Goal: Transaction & Acquisition: Purchase product/service

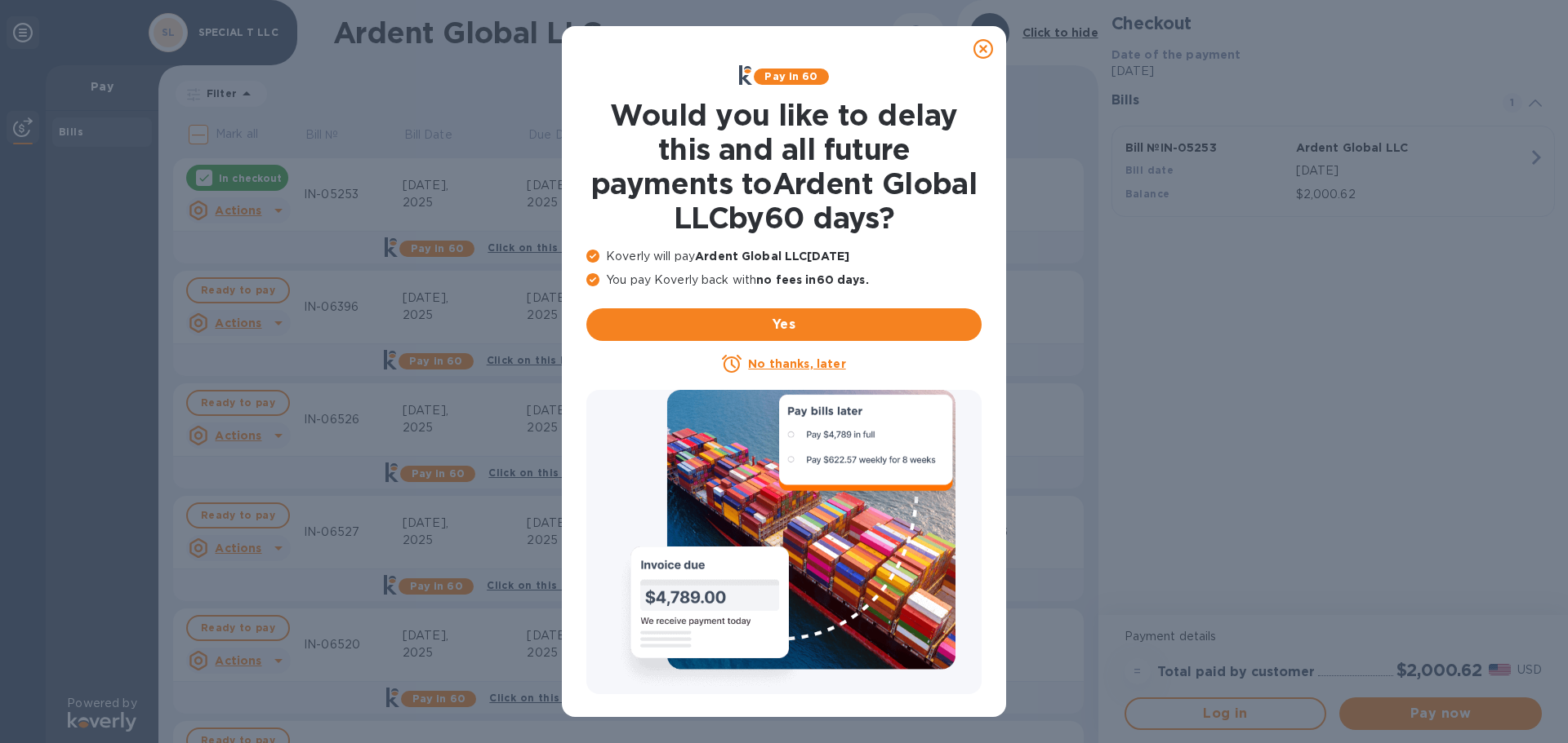
click at [778, 362] on u "No thanks, later" at bounding box center [797, 364] width 97 height 13
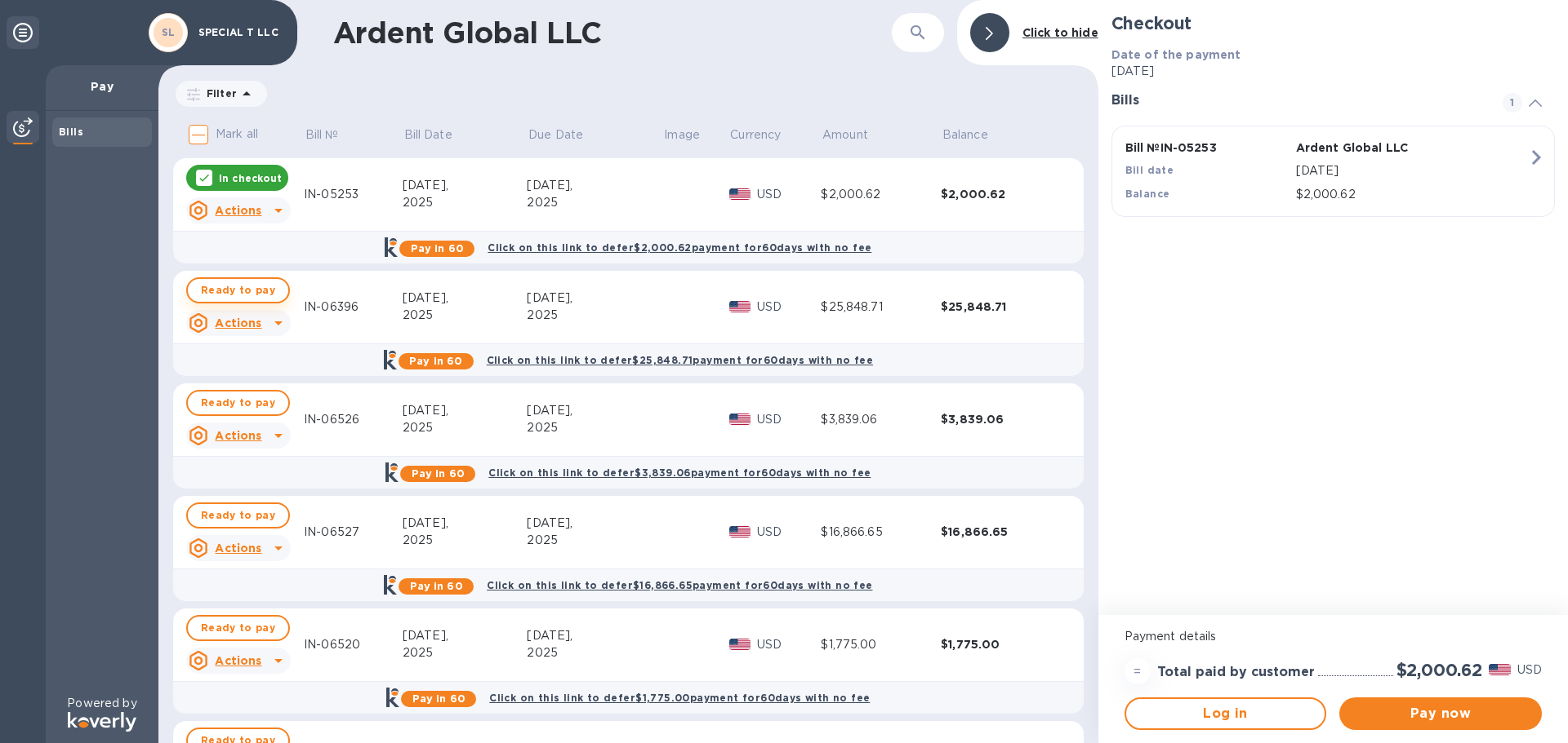
click at [232, 288] on span "Ready to pay" at bounding box center [237, 290] width 74 height 19
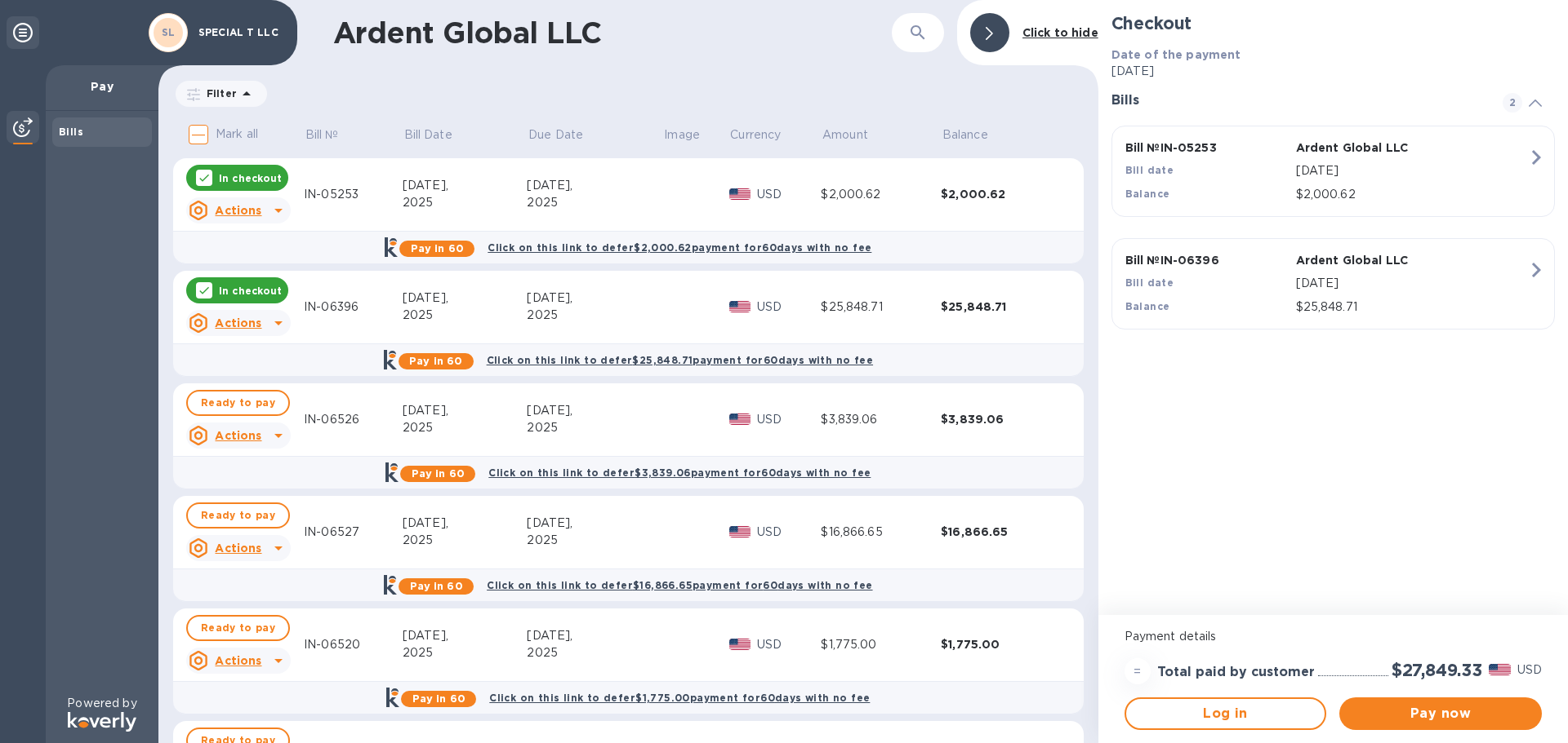
click at [230, 173] on p "In checkout" at bounding box center [250, 178] width 63 height 13
click at [1527, 157] on icon "button" at bounding box center [1535, 157] width 29 height 29
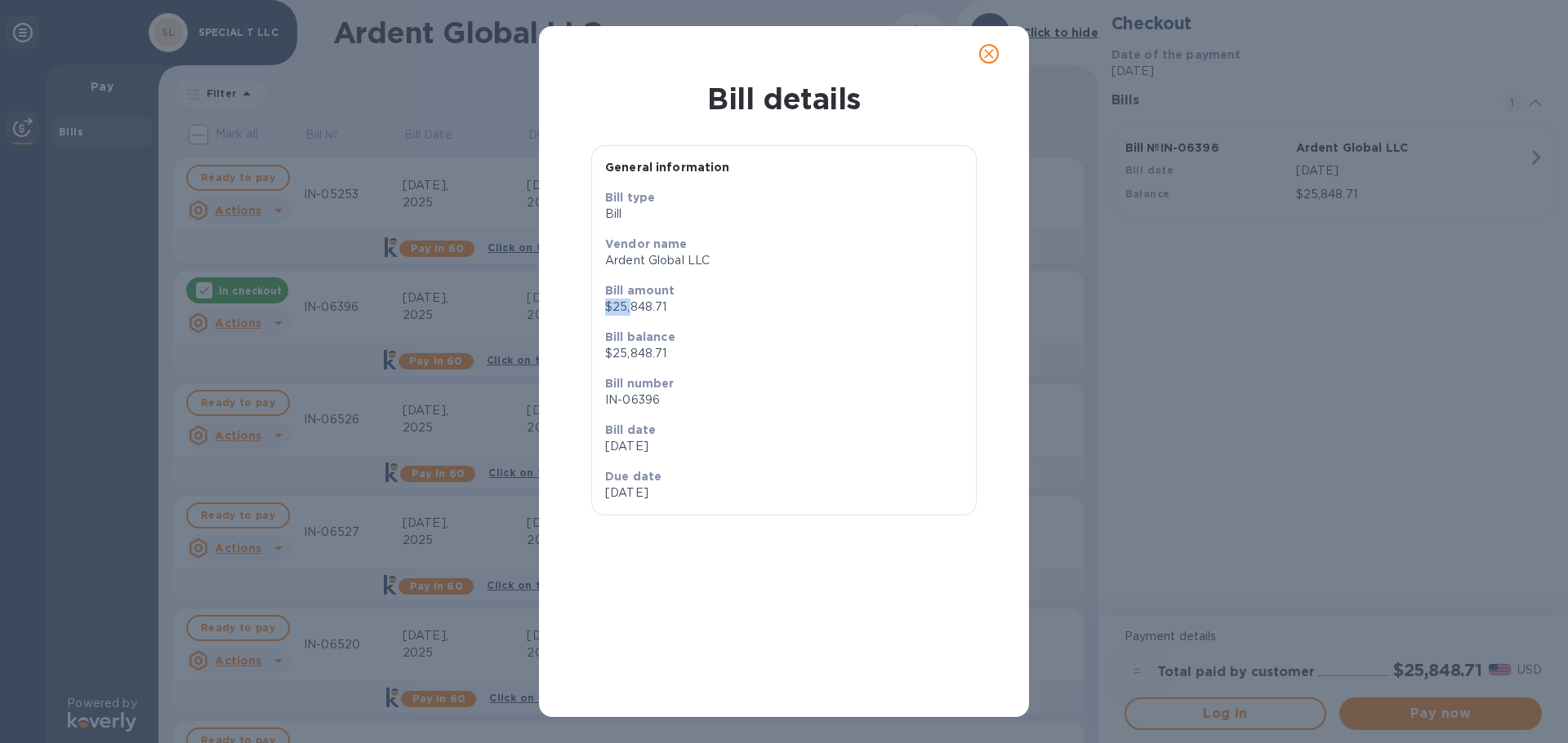
drag, startPoint x: 633, startPoint y: 306, endPoint x: 597, endPoint y: 306, distance: 36.0
click at [597, 306] on div "Bill type Bill Vendor name Ardent Global LLC Bill amount $25,848.71 Bill balanc…" at bounding box center [784, 352] width 384 height 326
click at [665, 385] on b "Bill number" at bounding box center [639, 384] width 69 height 13
click at [990, 51] on icon "close" at bounding box center [988, 54] width 10 height 10
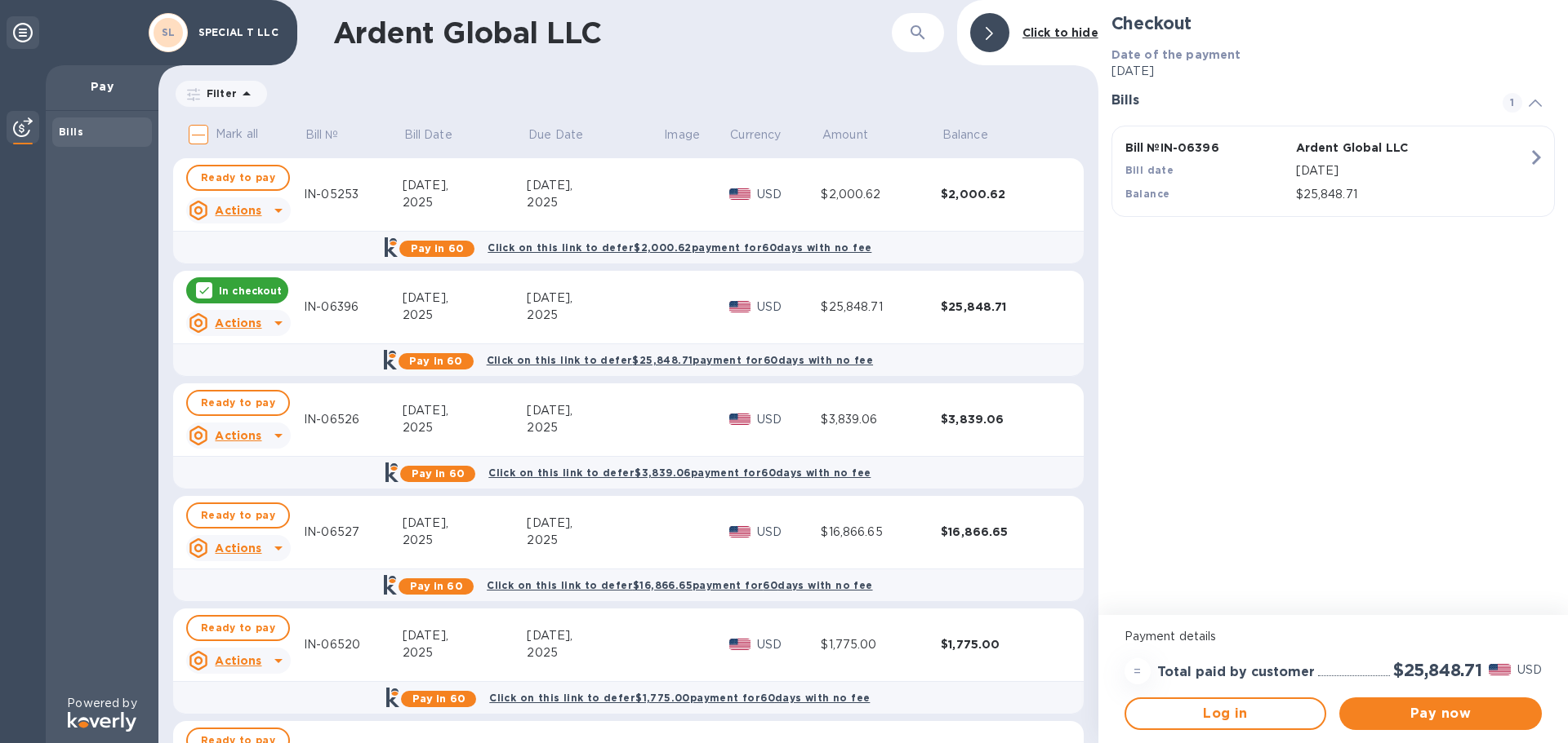
click at [270, 321] on icon at bounding box center [279, 323] width 19 height 19
click at [254, 391] on b "Open bill" at bounding box center [258, 389] width 55 height 13
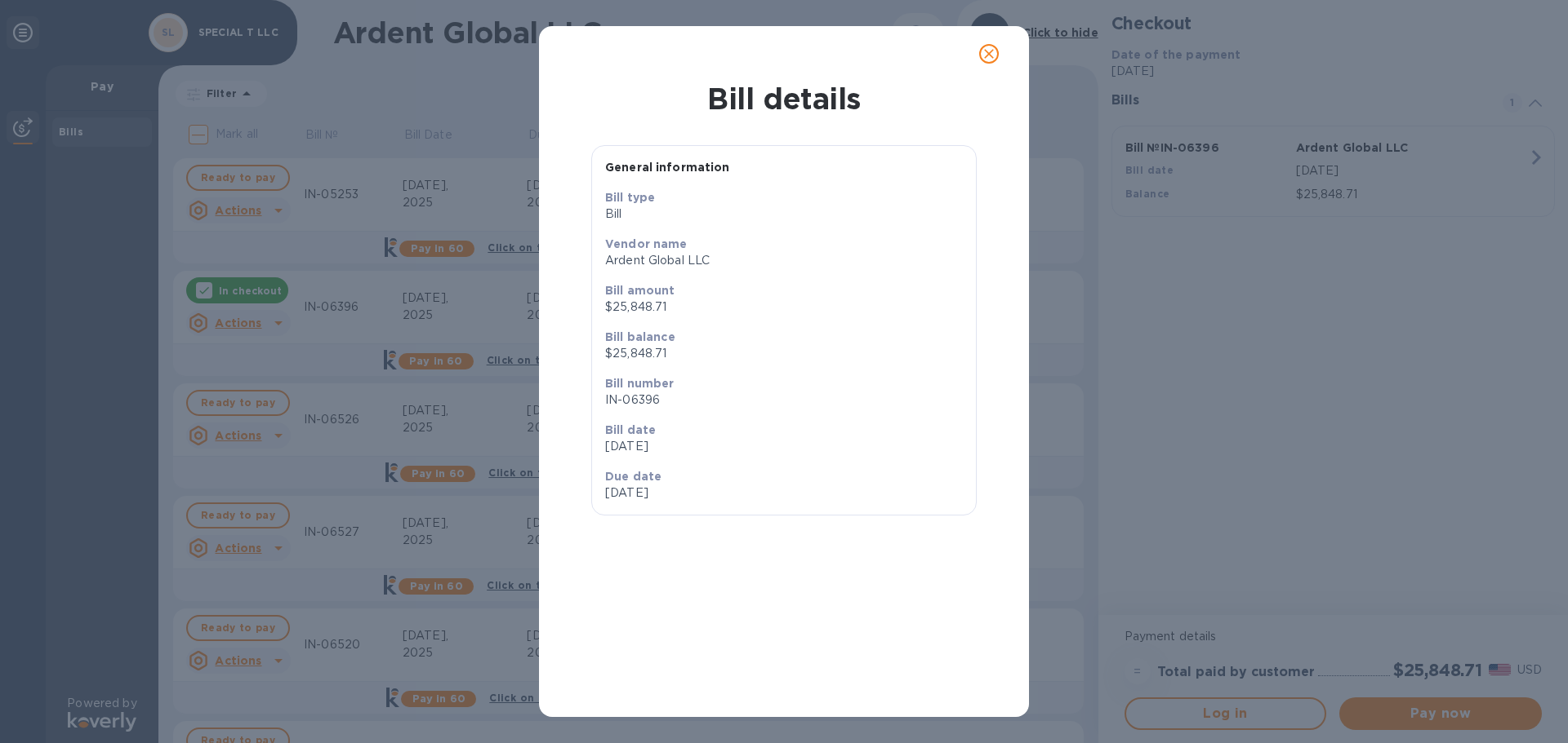
click at [632, 307] on p "$25,848.71" at bounding box center [783, 307] width 358 height 17
drag, startPoint x: 635, startPoint y: 343, endPoint x: 586, endPoint y: 347, distance: 49.2
click at [586, 347] on div "General information Bill type Bill Vendor name Ardent Global LLC Bill amount $2…" at bounding box center [783, 405] width 464 height 578
click at [985, 56] on icon "close" at bounding box center [988, 53] width 16 height 16
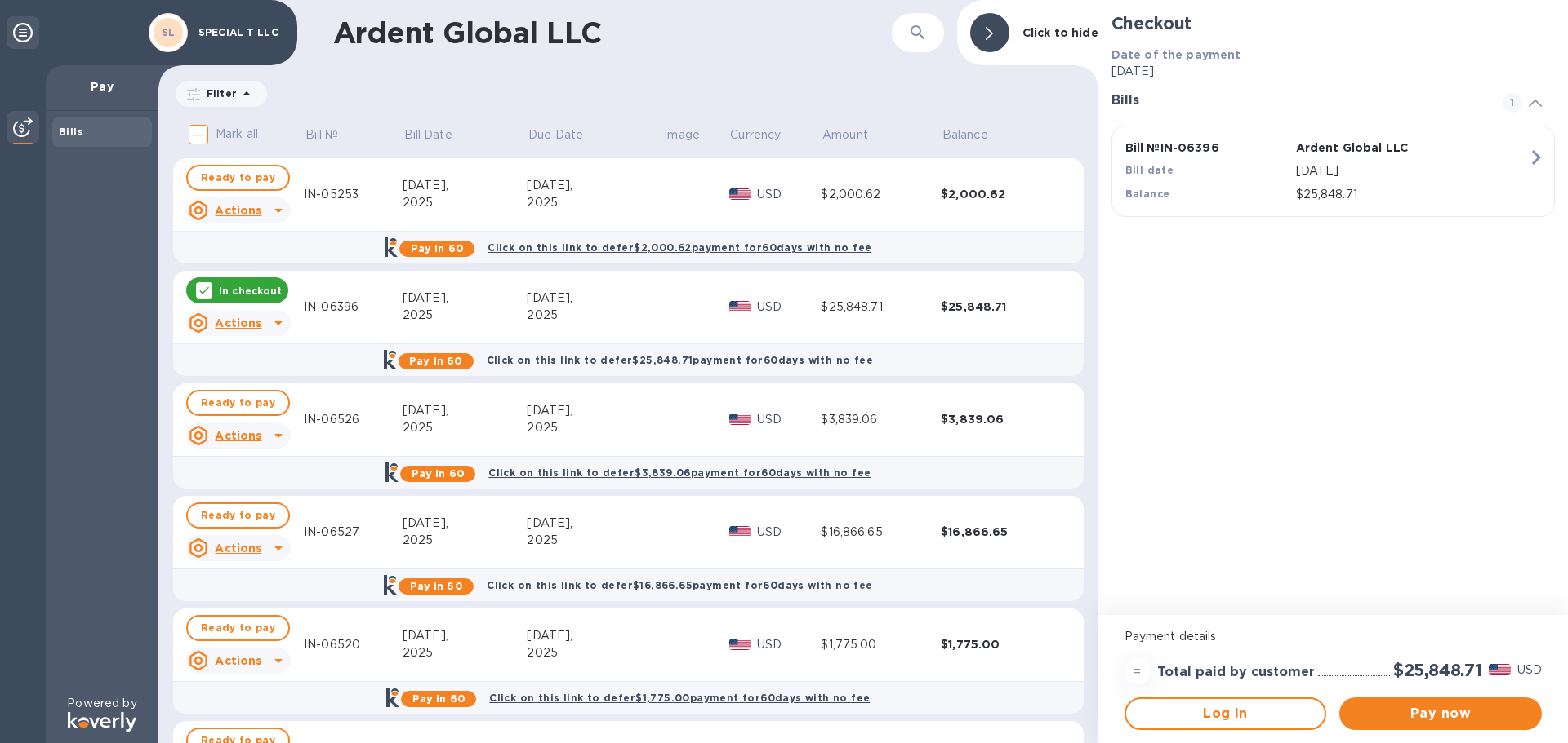
click at [206, 292] on icon at bounding box center [204, 291] width 14 height 13
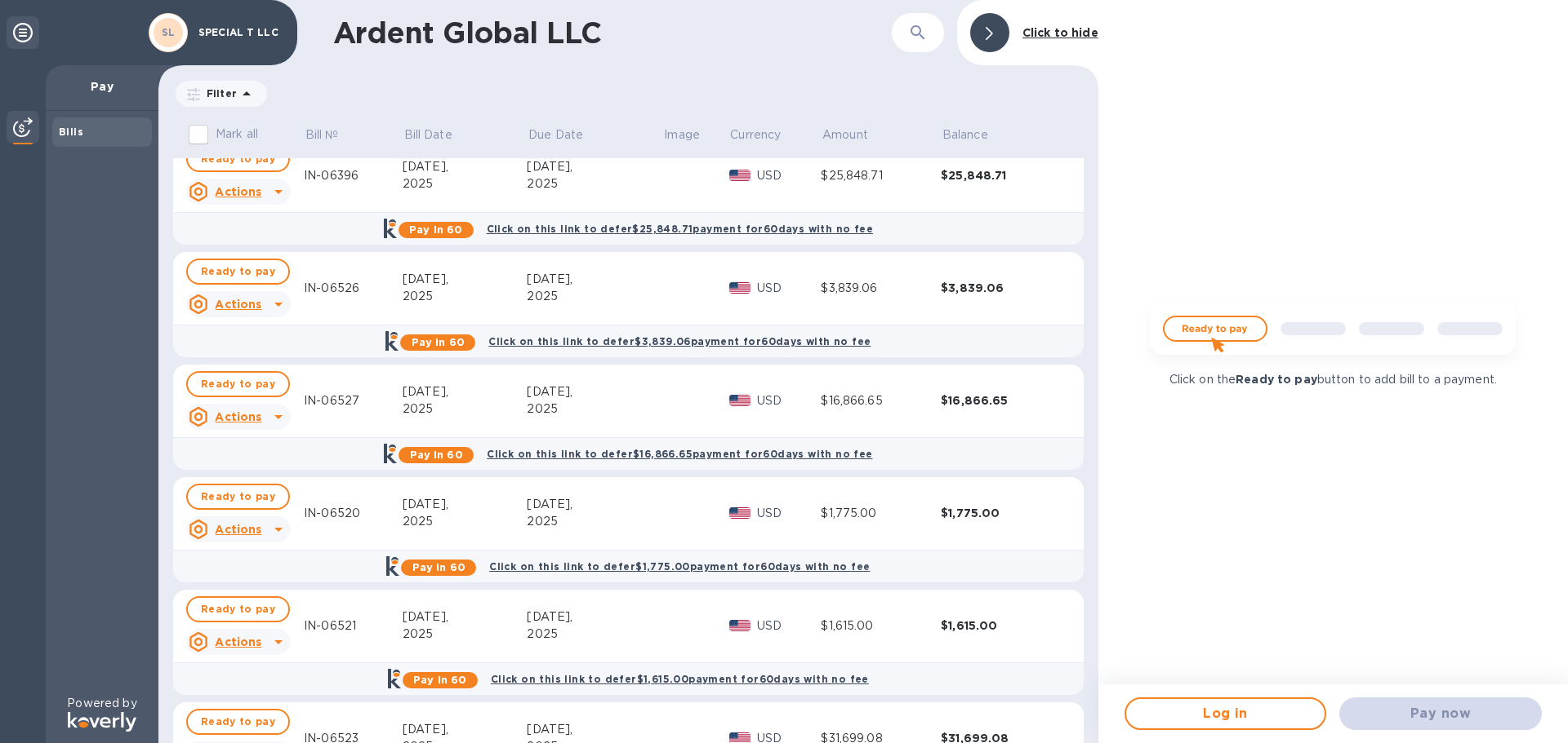
scroll to position [163, 0]
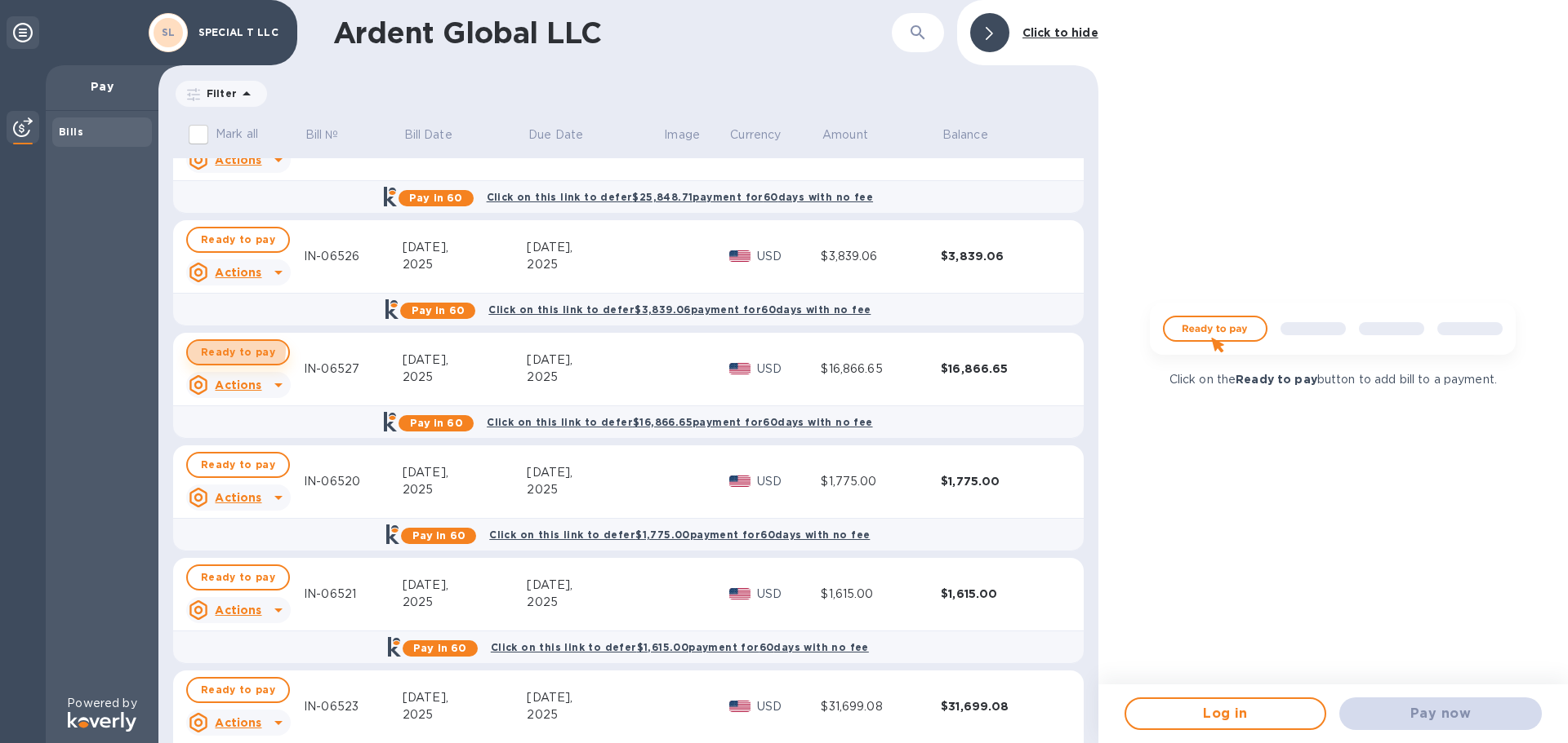
click at [224, 349] on span "Ready to pay" at bounding box center [237, 353] width 74 height 19
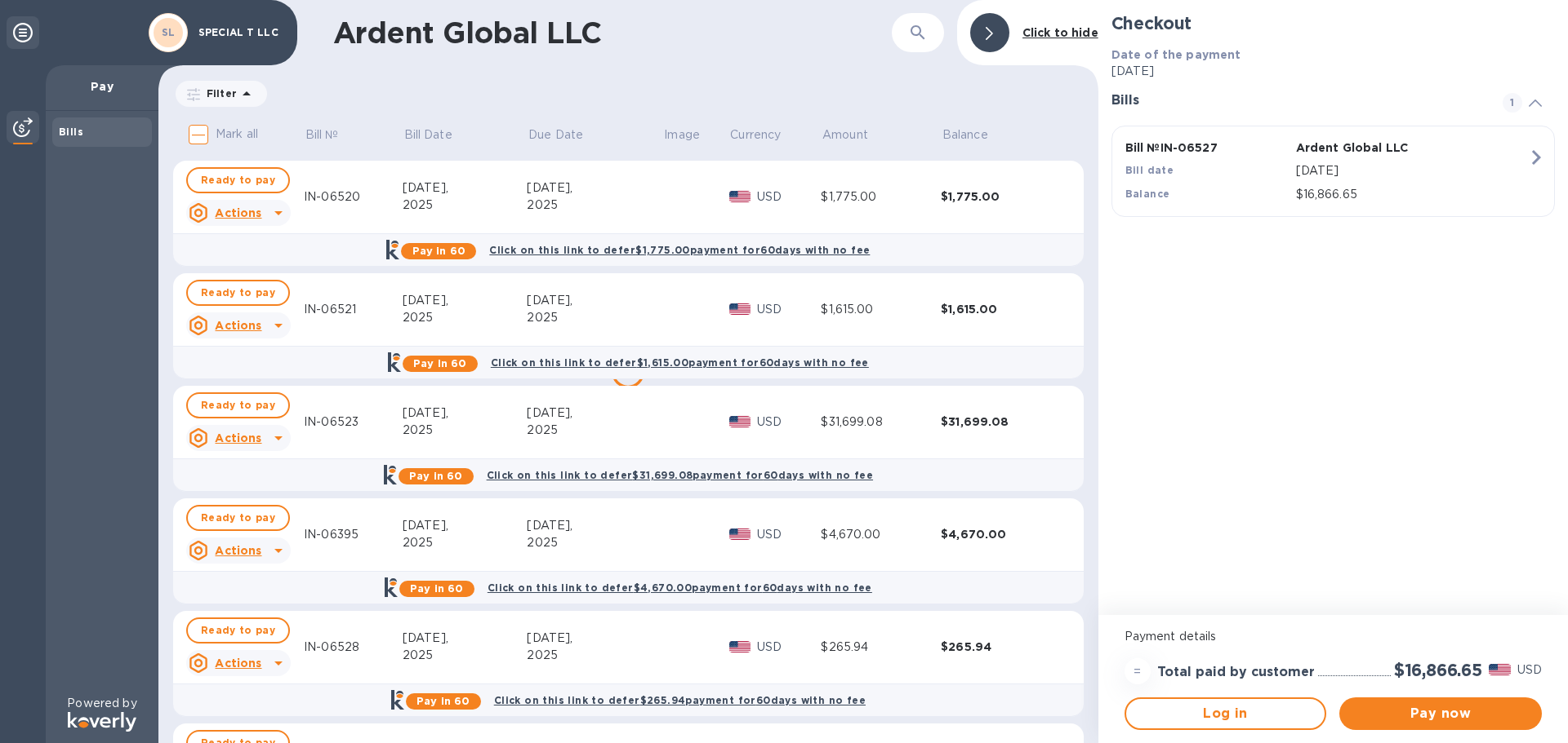
scroll to position [455, 0]
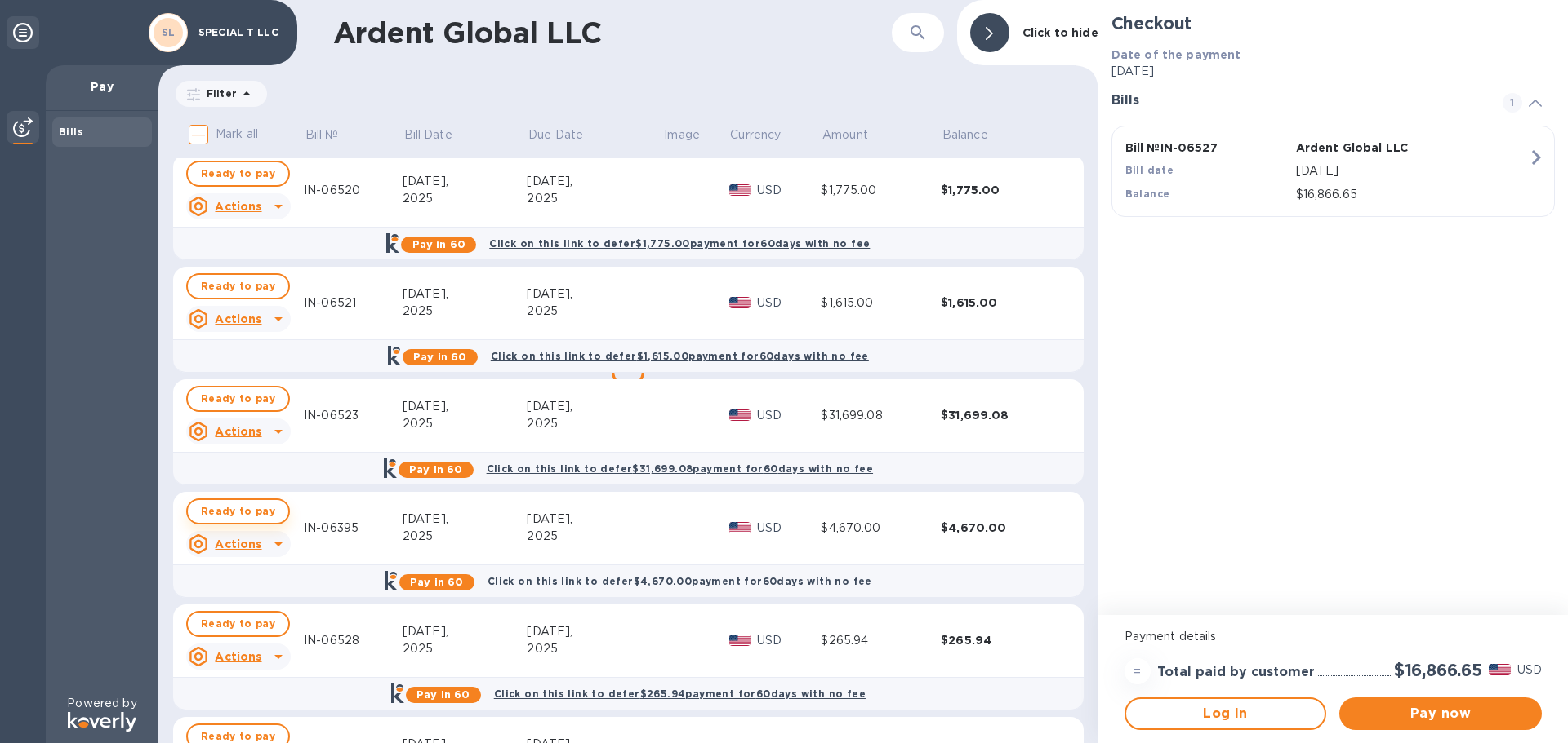
click at [230, 510] on span "Ready to pay" at bounding box center [237, 512] width 74 height 19
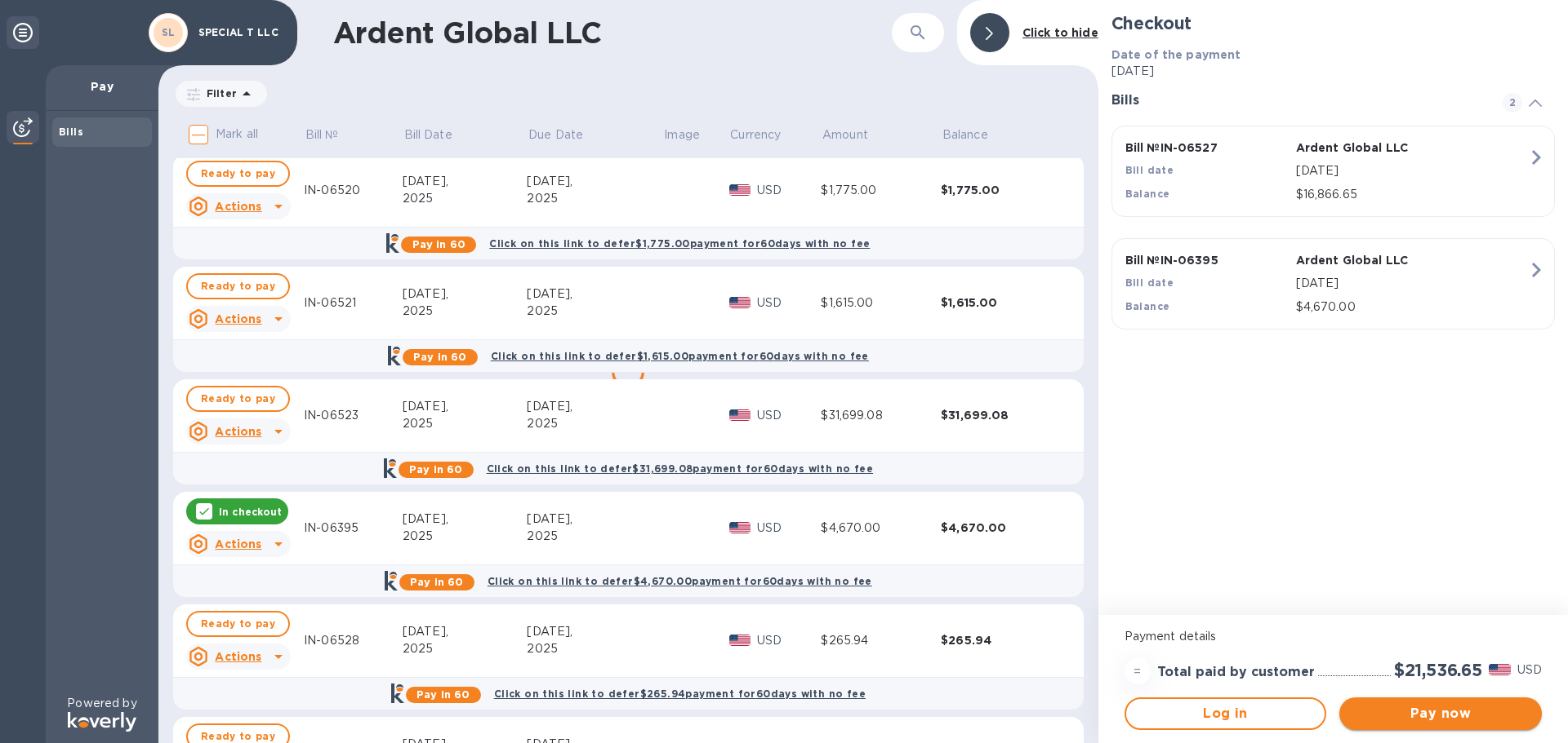
click at [1458, 715] on span "Pay now" at bounding box center [1440, 714] width 176 height 19
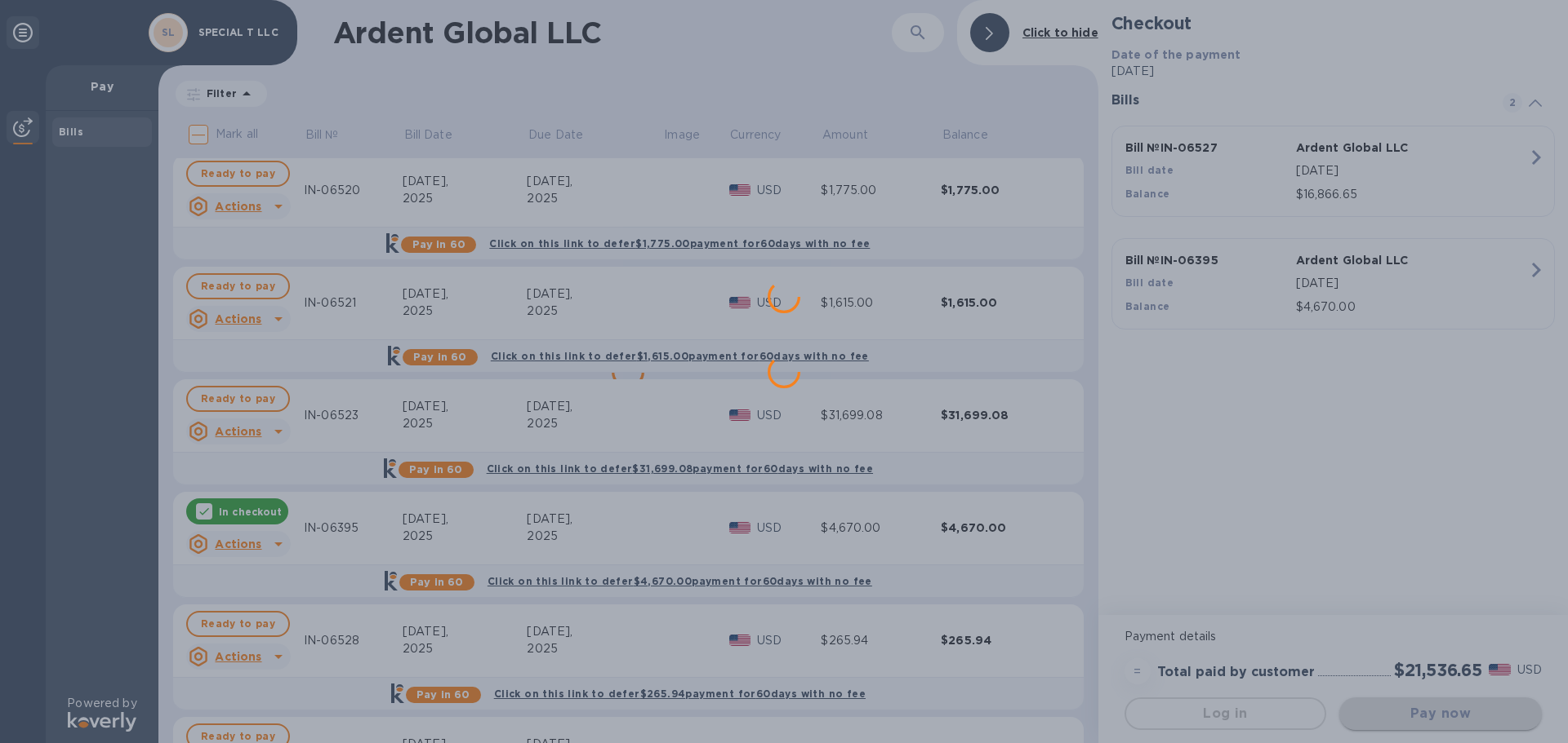
scroll to position [0, 0]
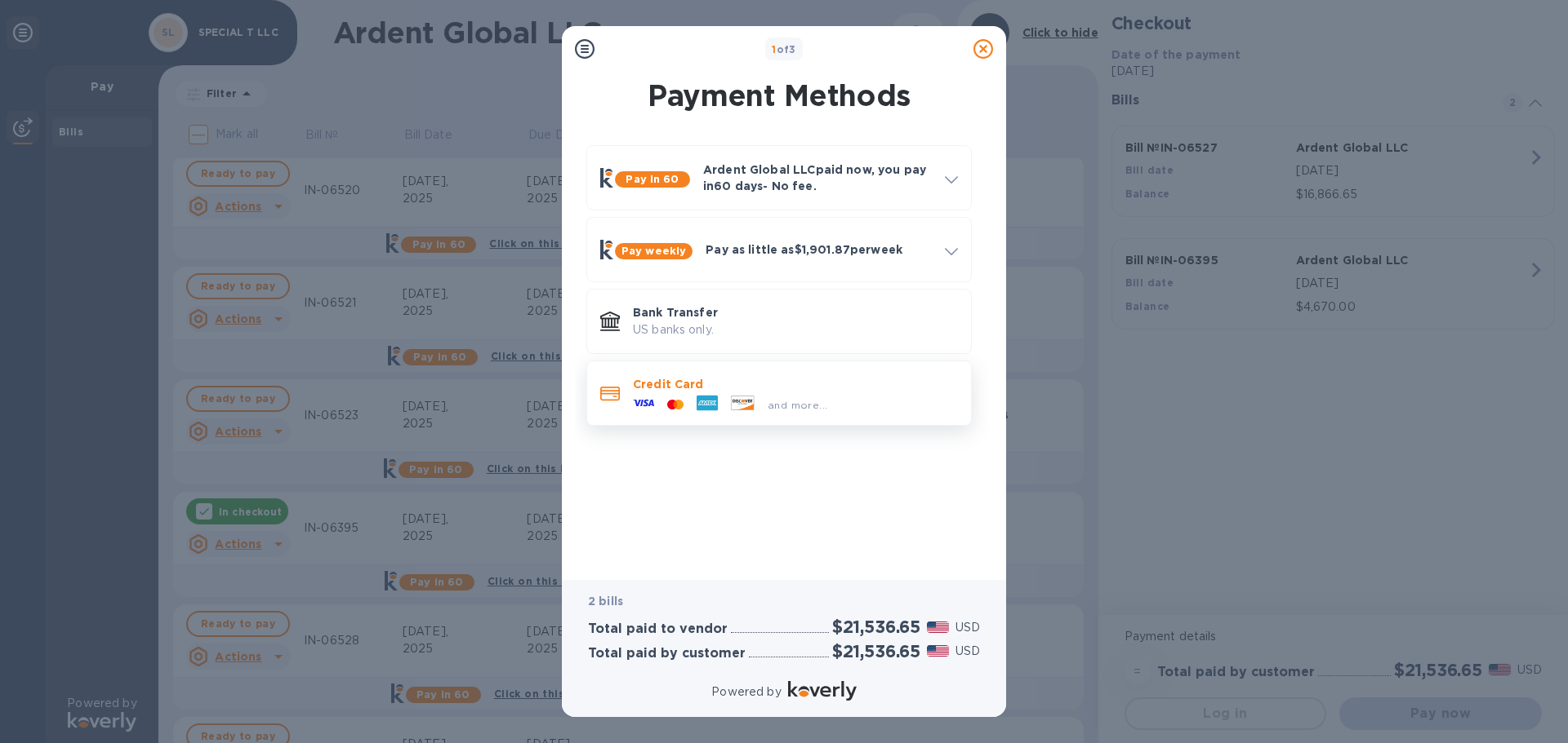
click at [737, 392] on div "and more..." at bounding box center [729, 404] width 207 height 24
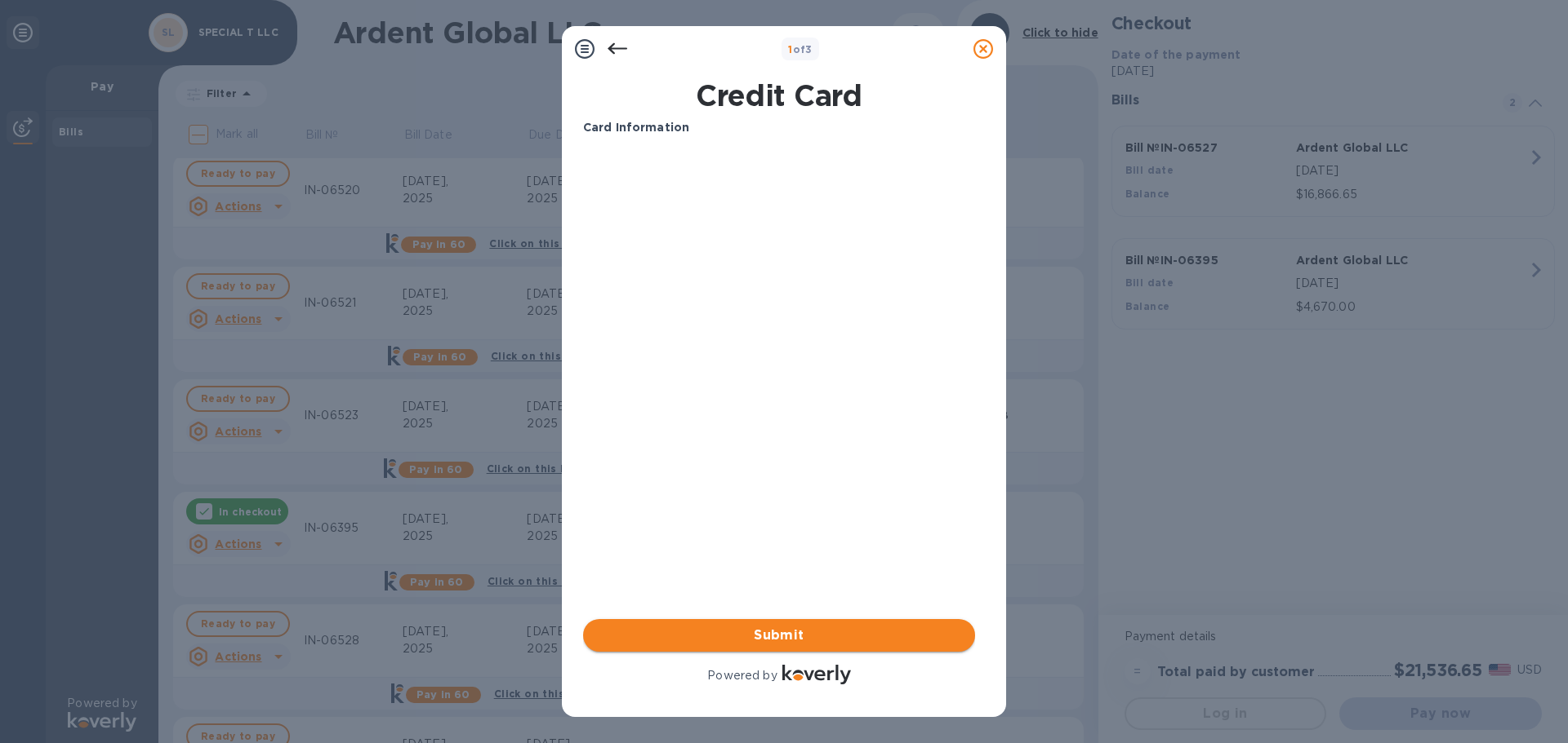
click at [779, 635] on span "Submit" at bounding box center [778, 635] width 365 height 19
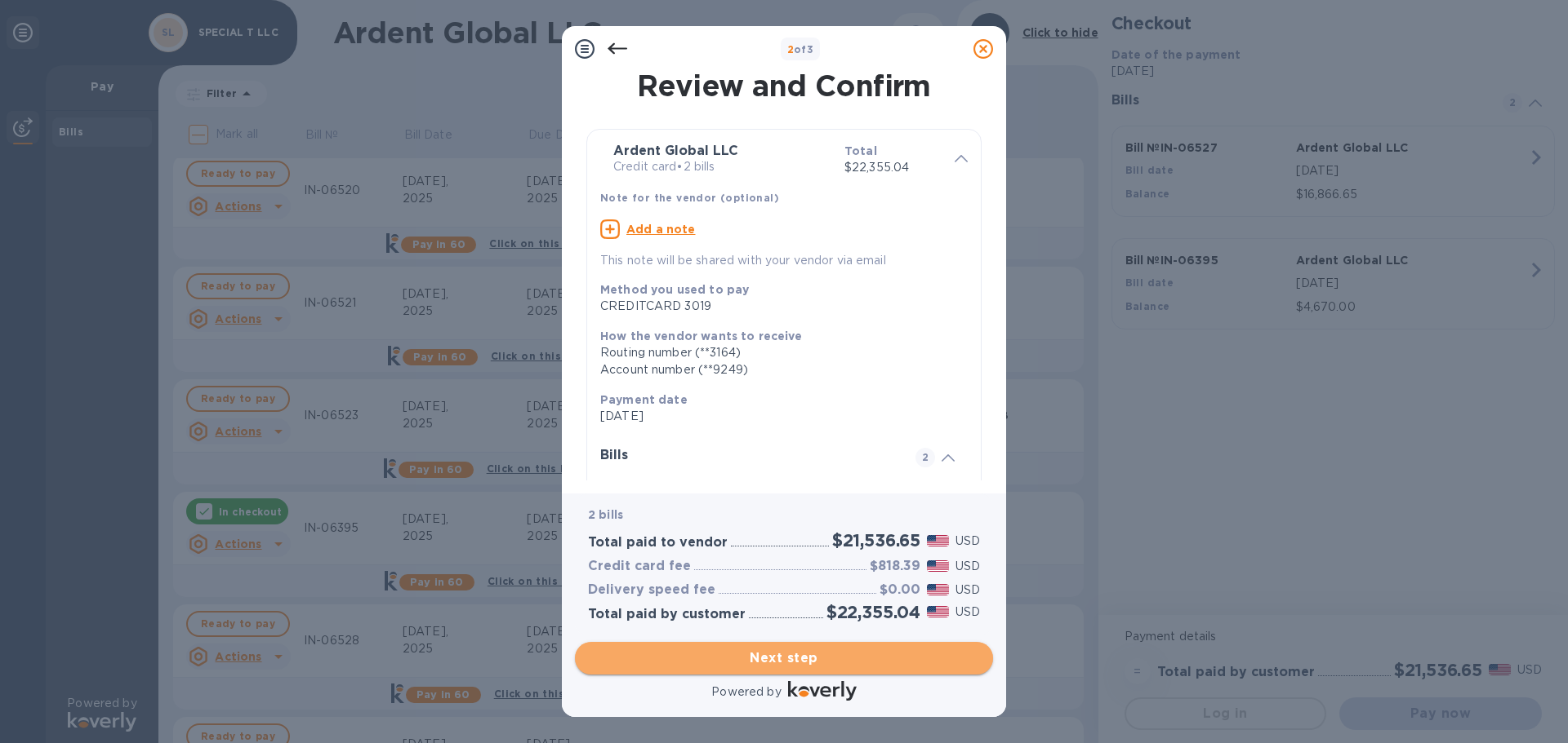
click at [807, 660] on span "Next step" at bounding box center [784, 658] width 392 height 19
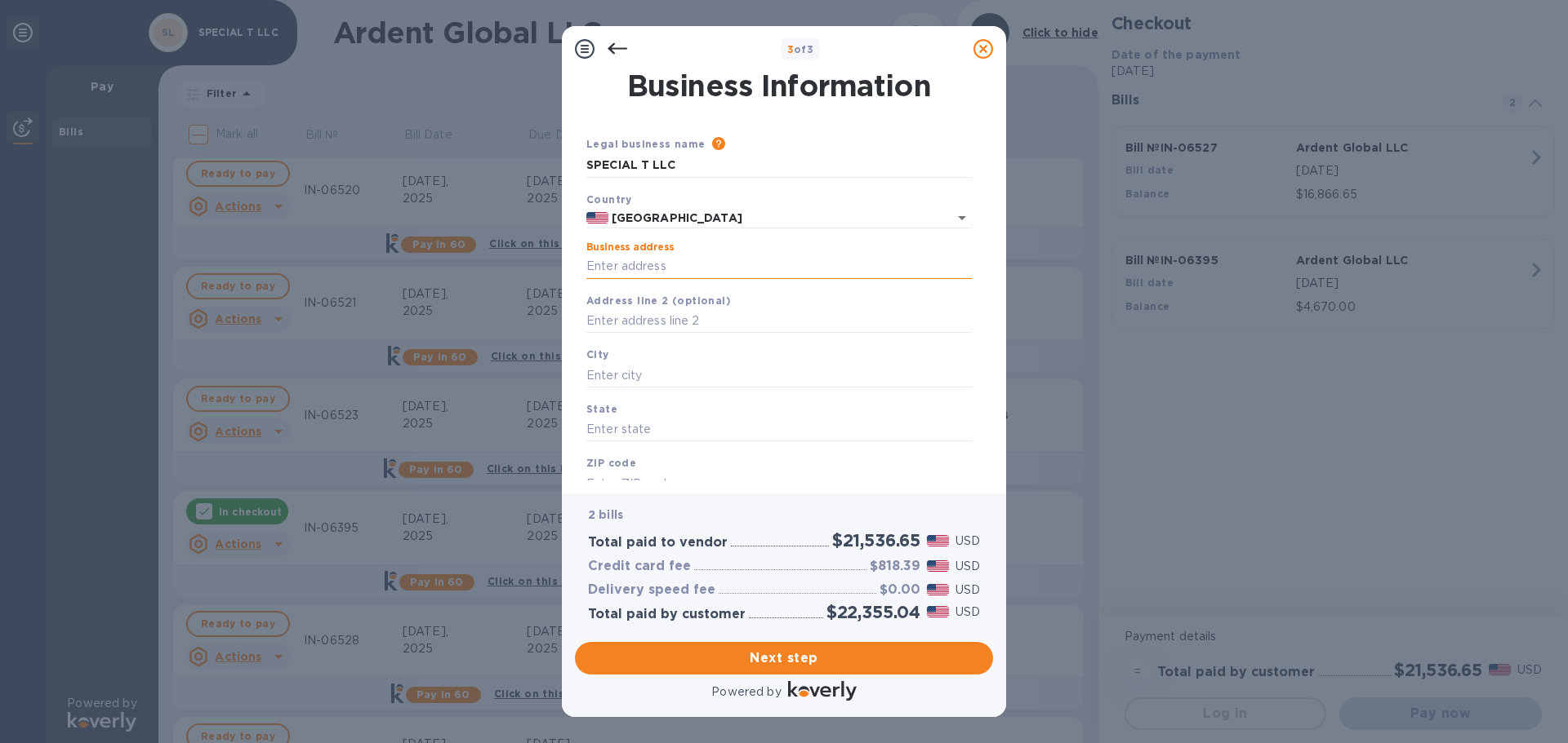
click at [648, 262] on input "Business address" at bounding box center [779, 266] width 386 height 24
type input "[STREET_ADDRESS][PERSON_NAME]"
click at [685, 322] on input "text" at bounding box center [779, 321] width 386 height 24
click at [620, 375] on input "text" at bounding box center [779, 375] width 386 height 24
type input "Alpharetta"
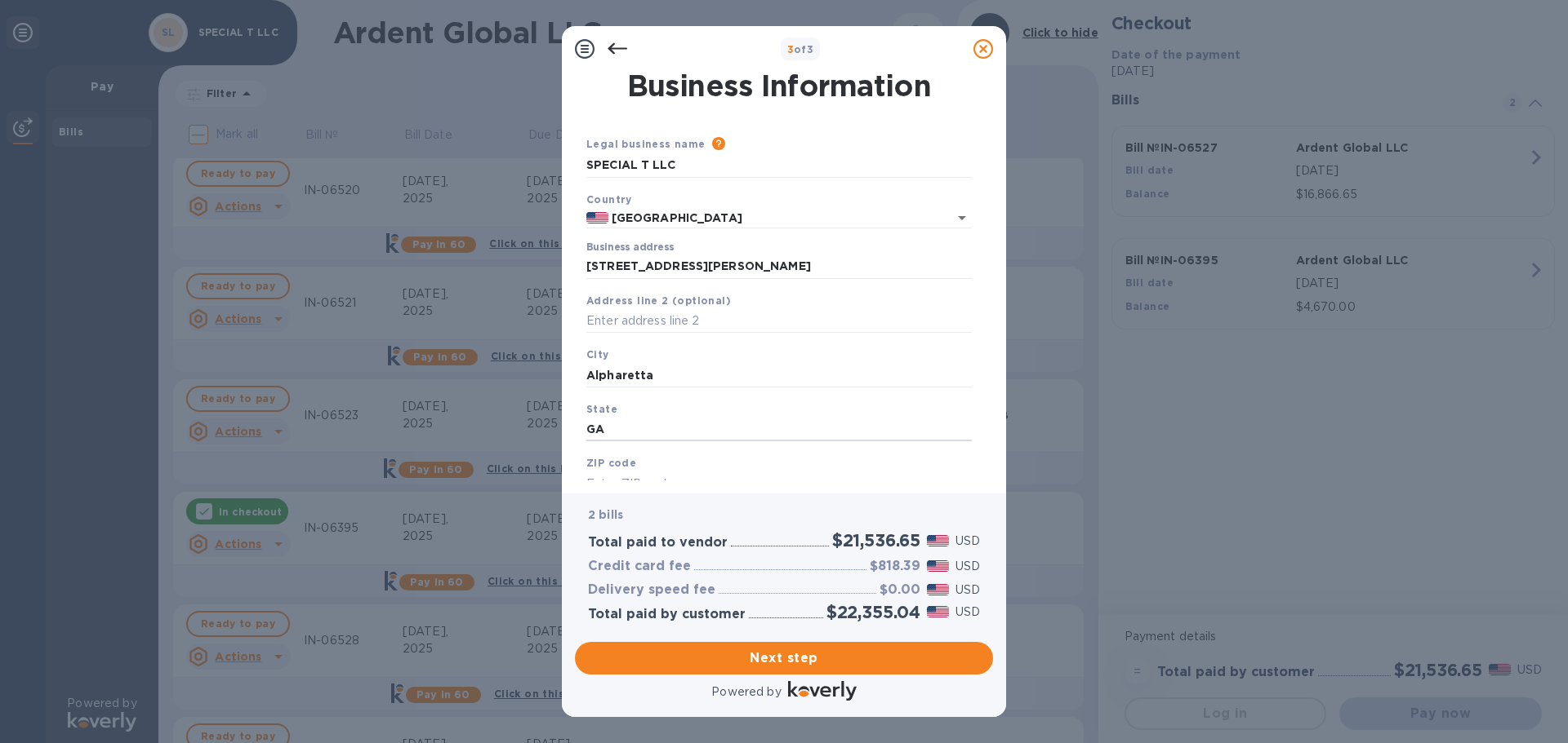
type input "GA"
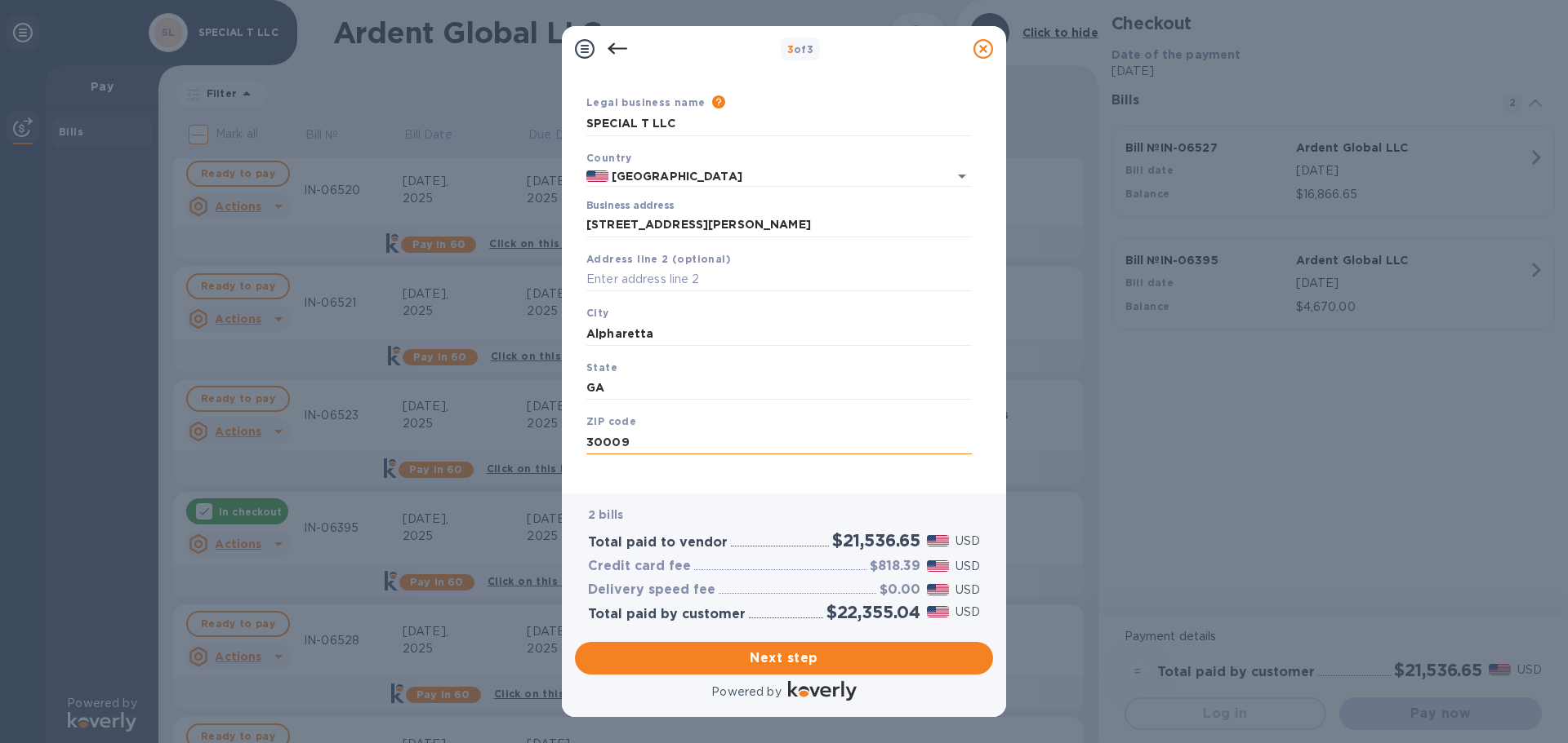
scroll to position [55, 0]
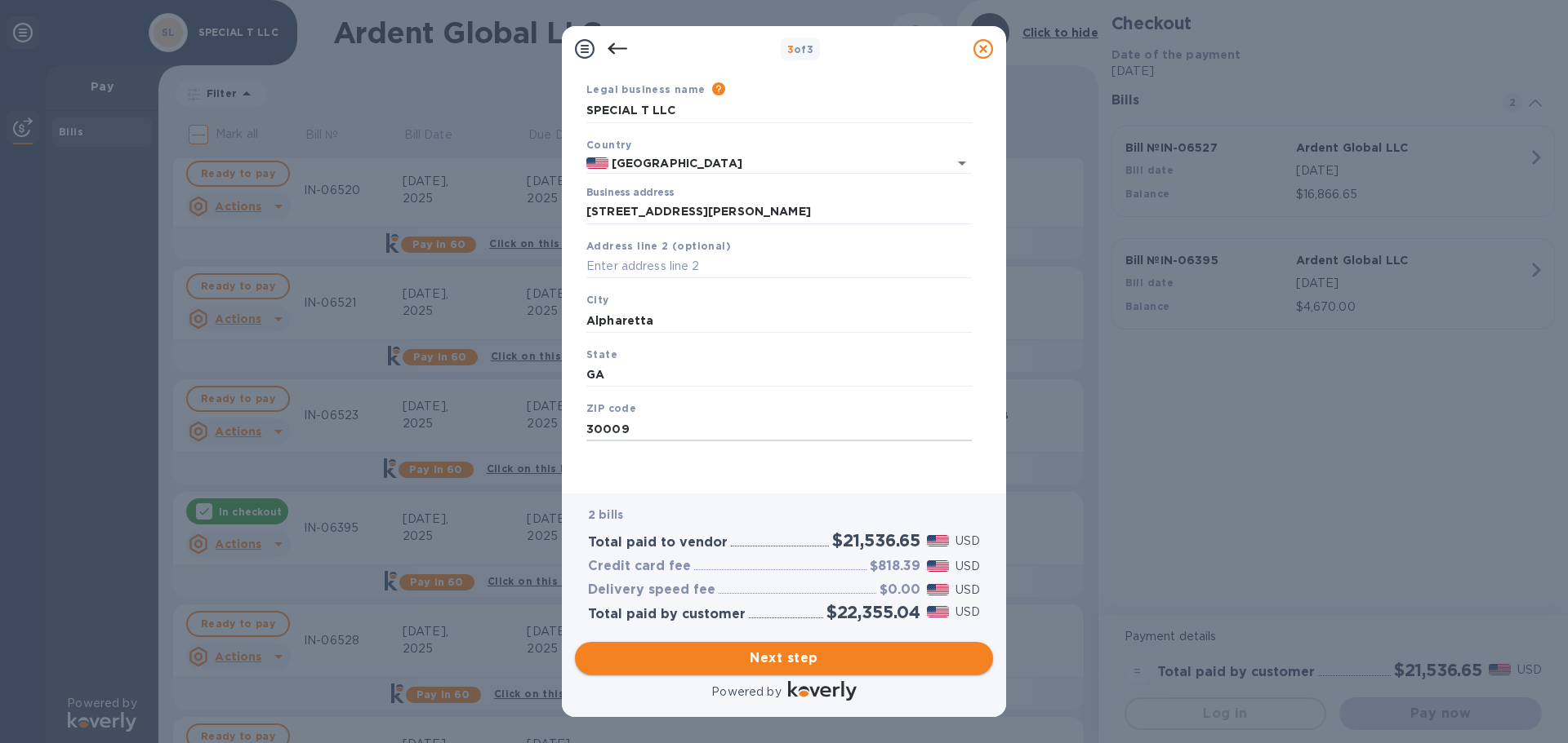
type input "30009"
click at [799, 653] on span "Next step" at bounding box center [784, 658] width 392 height 19
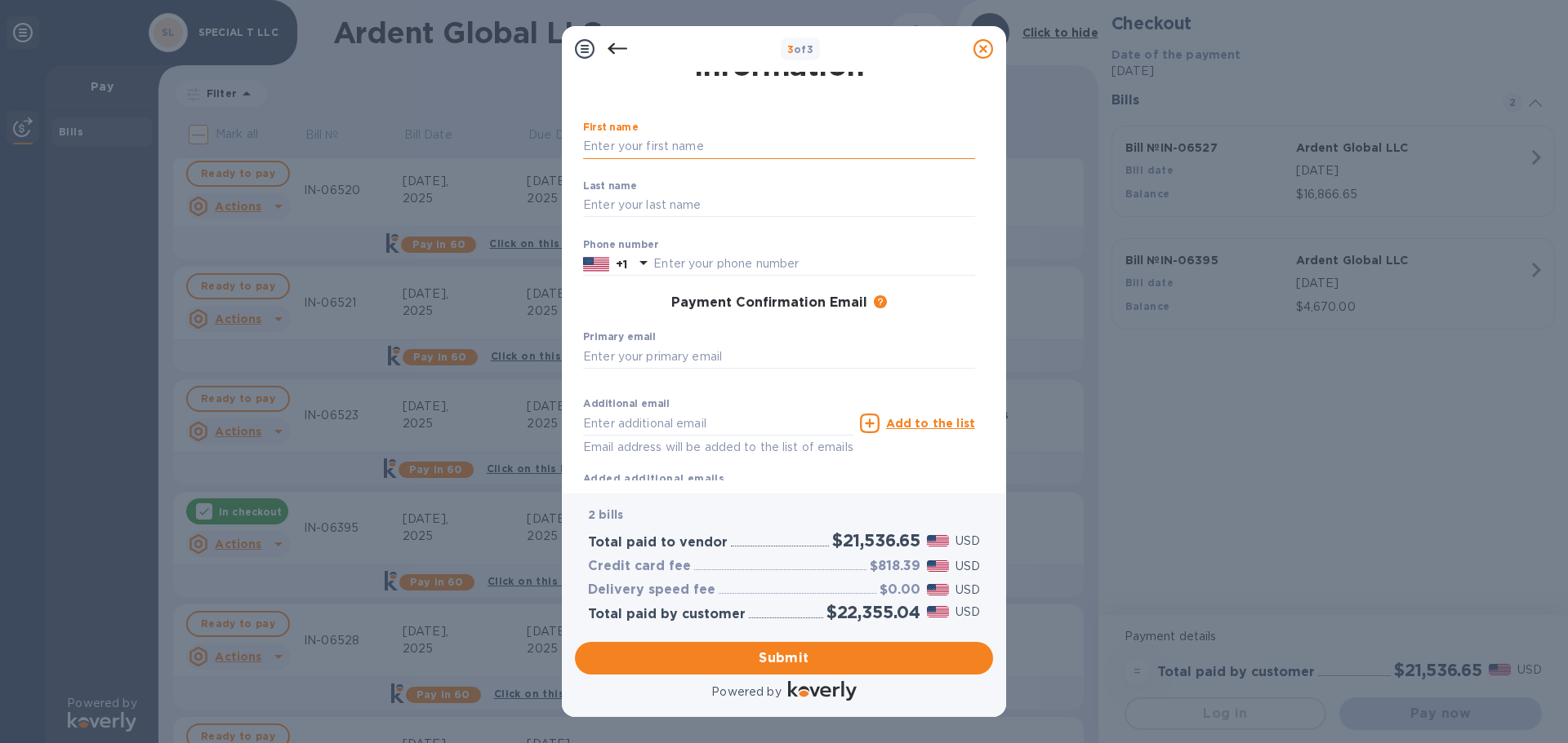
click at [654, 146] on input "text" at bounding box center [779, 146] width 392 height 24
type input "[PERSON_NAME]"
type input "Denissiouk"
type input "6788790777"
click at [674, 352] on input "text" at bounding box center [779, 356] width 392 height 24
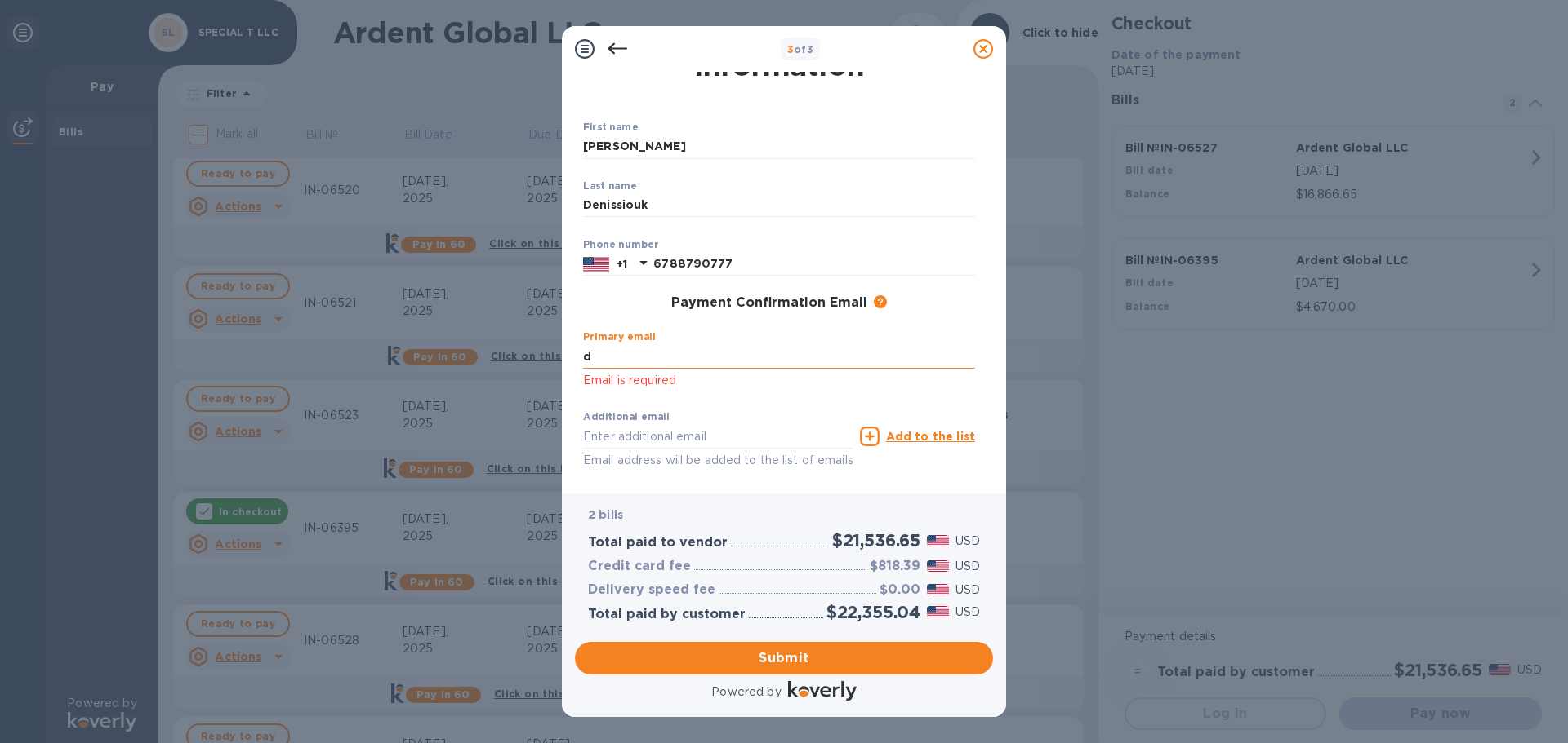
type input "[PERSON_NAME][EMAIL_ADDRESS][DOMAIN_NAME]"
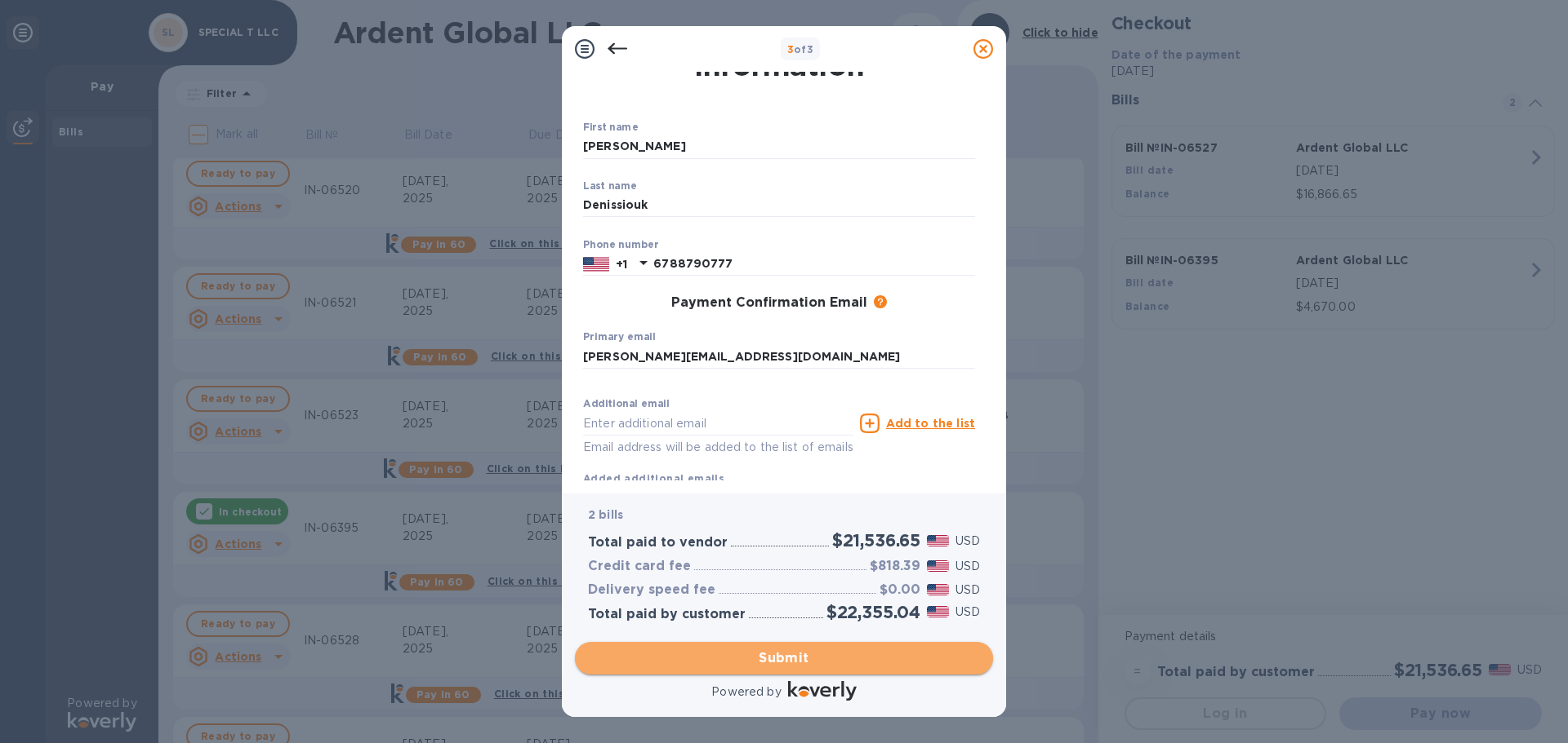
click at [782, 657] on span "Submit" at bounding box center [784, 658] width 392 height 19
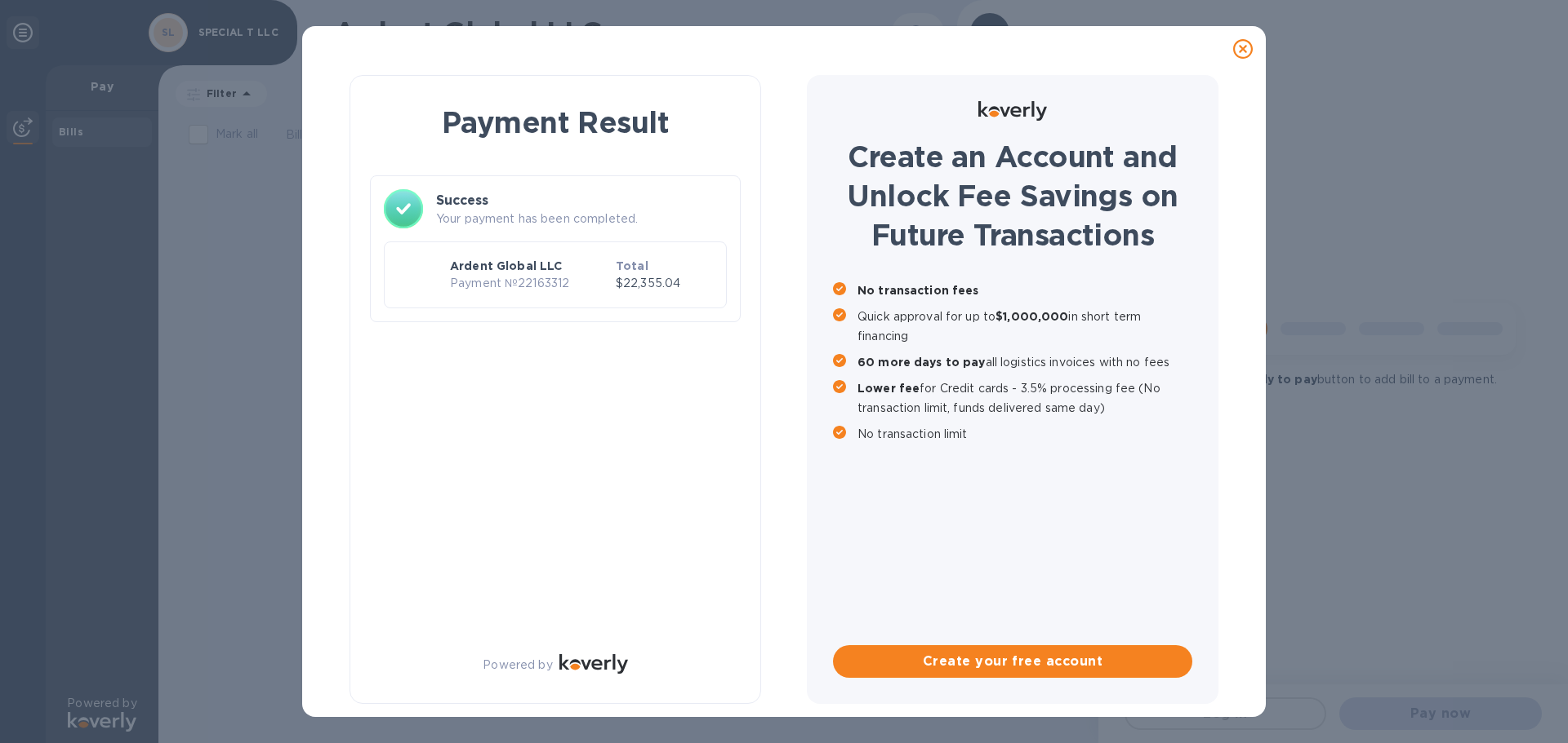
scroll to position [0, 0]
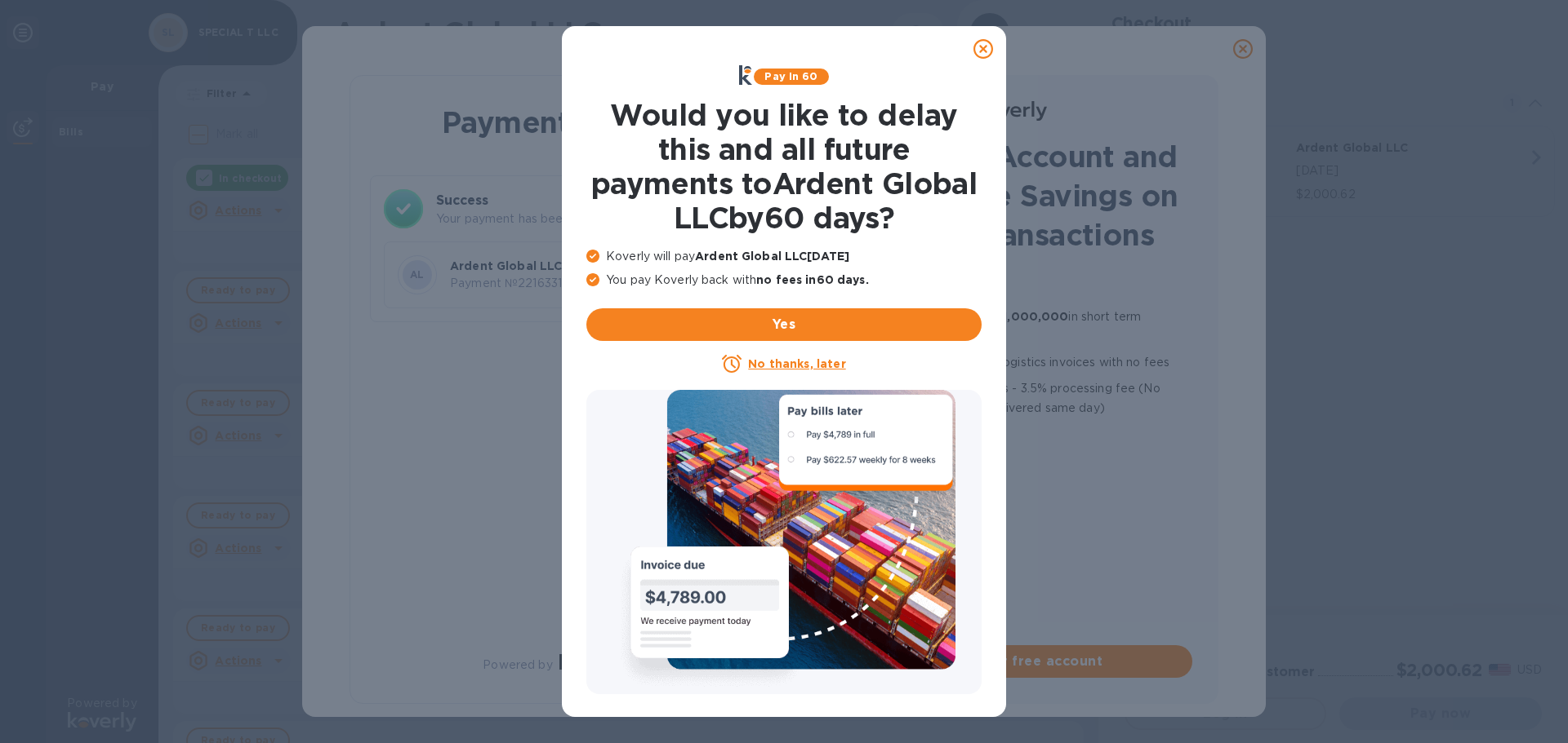
click at [812, 364] on u "No thanks, later" at bounding box center [797, 364] width 97 height 13
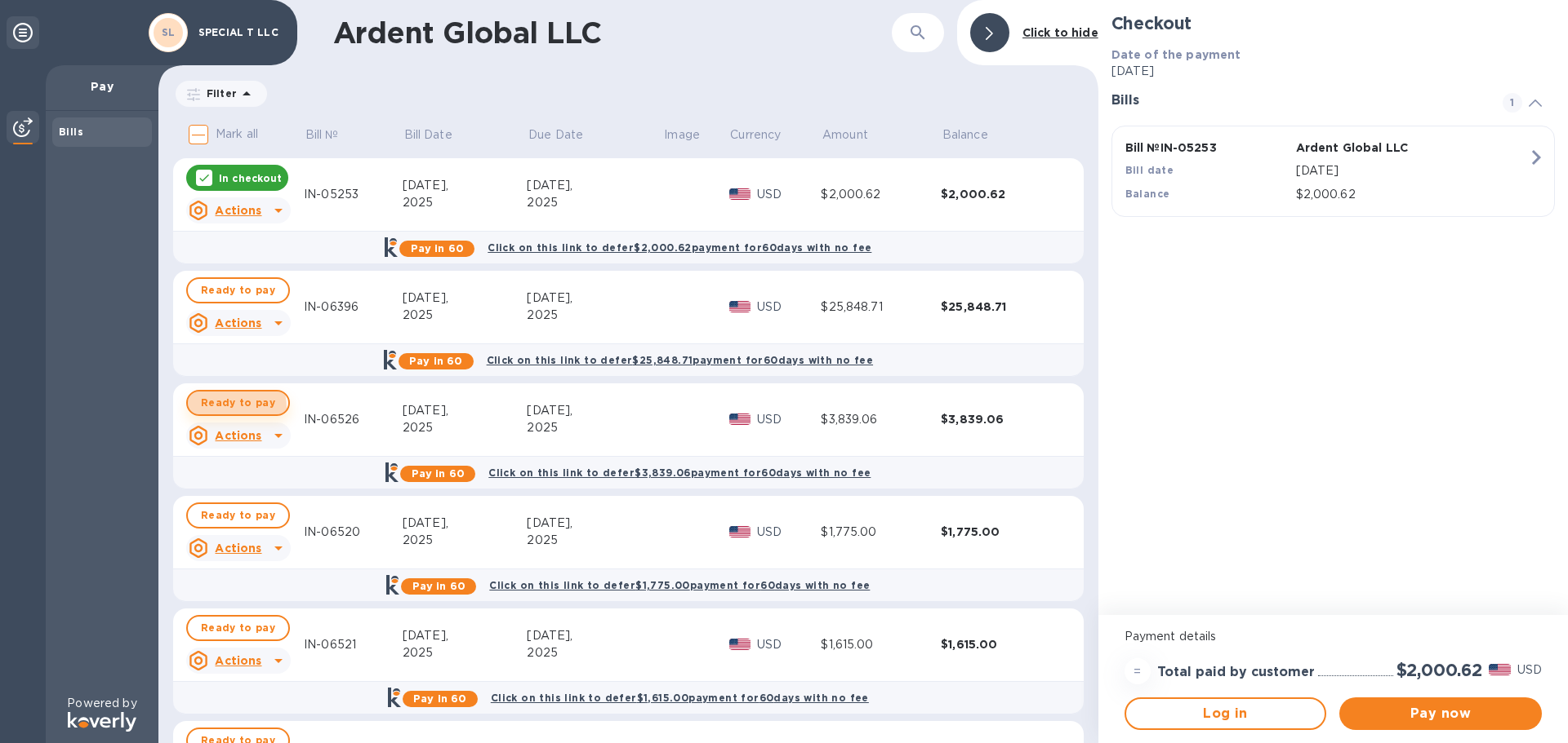
click at [224, 408] on span "Ready to pay" at bounding box center [237, 403] width 74 height 19
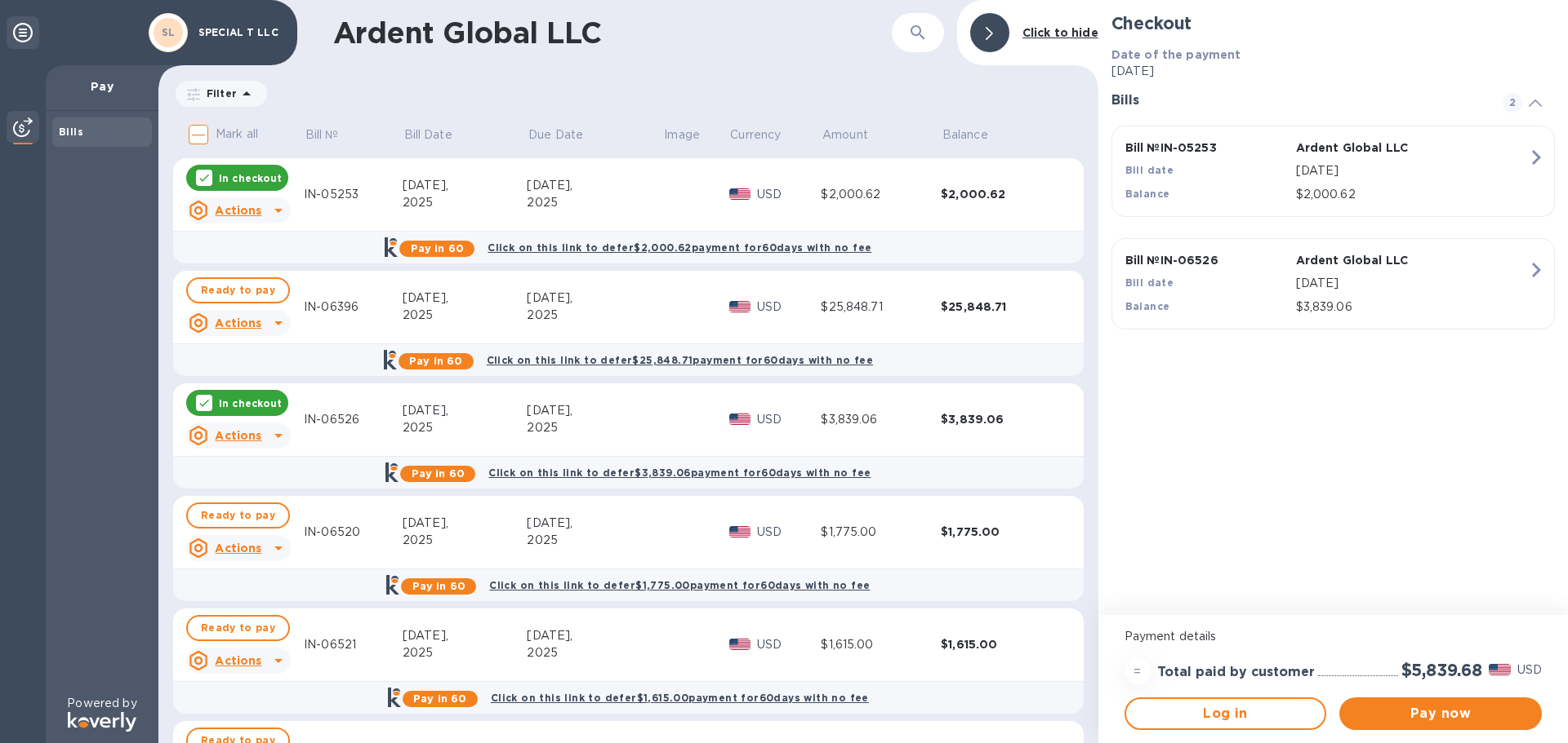
click at [231, 177] on p "In checkout" at bounding box center [250, 178] width 63 height 13
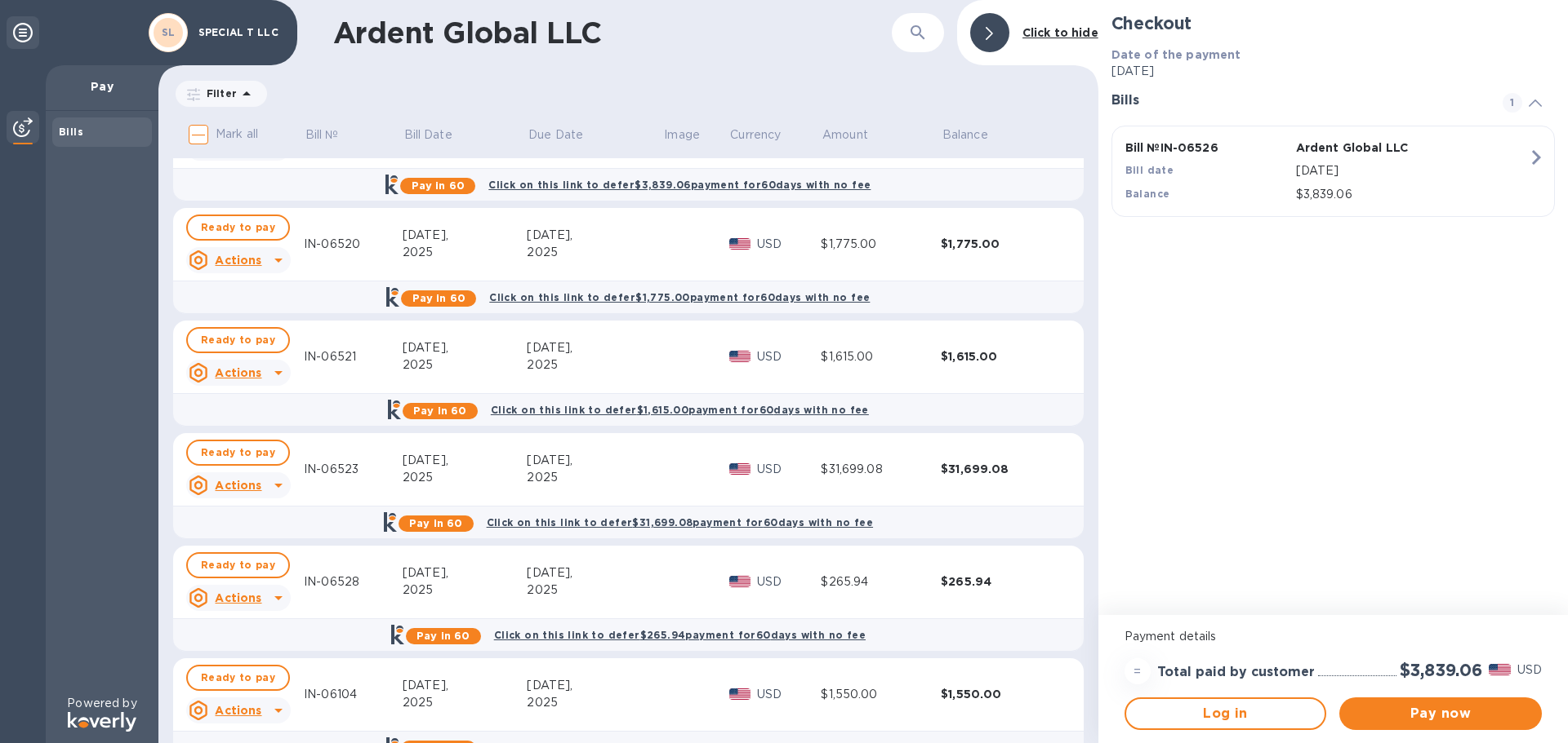
scroll to position [327, 0]
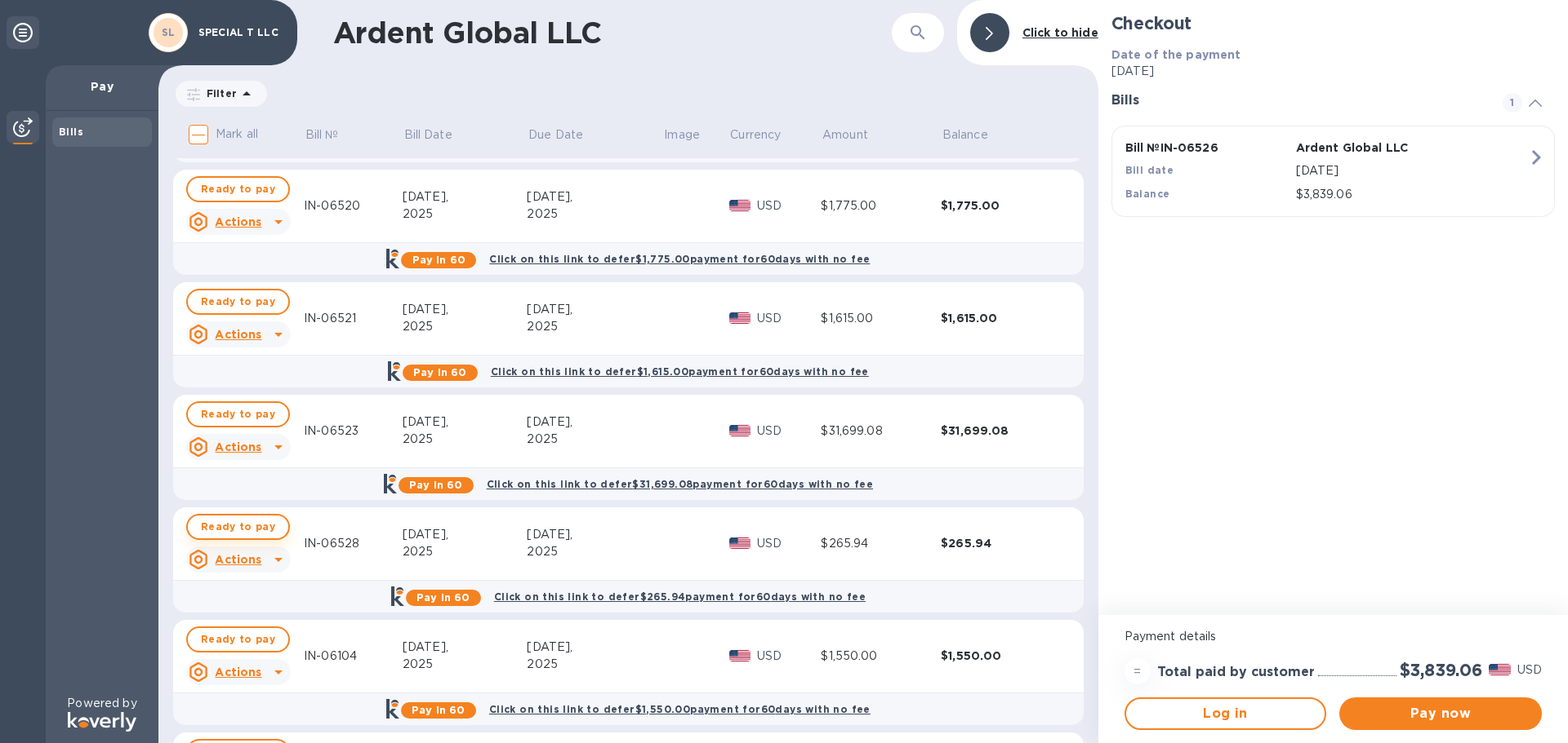
click at [248, 527] on span "Ready to pay" at bounding box center [237, 527] width 74 height 19
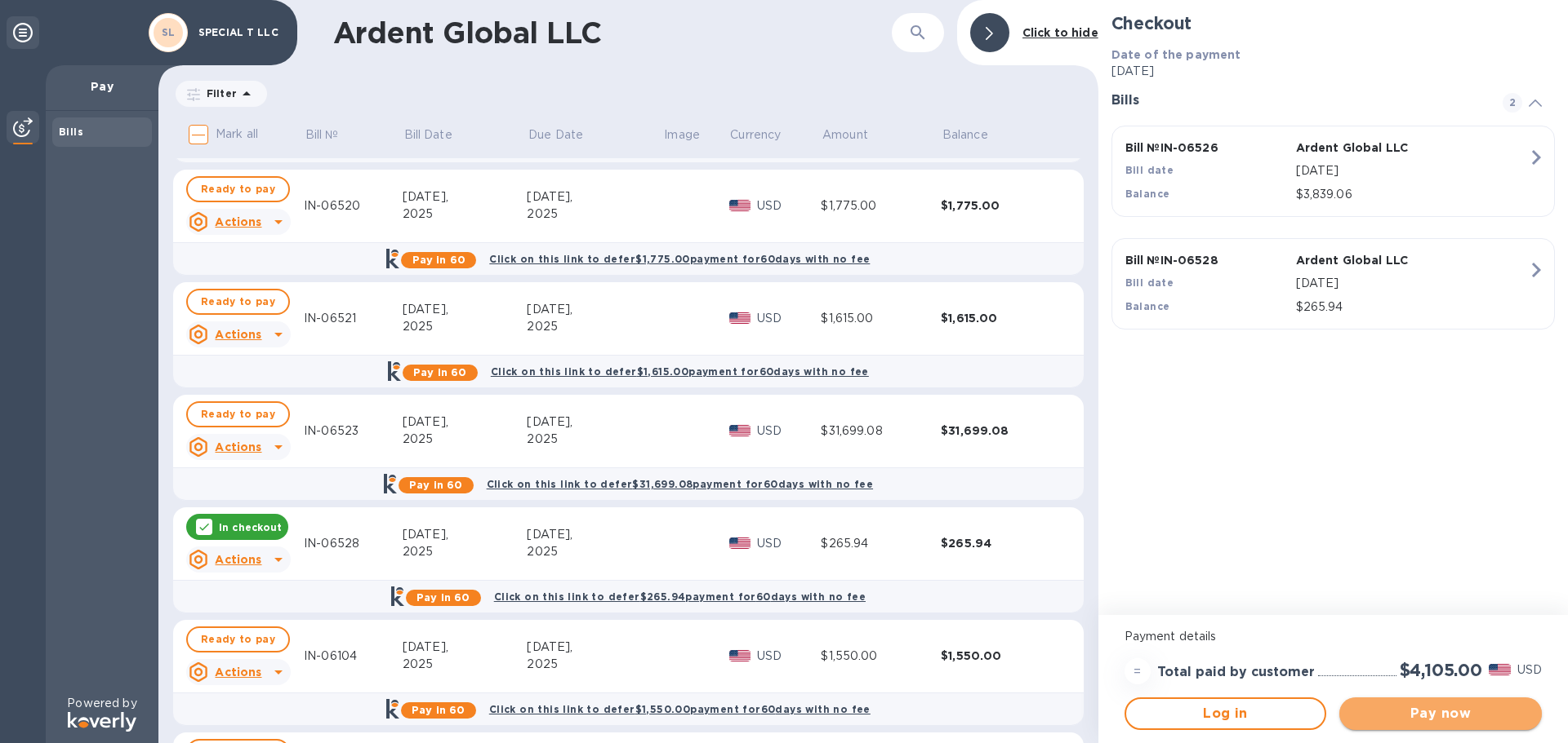
click at [1431, 721] on span "Pay now" at bounding box center [1440, 714] width 176 height 19
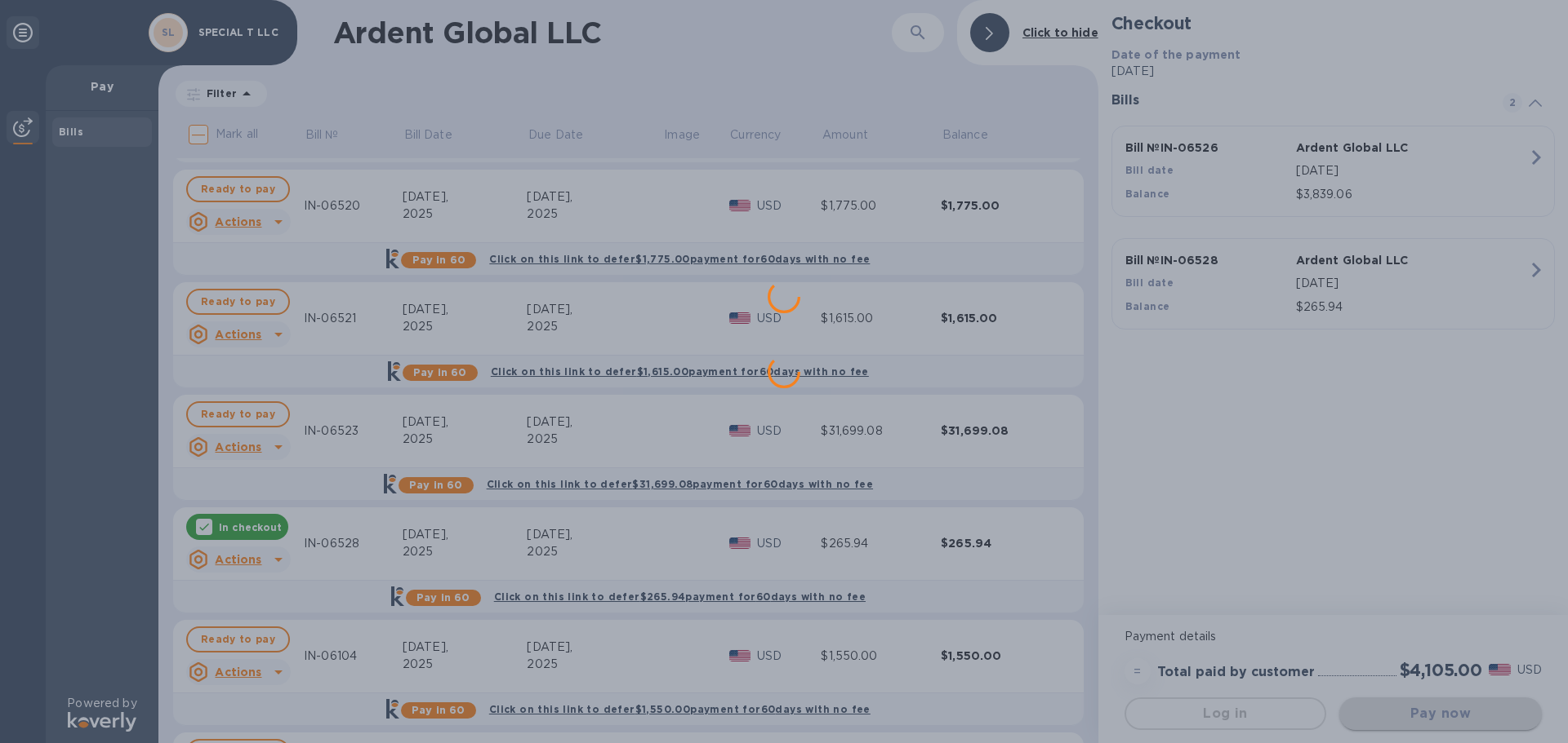
scroll to position [0, 0]
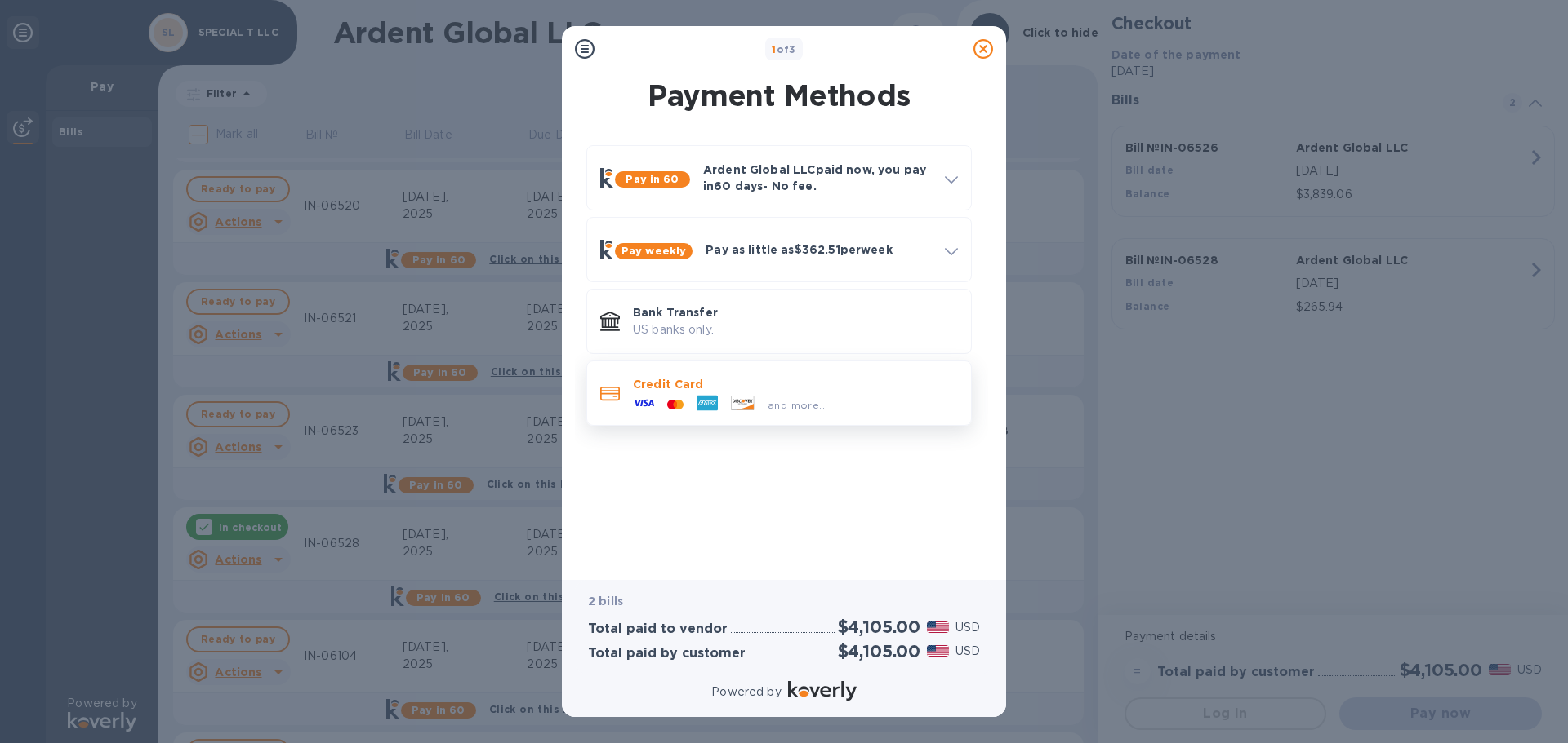
click at [692, 409] on div at bounding box center [707, 404] width 35 height 24
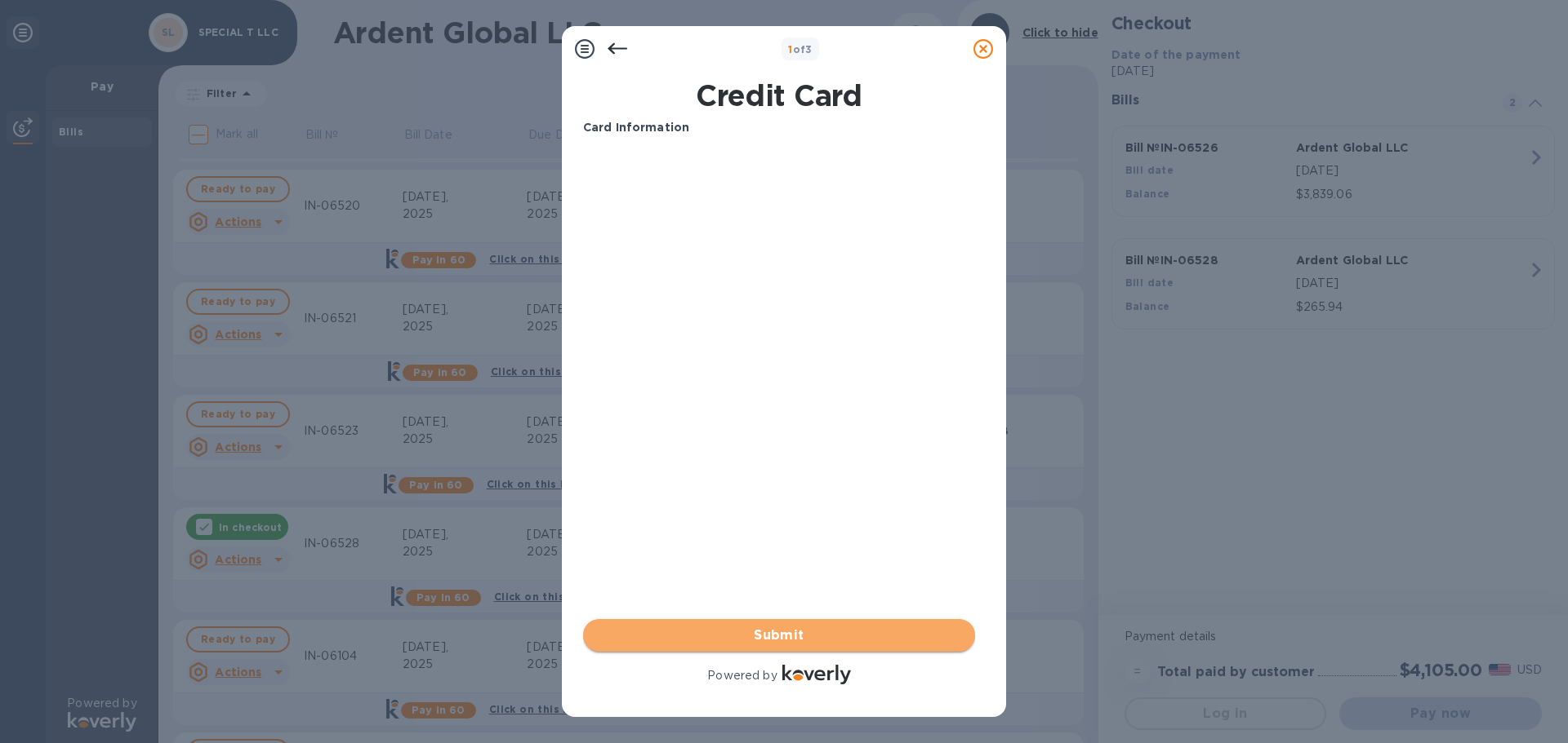
click at [797, 634] on span "Submit" at bounding box center [778, 635] width 365 height 19
click at [786, 635] on span "Submit" at bounding box center [778, 635] width 365 height 19
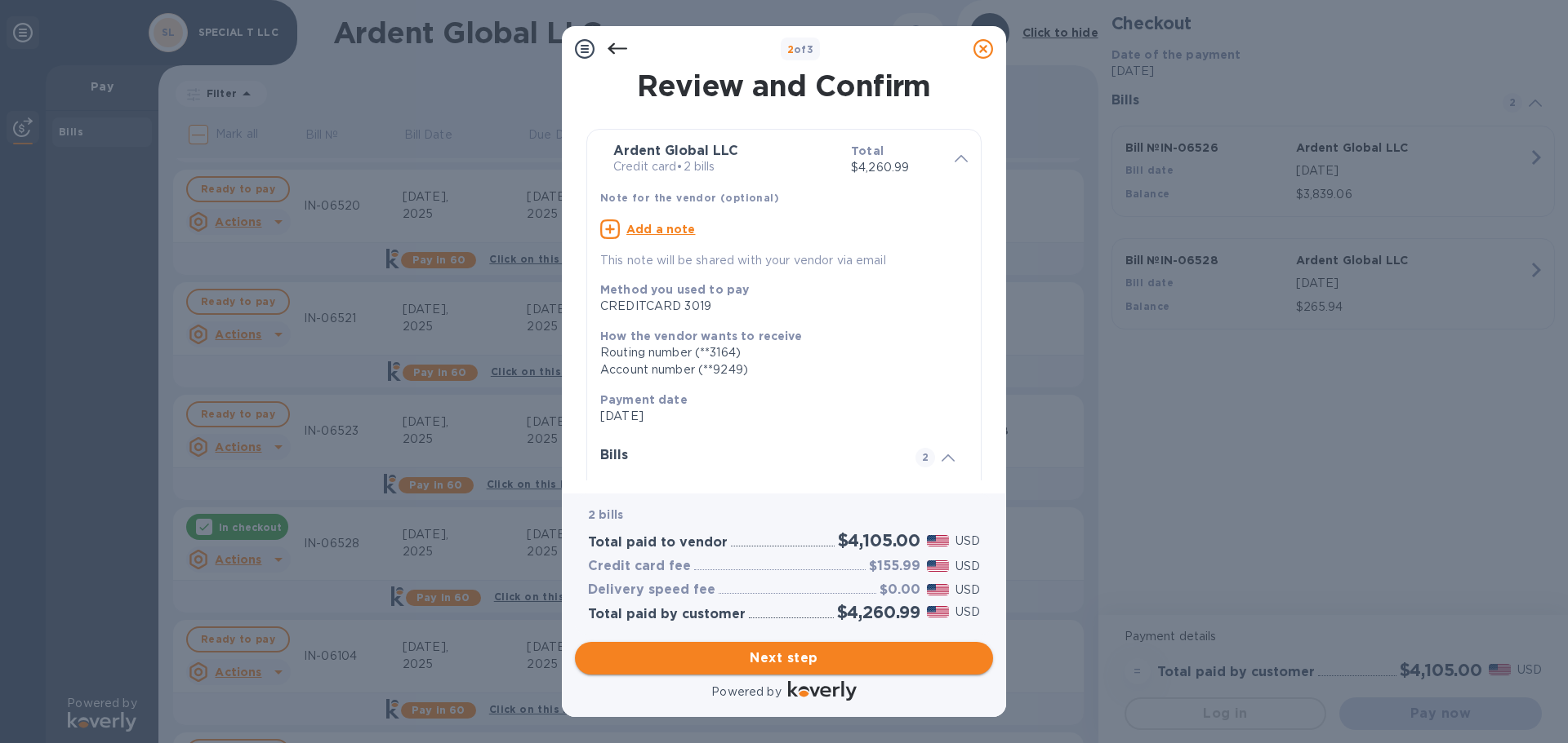
click at [786, 657] on span "Next step" at bounding box center [784, 658] width 392 height 19
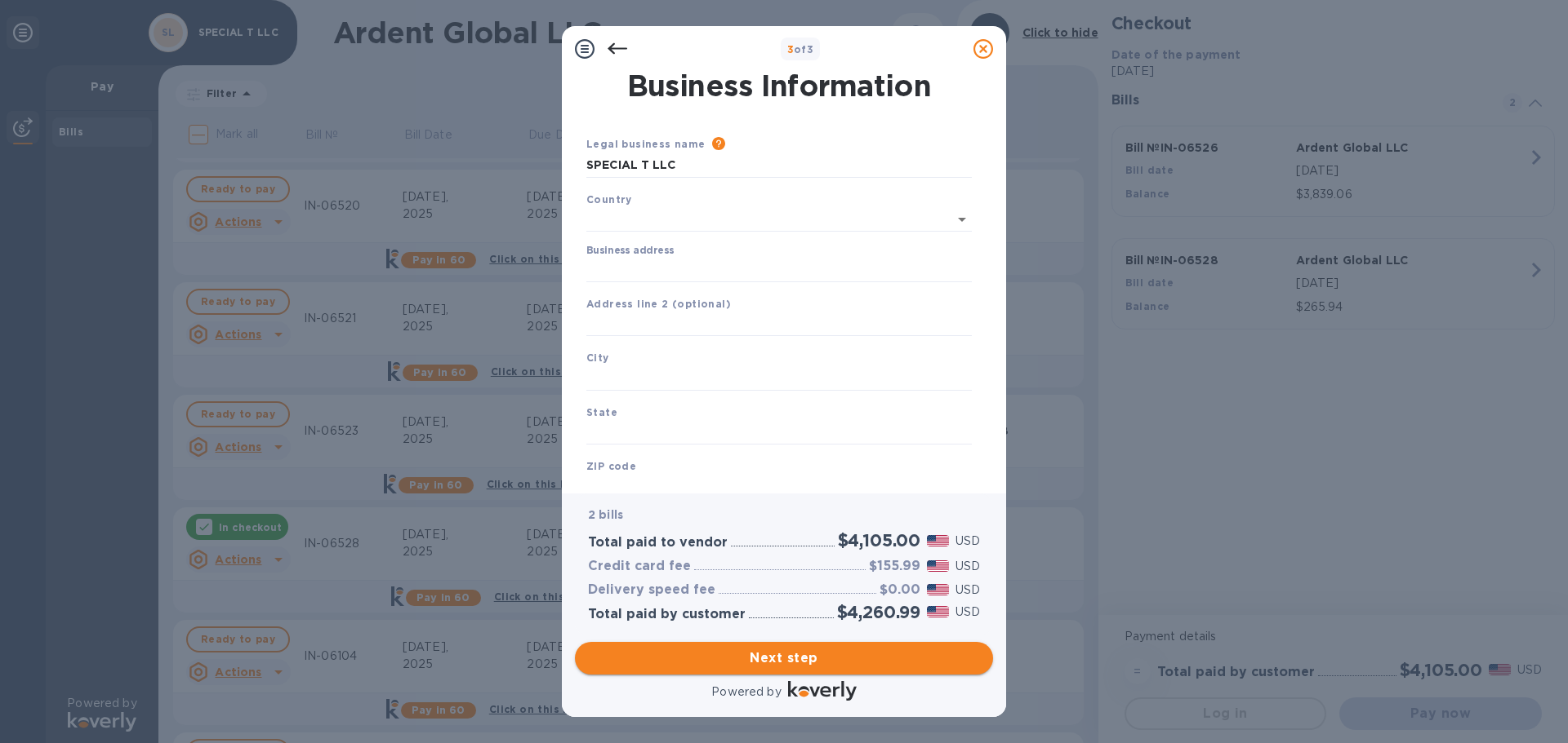
type input "[GEOGRAPHIC_DATA]"
click at [667, 263] on input "Business address" at bounding box center [779, 266] width 386 height 24
type input "[STREET_ADDRESS][PERSON_NAME]"
click at [657, 375] on input "text" at bounding box center [779, 375] width 386 height 24
type input "Alpharetta"
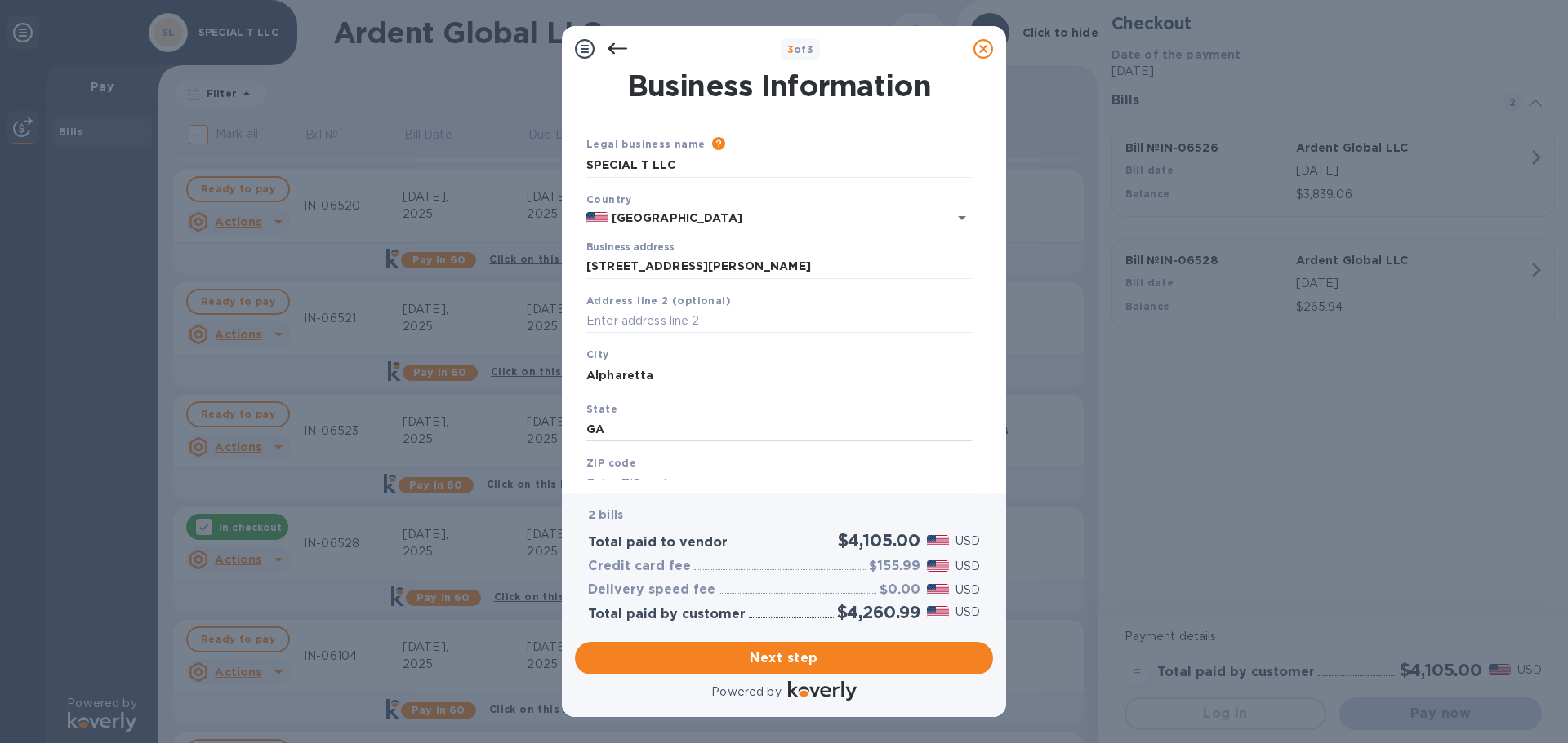
type input "GA"
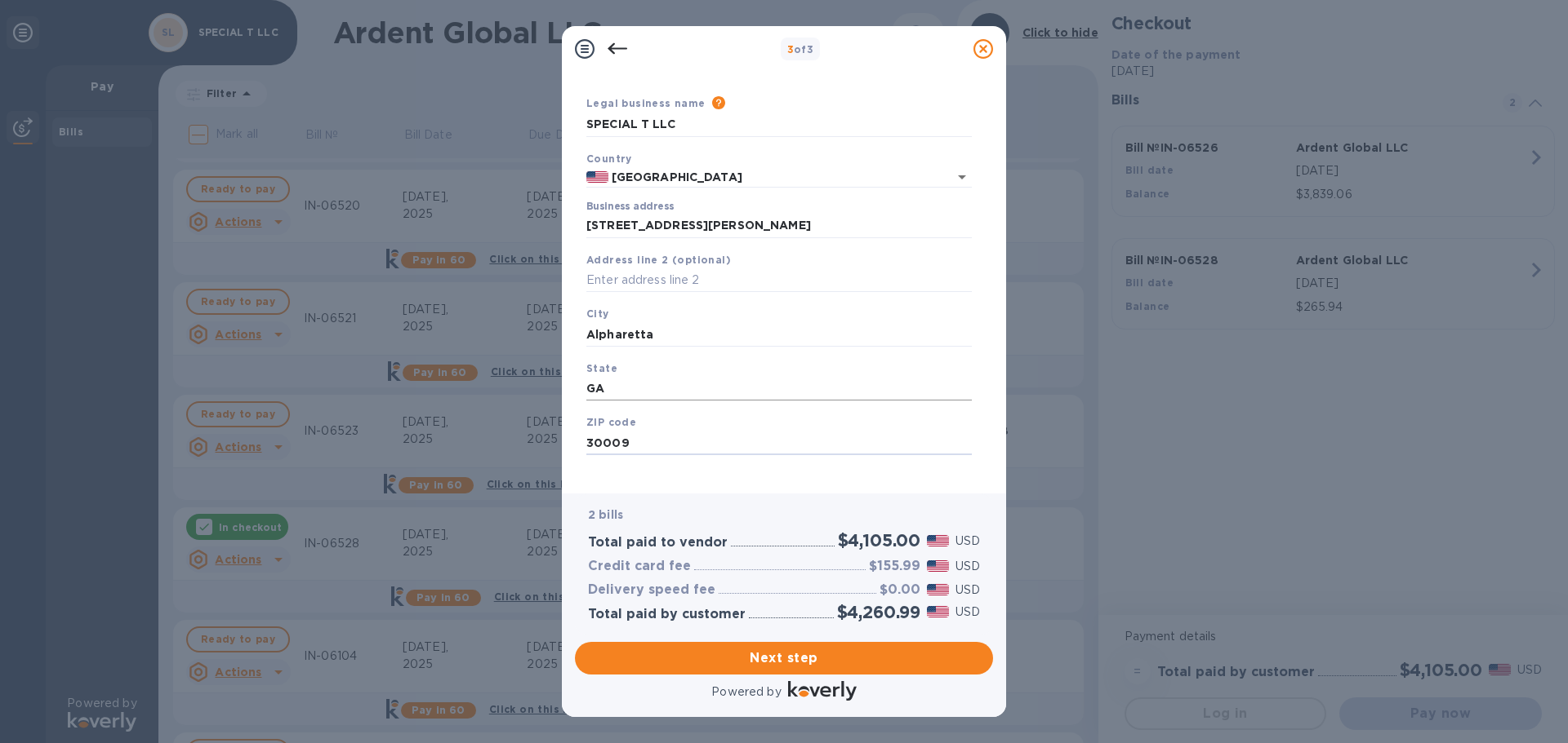
scroll to position [55, 0]
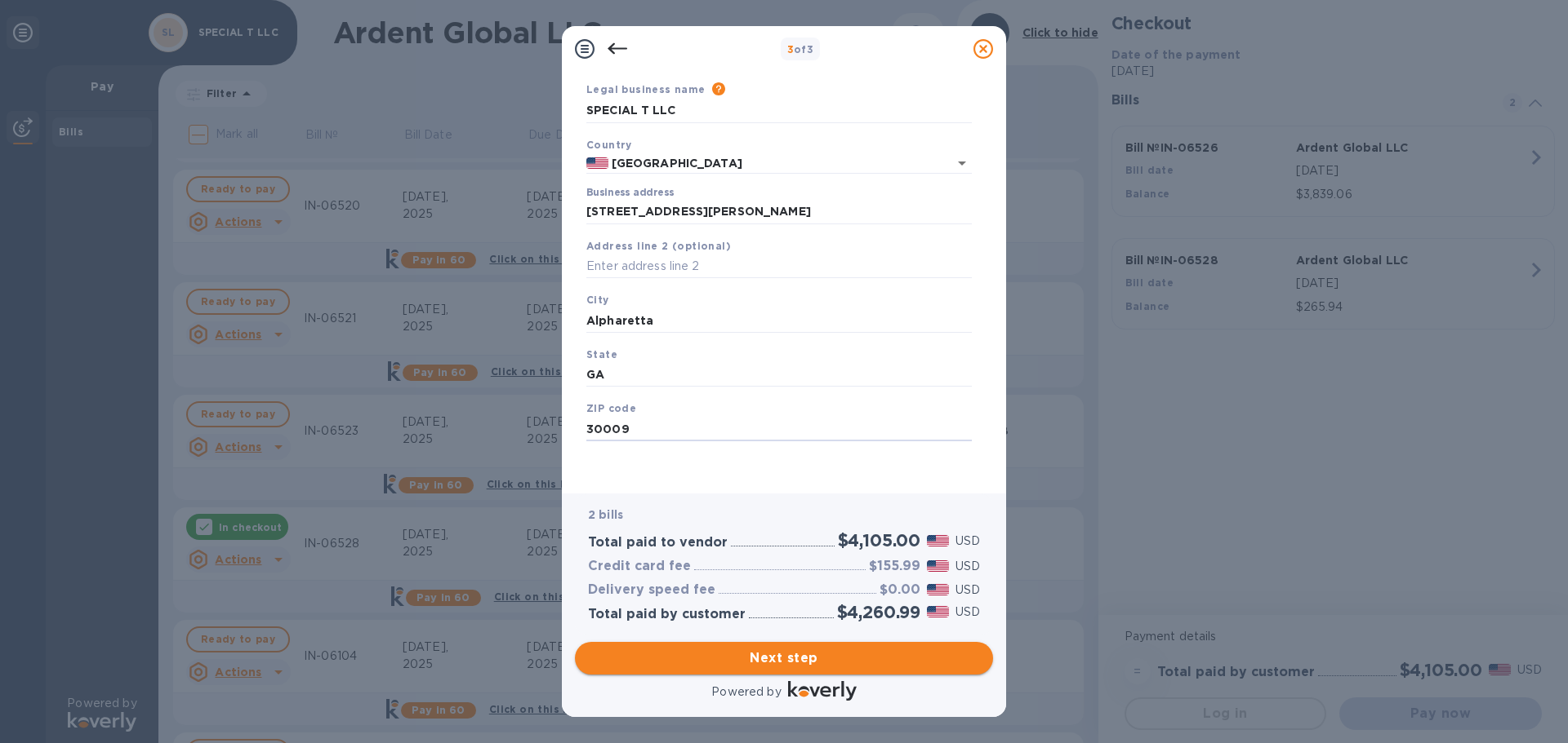
type input "30009"
click at [797, 656] on span "Next step" at bounding box center [784, 658] width 392 height 19
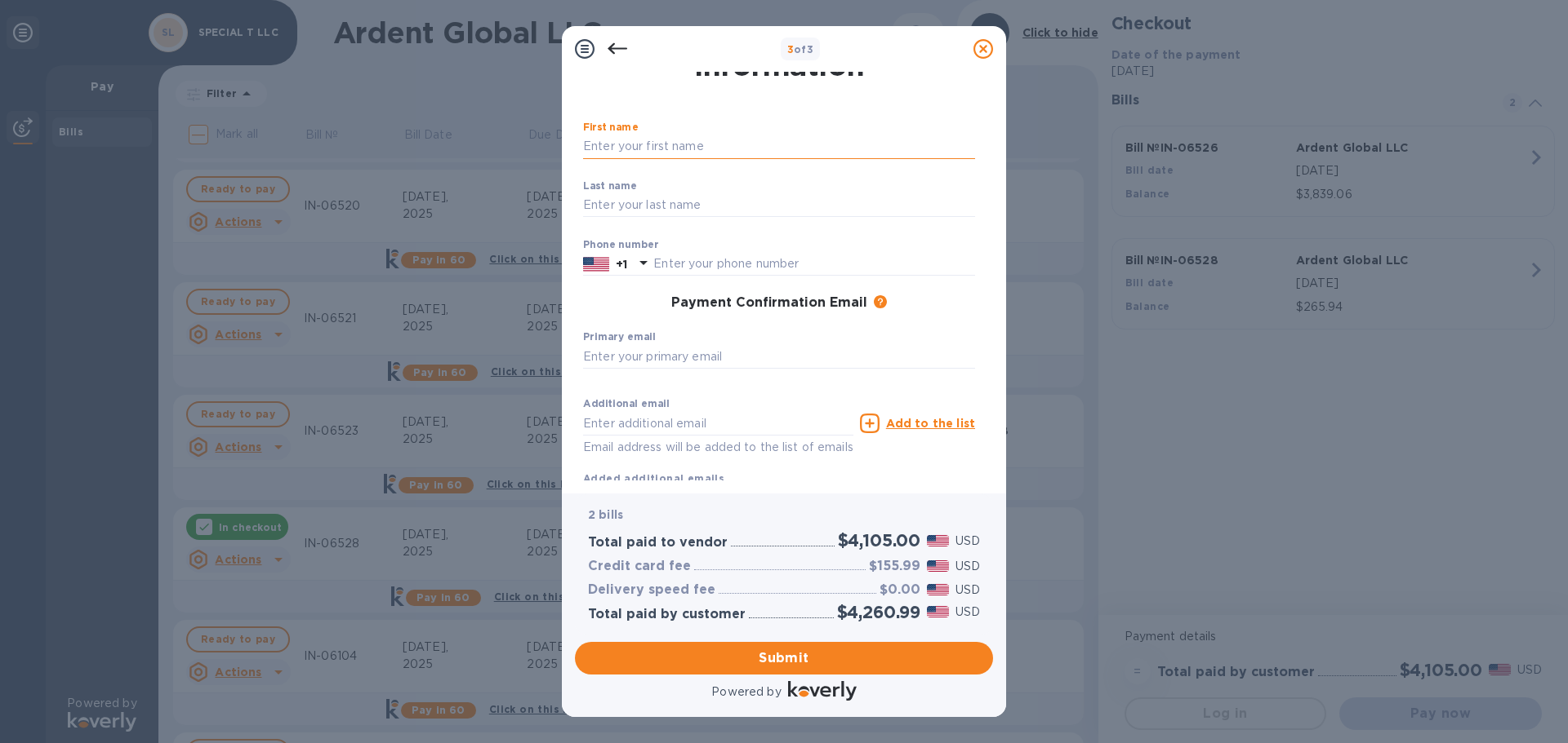
click at [636, 146] on input "text" at bounding box center [779, 146] width 392 height 24
type input "[PERSON_NAME]"
type input "Denissiouk"
type input "6788790777"
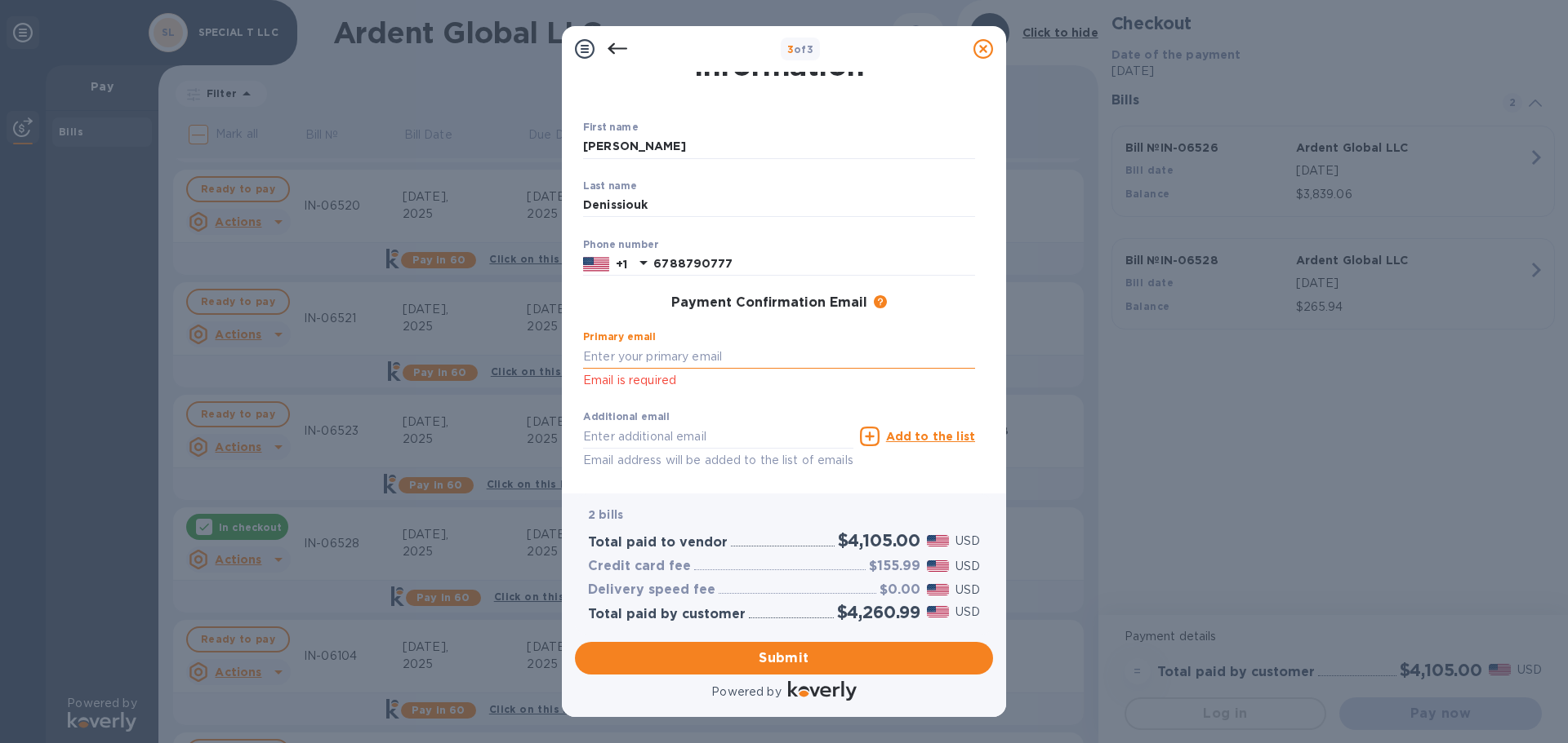
click at [671, 356] on input "text" at bounding box center [779, 356] width 392 height 24
type input "[PERSON_NAME][EMAIL_ADDRESS][DOMAIN_NAME]"
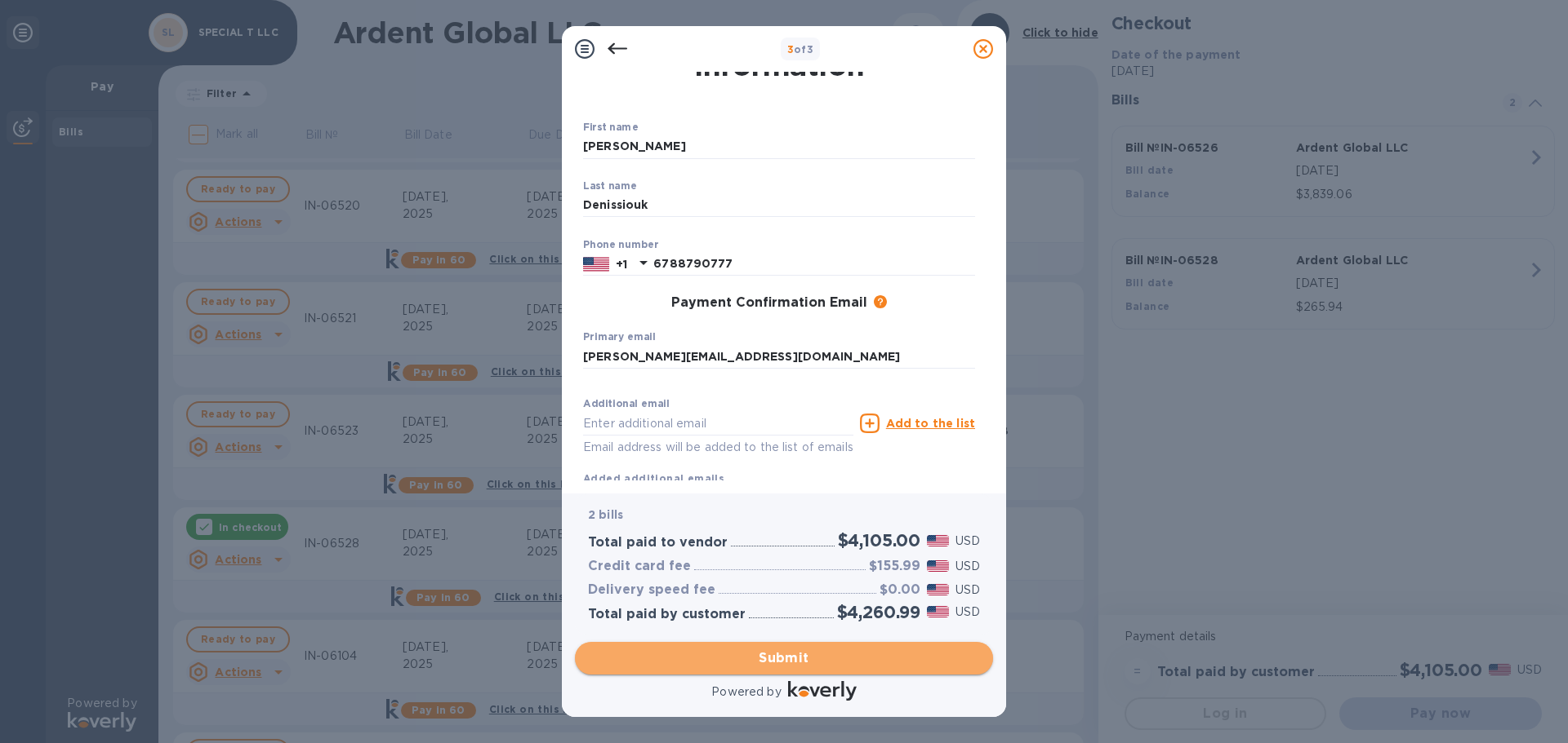
click at [774, 660] on span "Submit" at bounding box center [784, 658] width 392 height 19
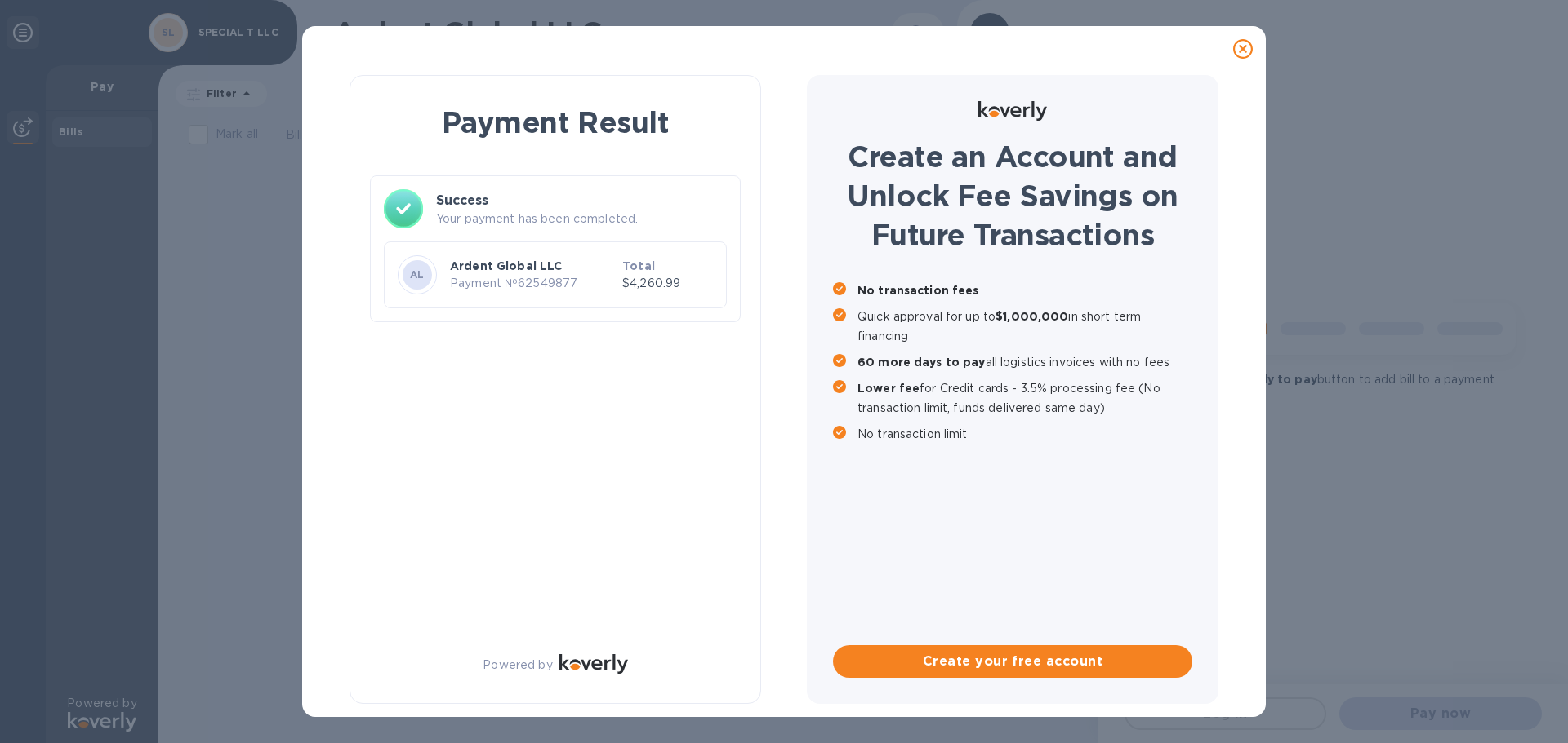
scroll to position [0, 0]
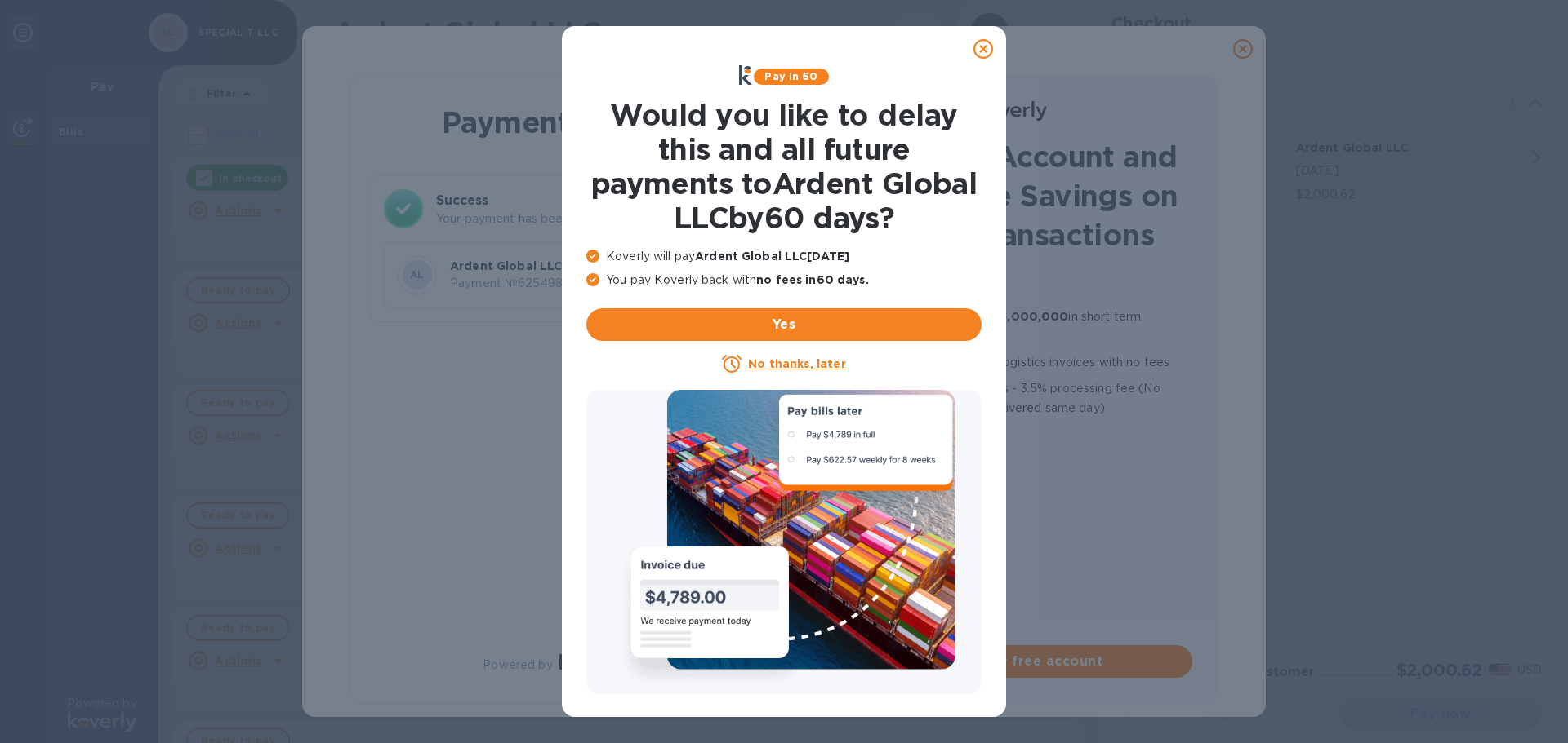
click at [791, 360] on u "No thanks, later" at bounding box center [797, 364] width 97 height 13
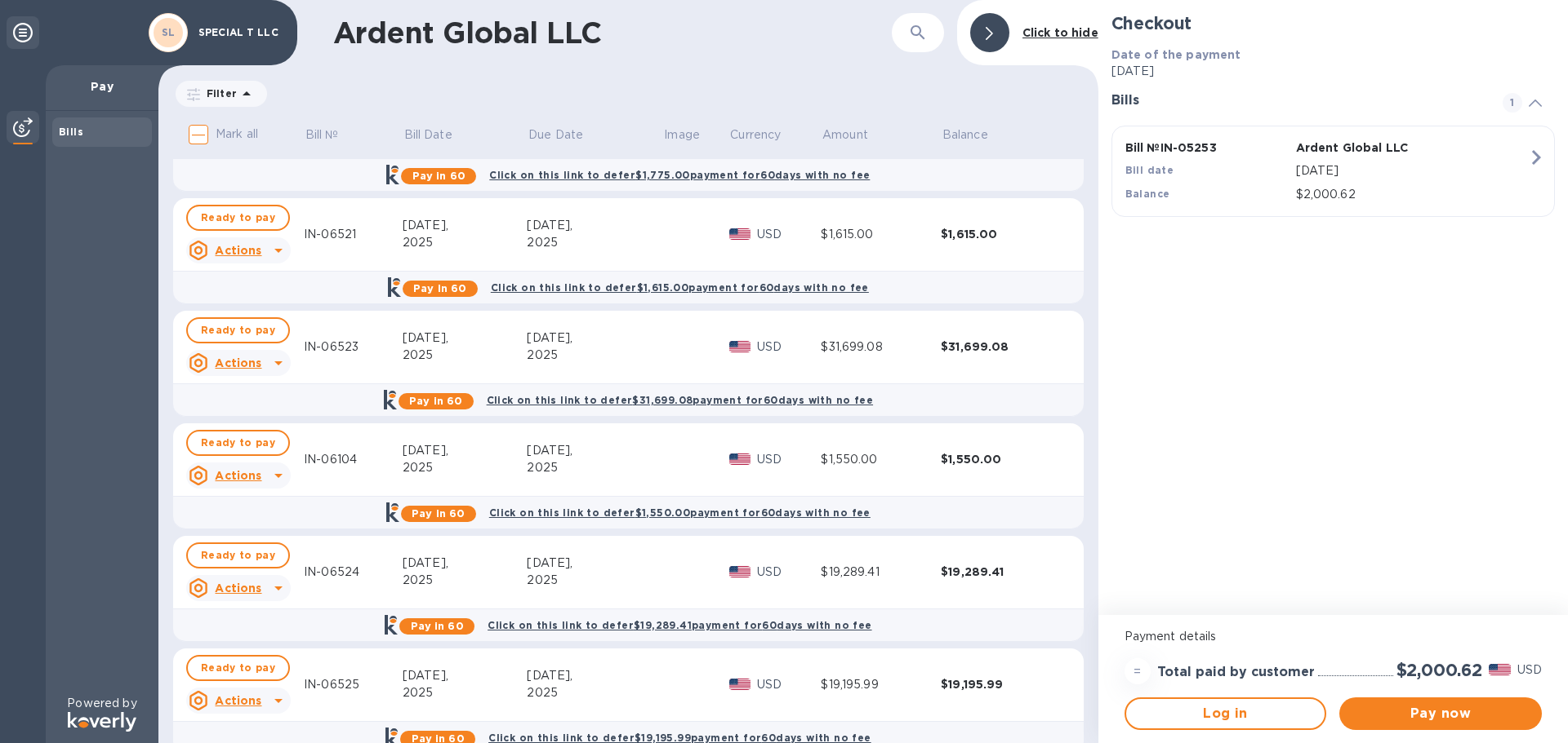
scroll to position [327, 0]
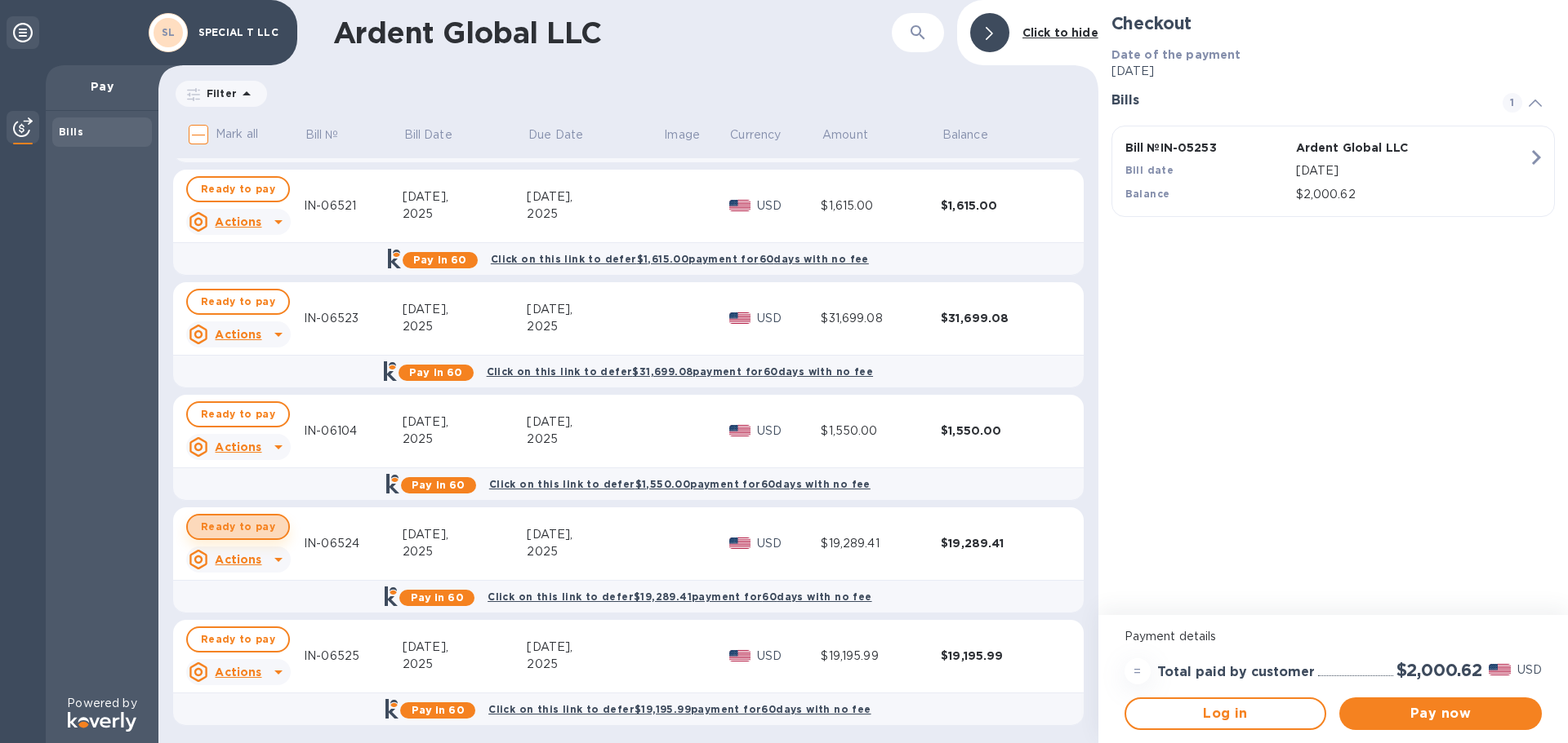
click at [247, 527] on span "Ready to pay" at bounding box center [237, 527] width 74 height 19
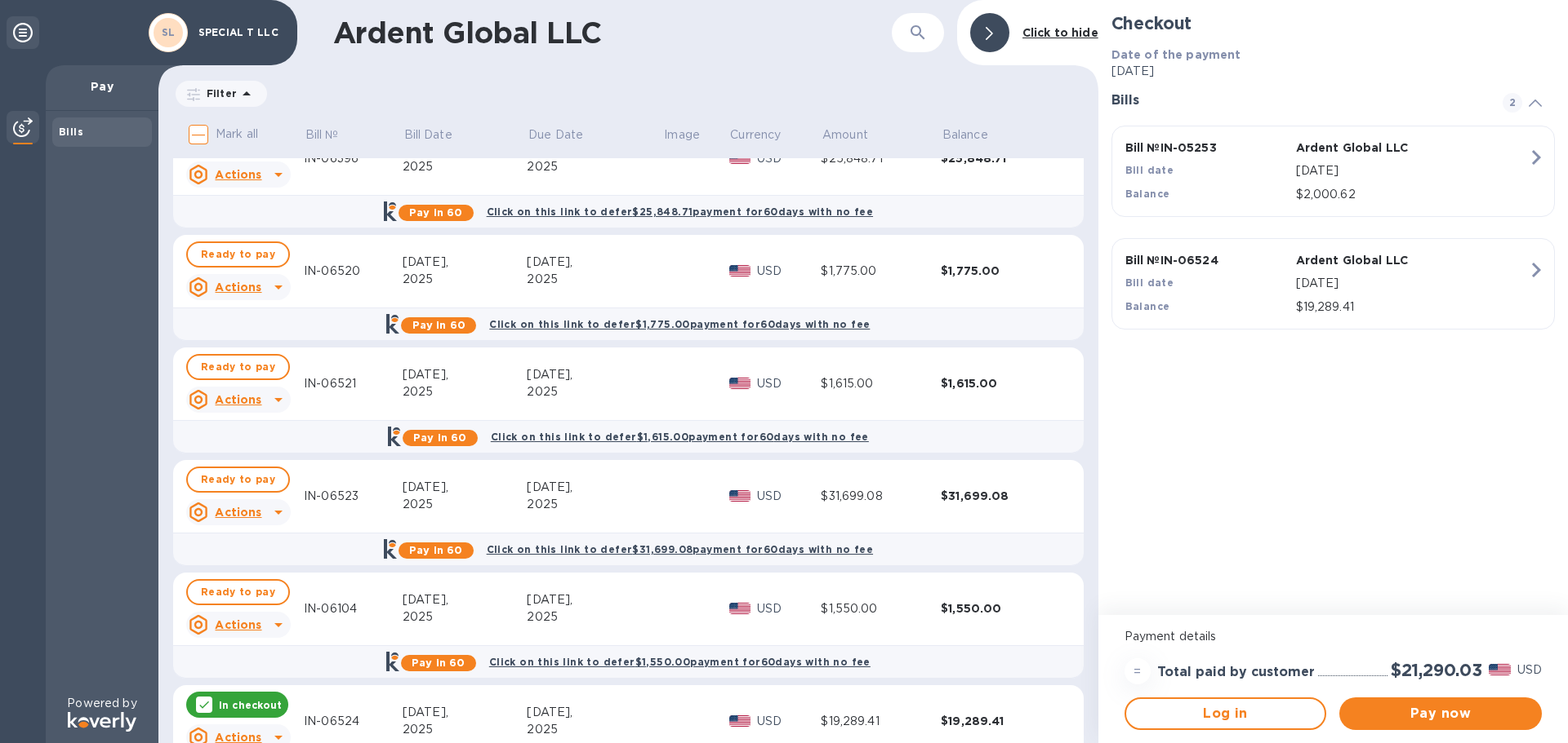
scroll to position [0, 0]
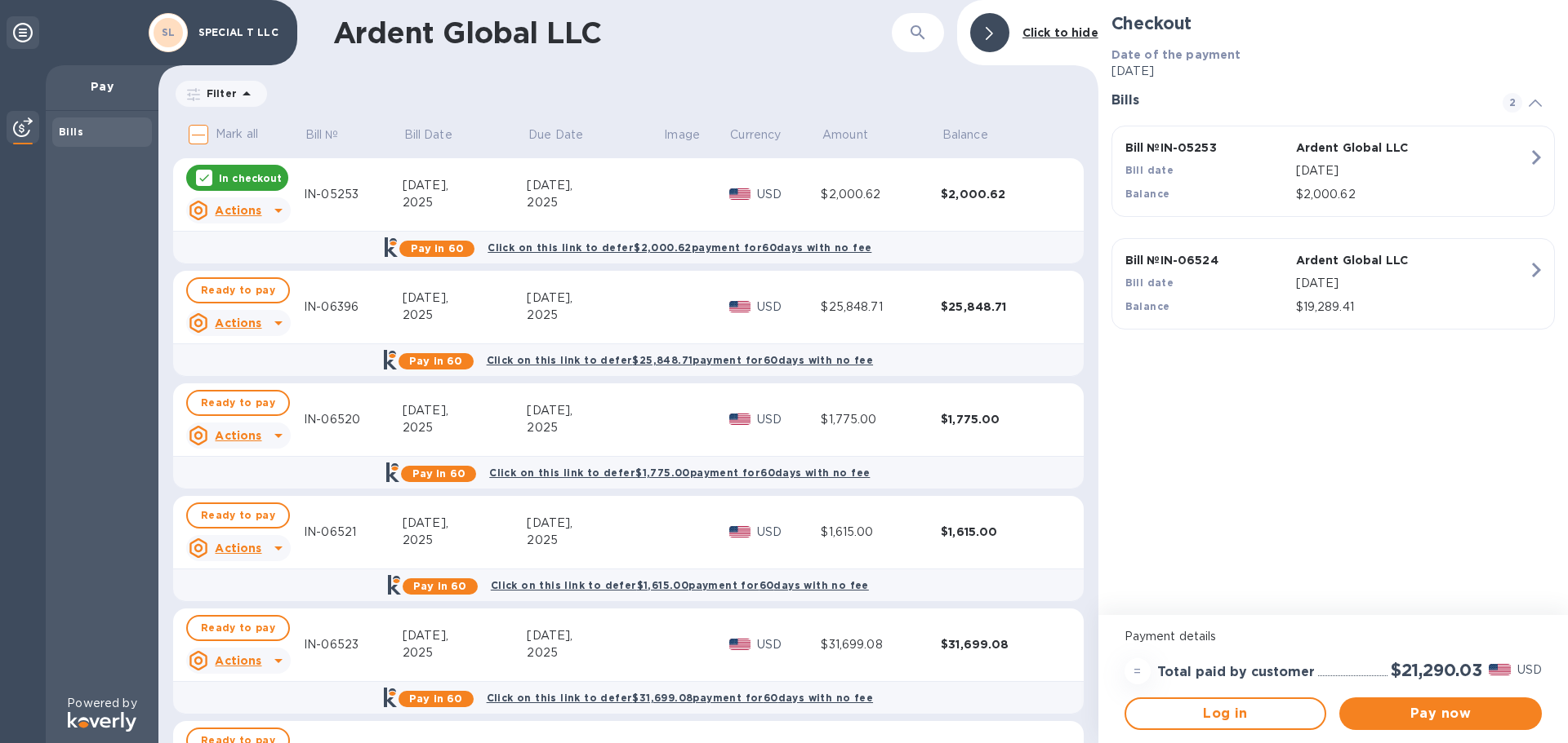
click at [239, 179] on p "In checkout" at bounding box center [250, 178] width 63 height 13
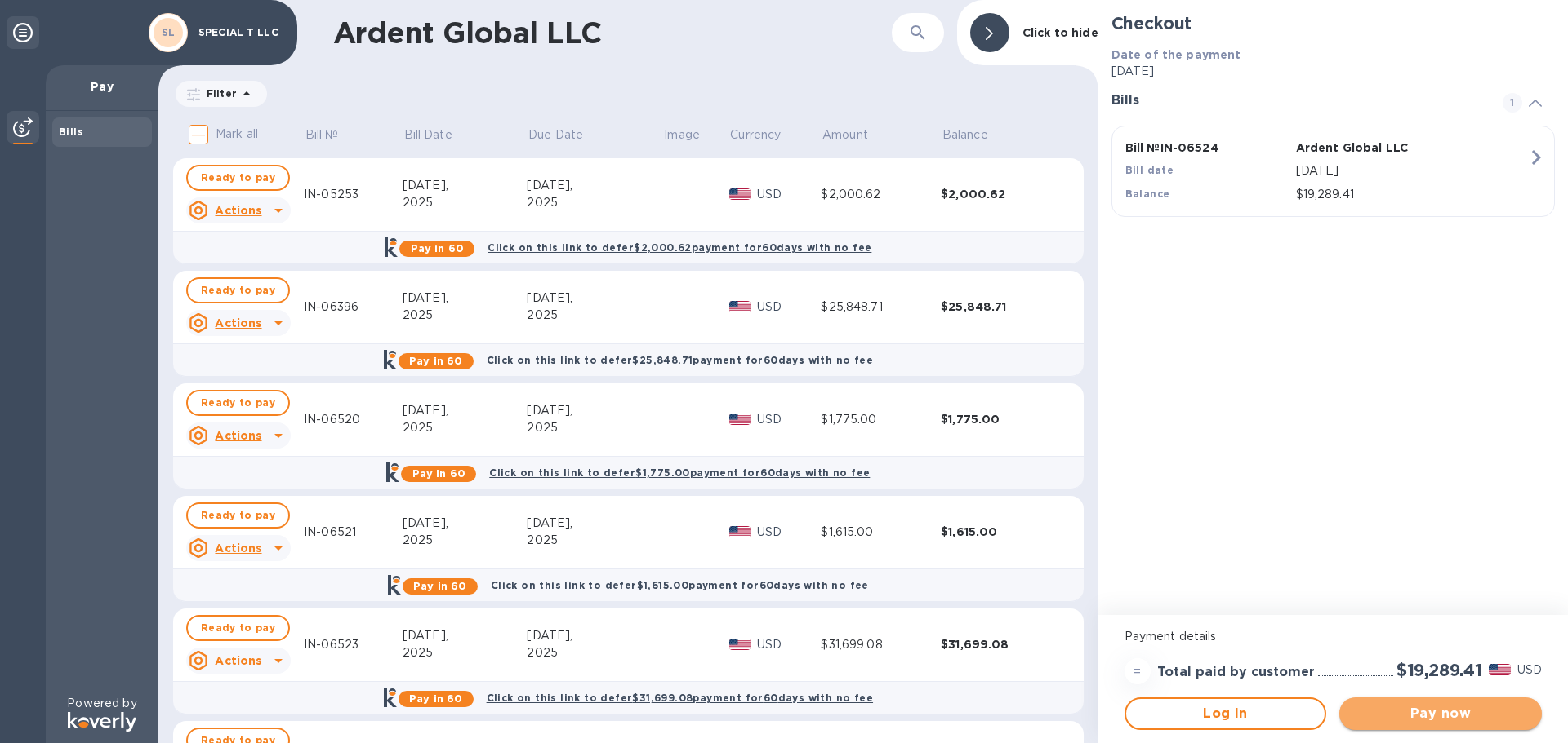
click at [1460, 715] on span "Pay now" at bounding box center [1440, 714] width 176 height 19
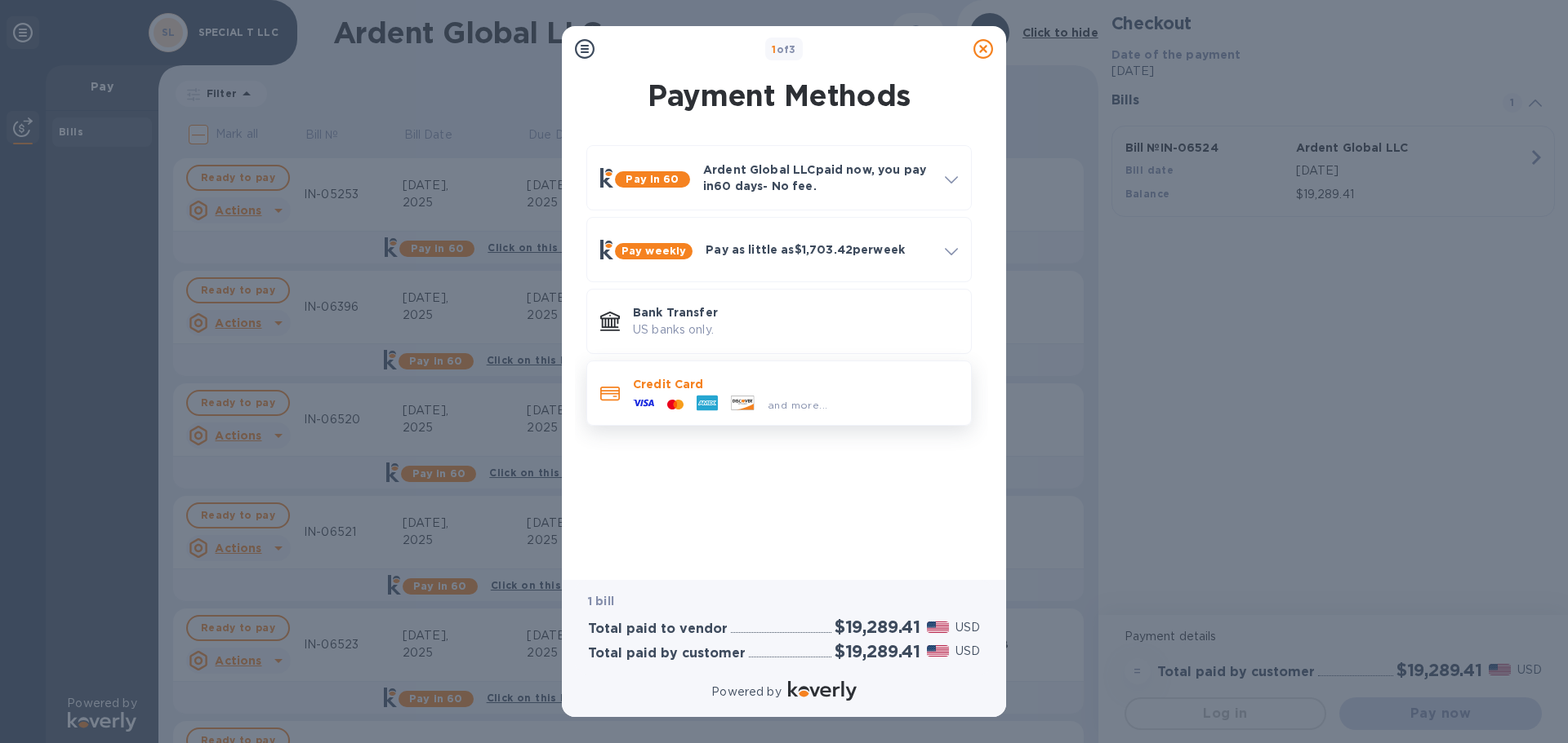
click at [723, 406] on div at bounding box center [707, 404] width 35 height 24
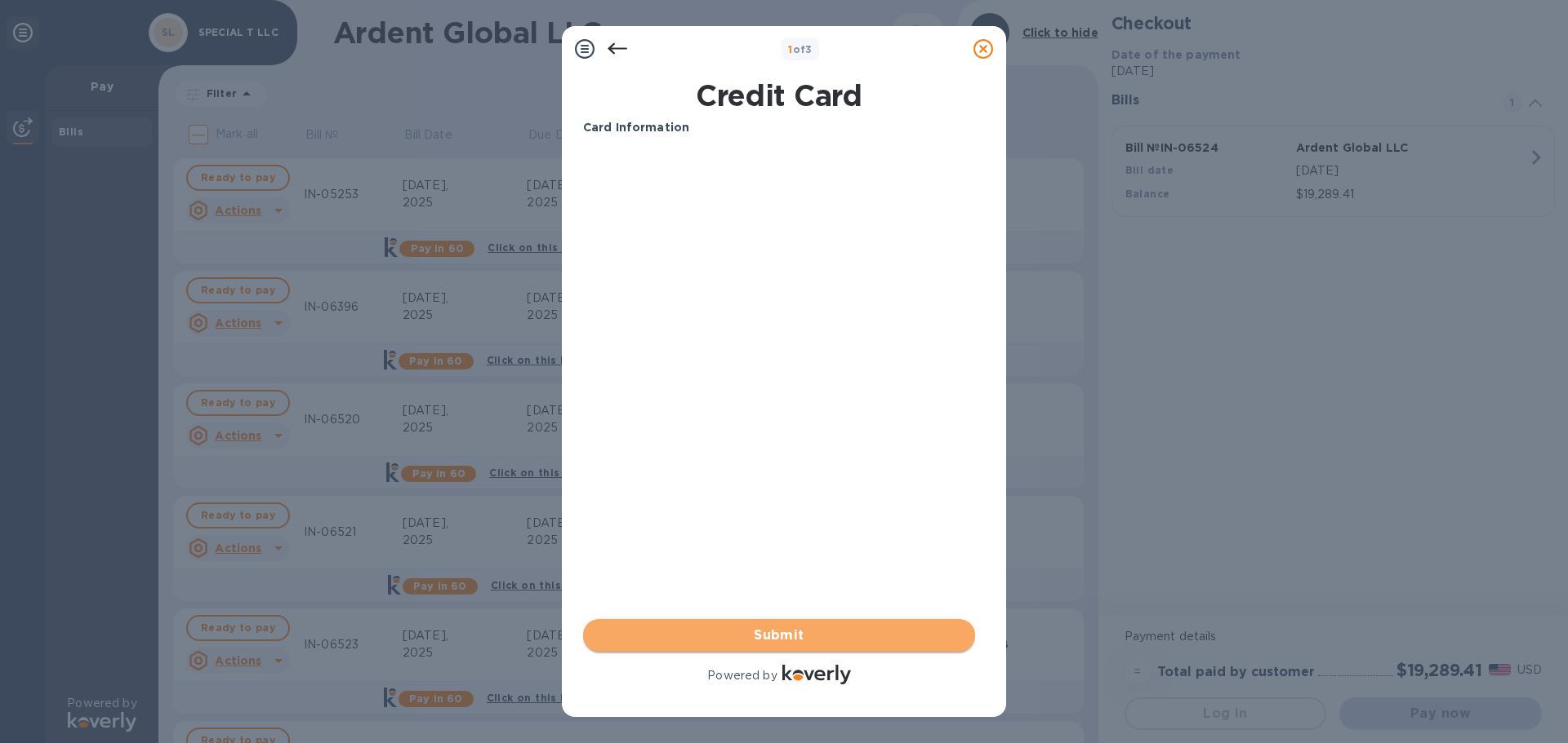
click at [787, 632] on span "Submit" at bounding box center [778, 635] width 365 height 19
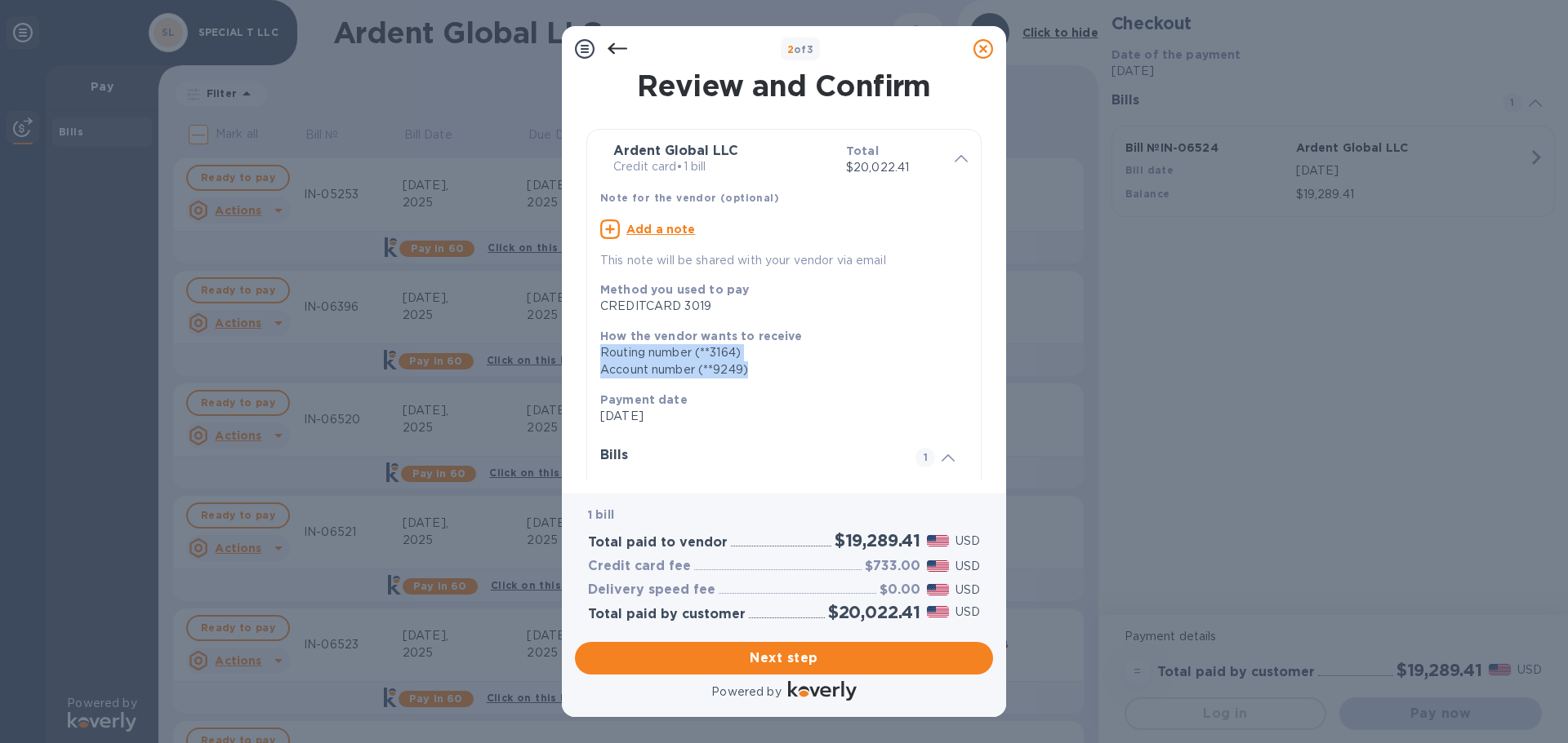
drag, startPoint x: 994, startPoint y: 338, endPoint x: 998, endPoint y: 370, distance: 32.2
click at [998, 370] on div "Review and Confirm Ardent Global LLC Credit card • 1 bill Total $20,022.41 Note…" at bounding box center [784, 283] width 445 height 422
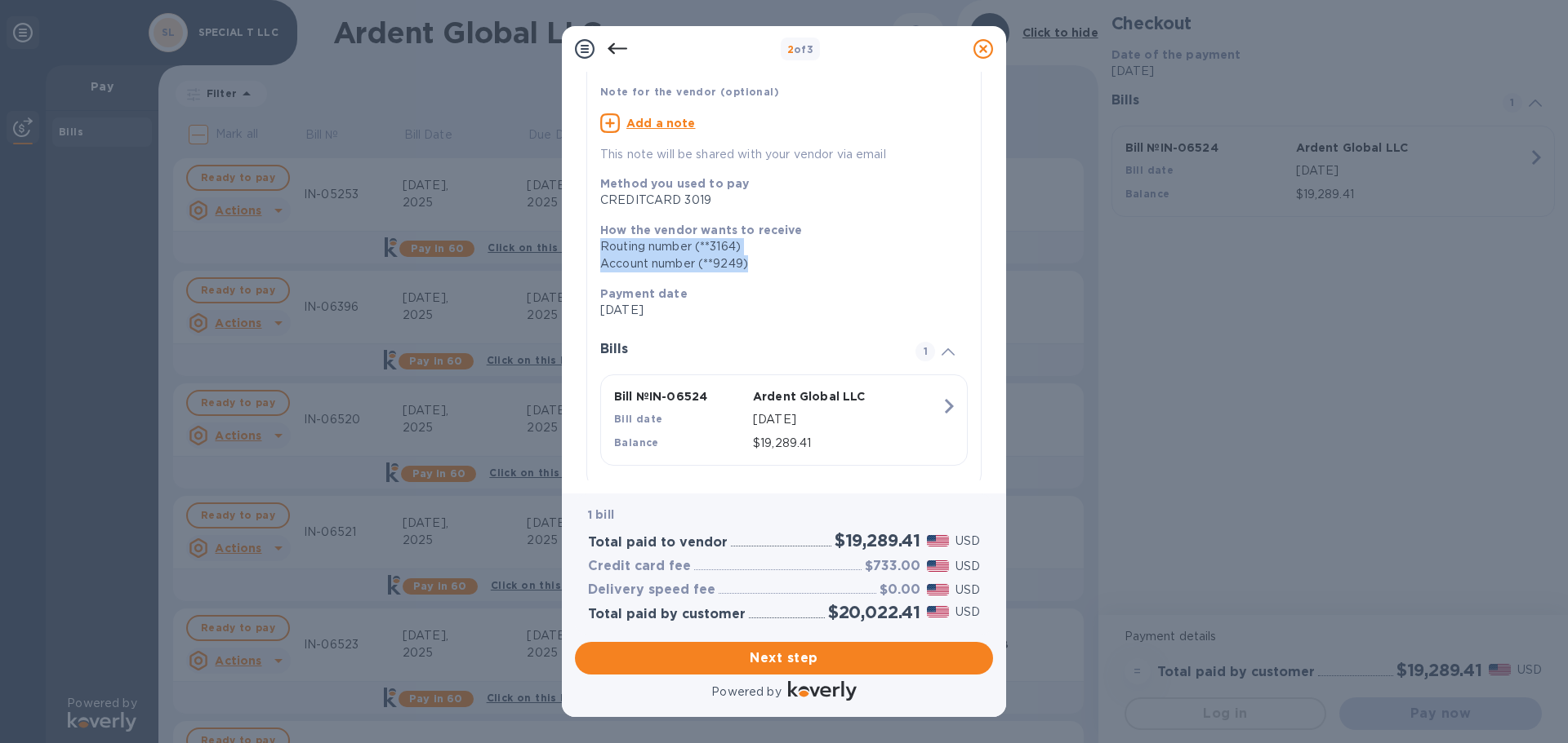
scroll to position [133, 0]
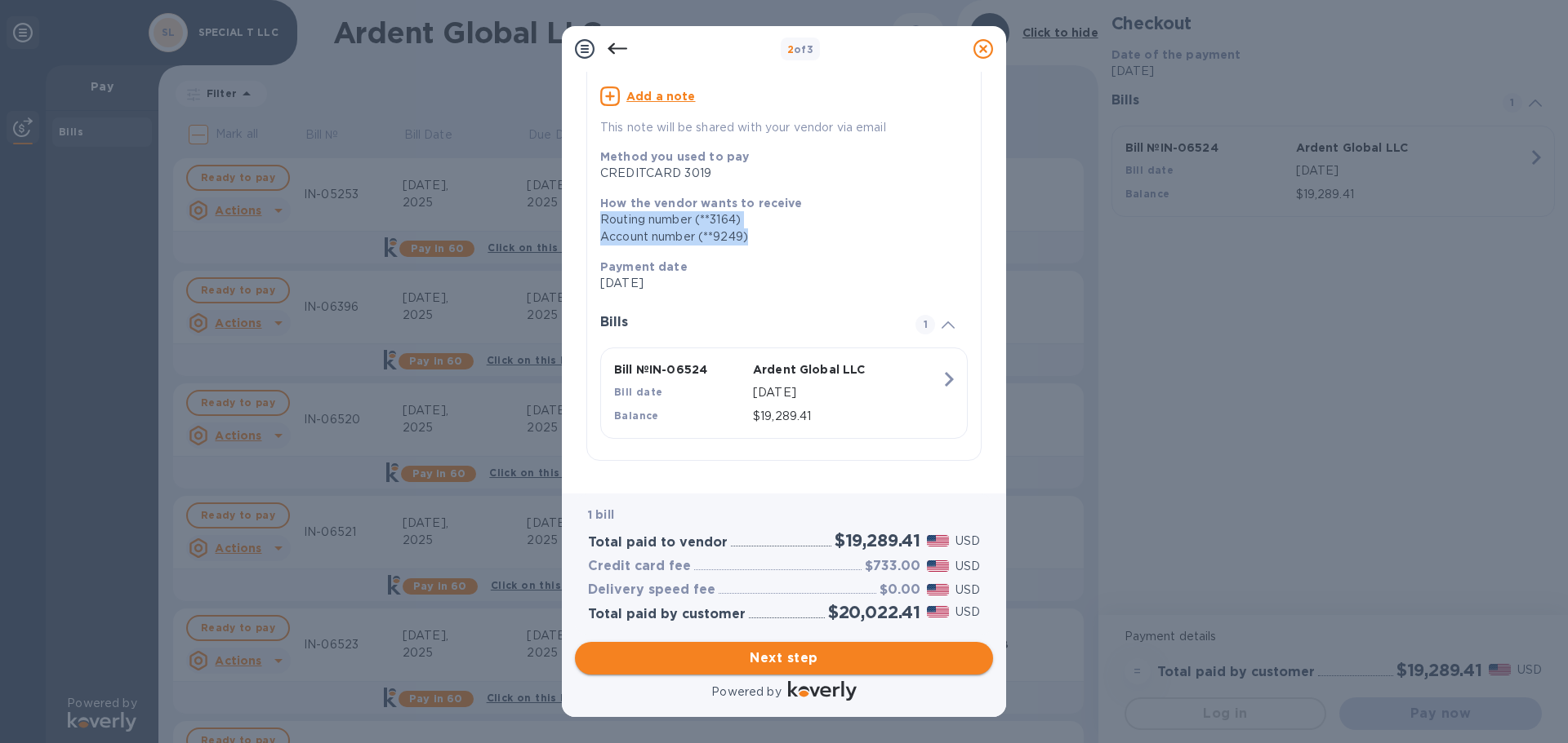
click at [793, 656] on span "Next step" at bounding box center [784, 658] width 392 height 19
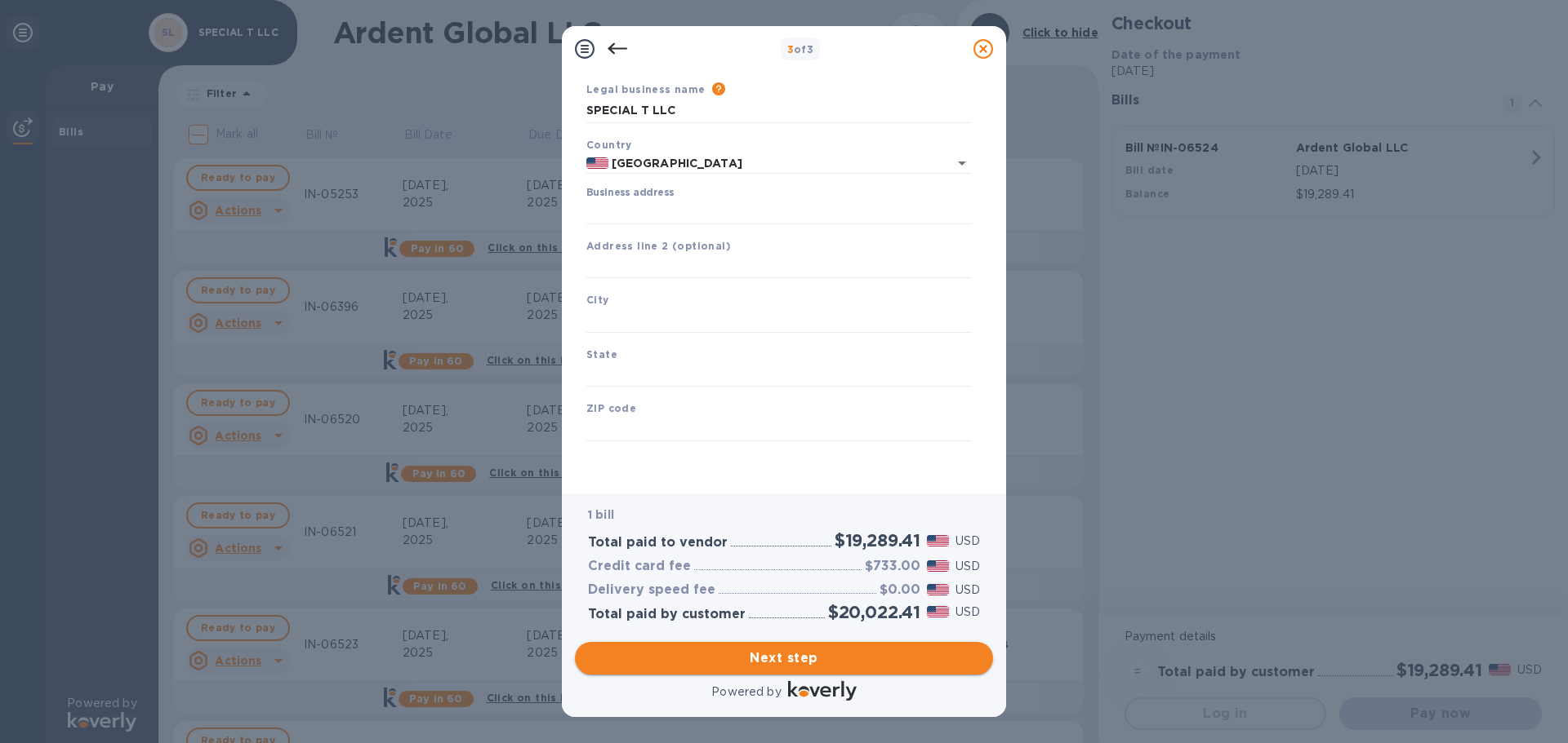
scroll to position [55, 0]
click at [678, 205] on input "Business address" at bounding box center [779, 211] width 386 height 24
type input "[STREET_ADDRESS][PERSON_NAME]"
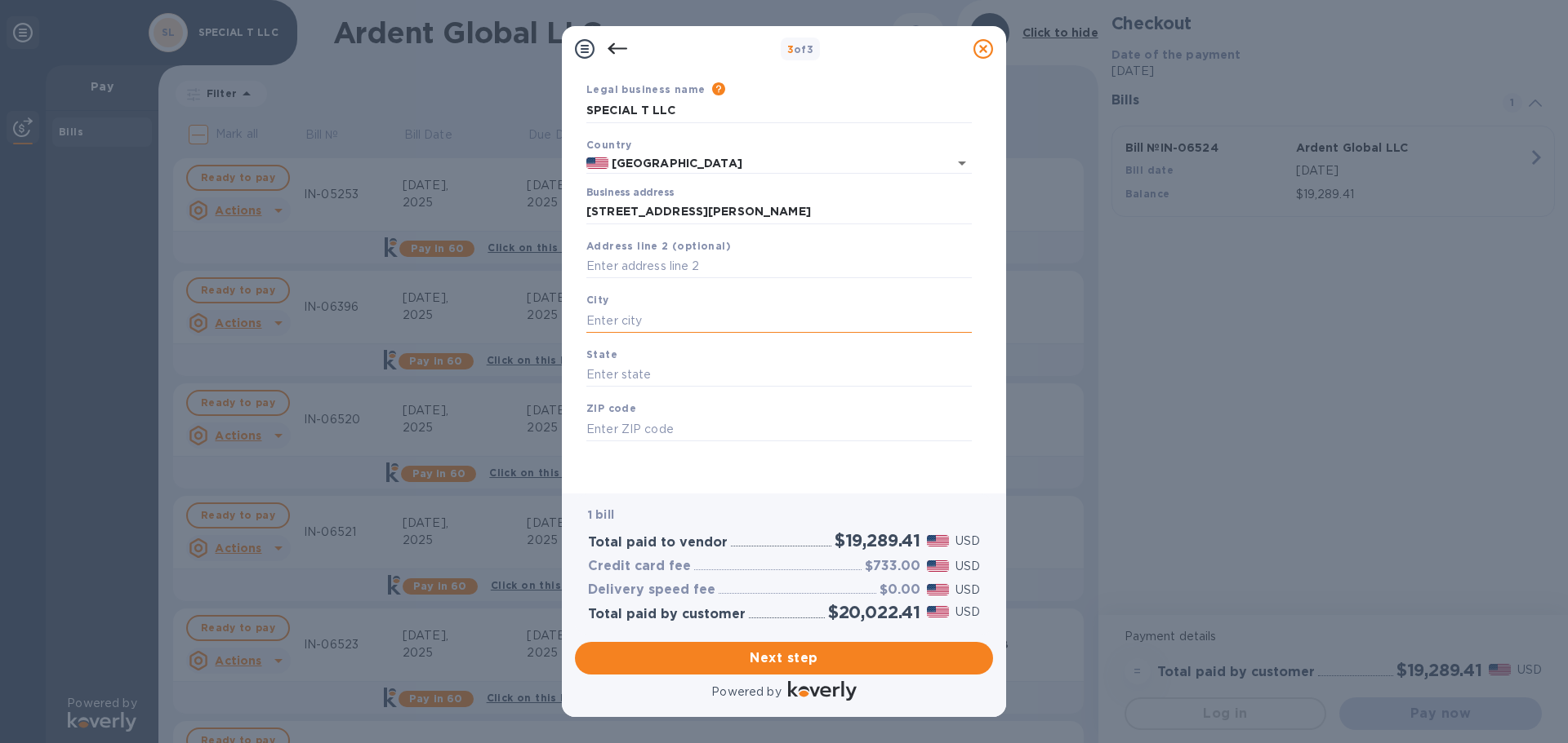
click at [668, 322] on input "text" at bounding box center [779, 320] width 386 height 24
type input "Alpharetta"
type input "GA"
type input "30009"
click at [797, 655] on span "Next step" at bounding box center [784, 658] width 392 height 19
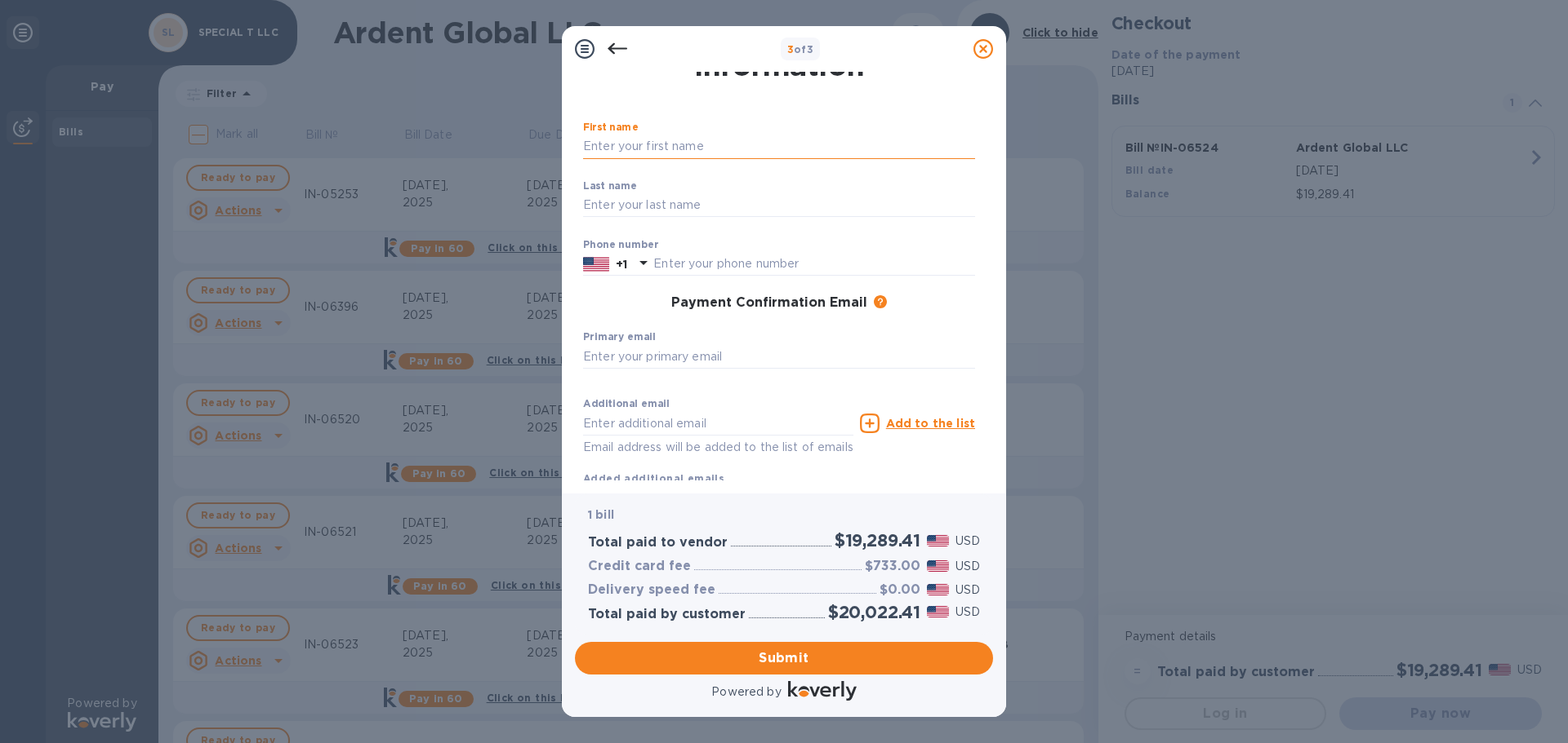
click at [651, 146] on input "text" at bounding box center [779, 146] width 392 height 24
type input "[PERSON_NAME]"
type input "Denissiouk"
type input "6788790777"
click at [659, 357] on input "text" at bounding box center [779, 356] width 392 height 24
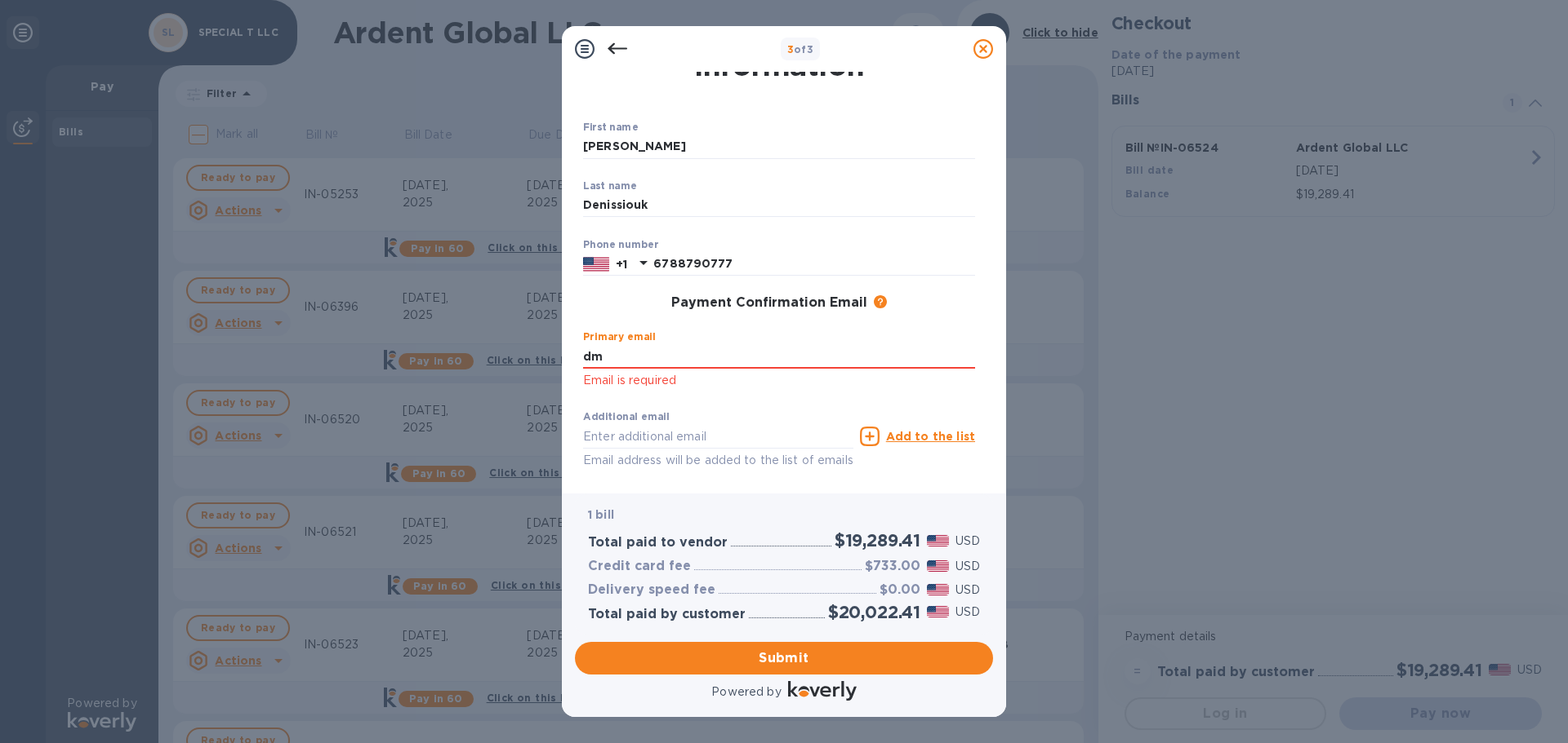
type input "[PERSON_NAME][EMAIL_ADDRESS][DOMAIN_NAME]"
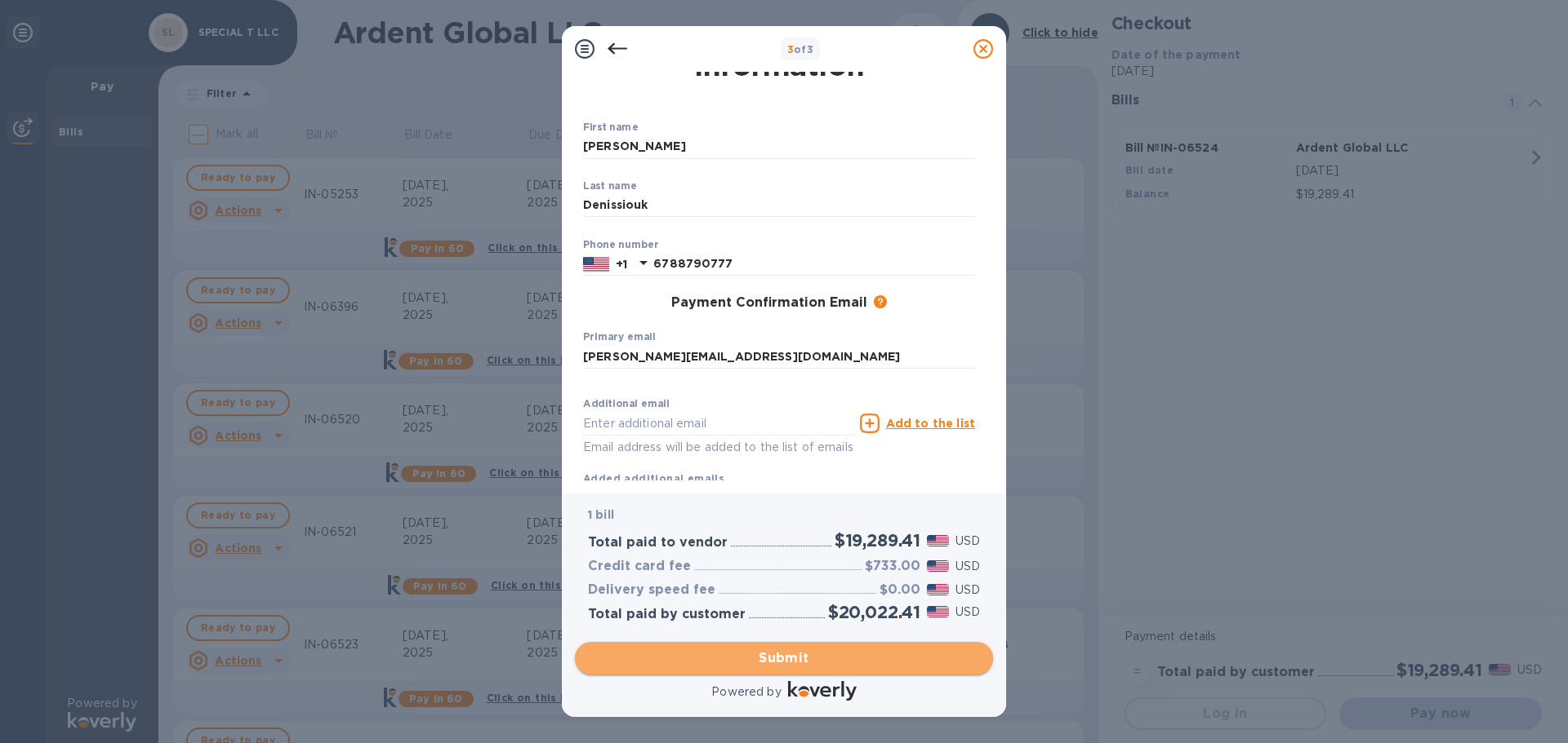
click at [786, 663] on span "Submit" at bounding box center [784, 658] width 392 height 19
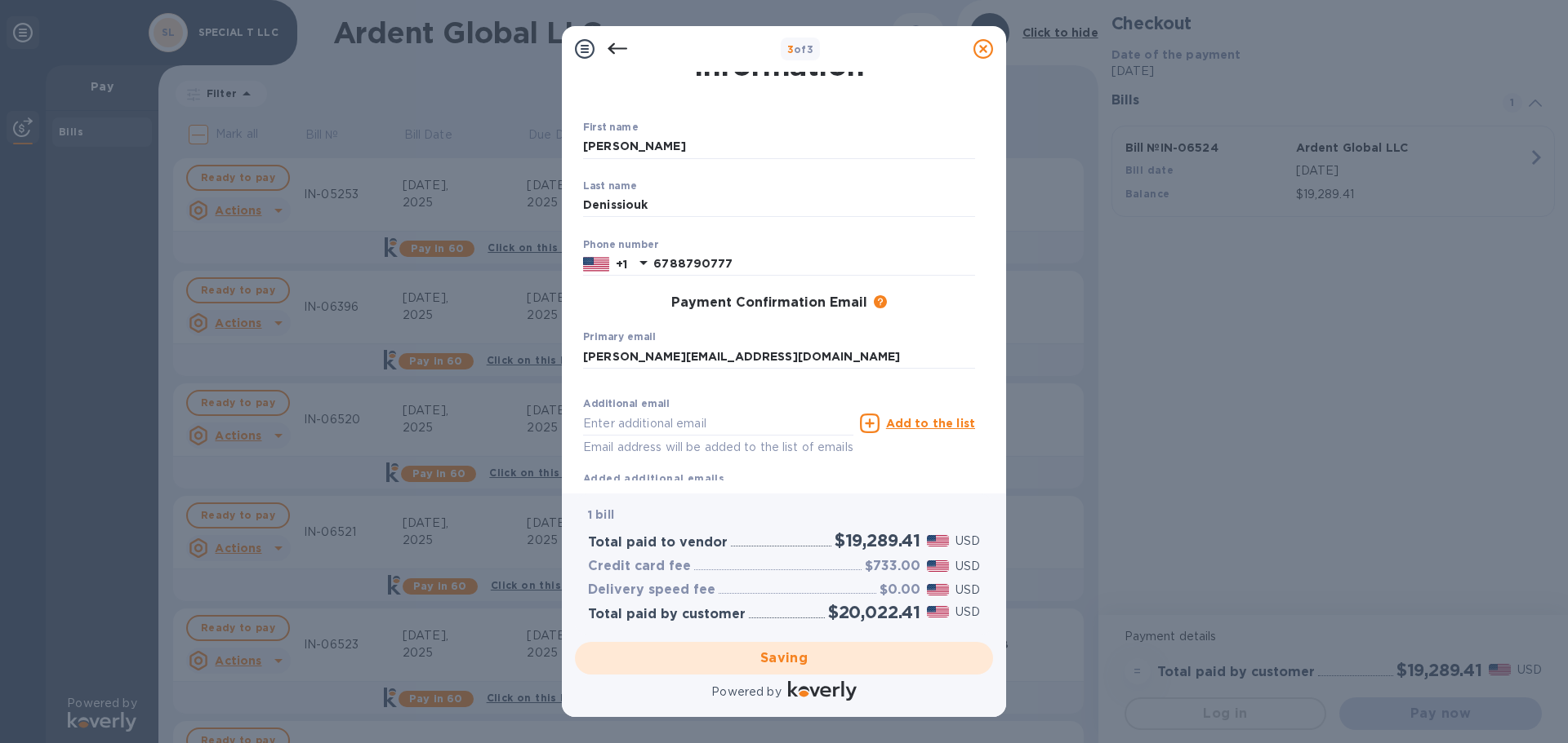
scroll to position [0, 0]
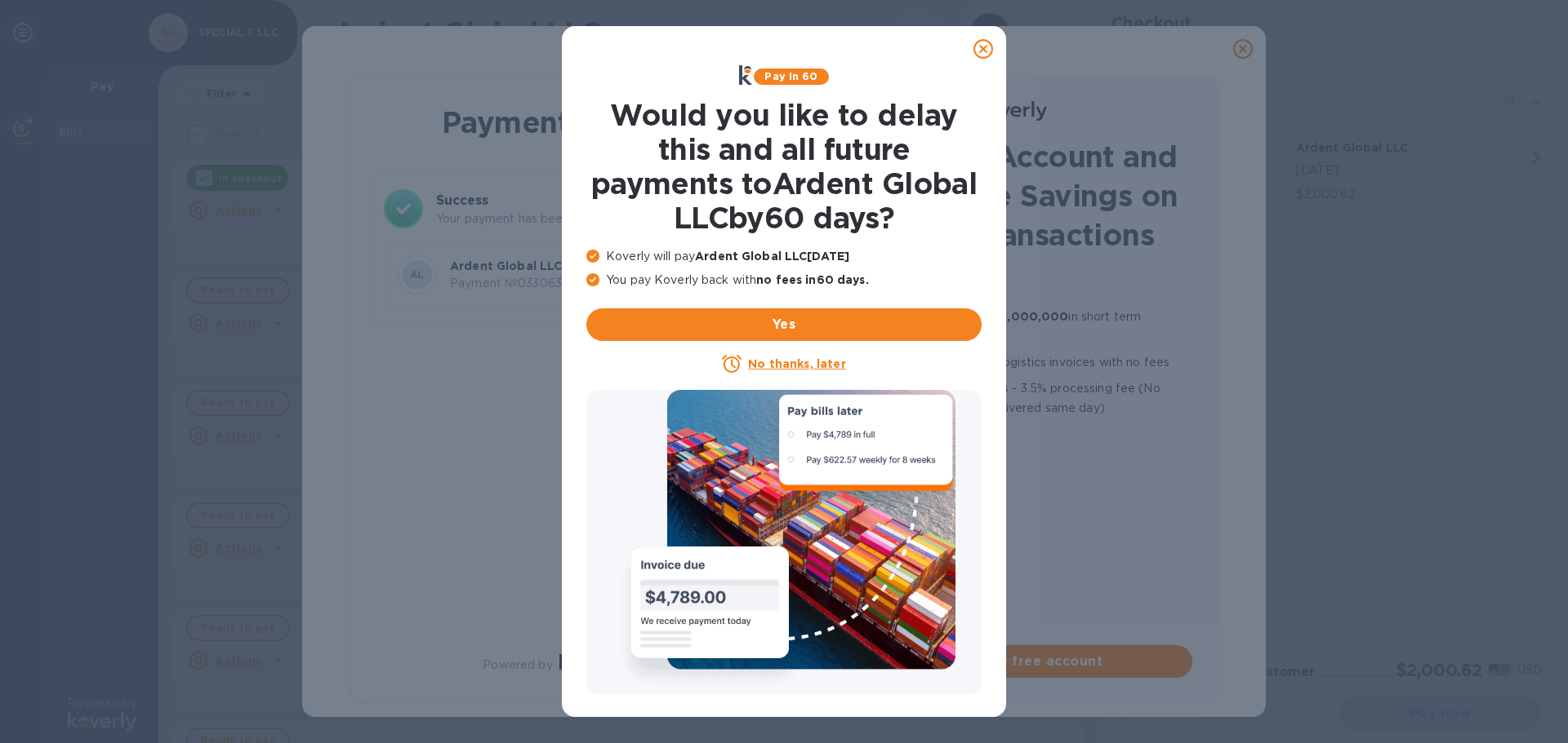
click at [986, 47] on icon at bounding box center [983, 49] width 19 height 19
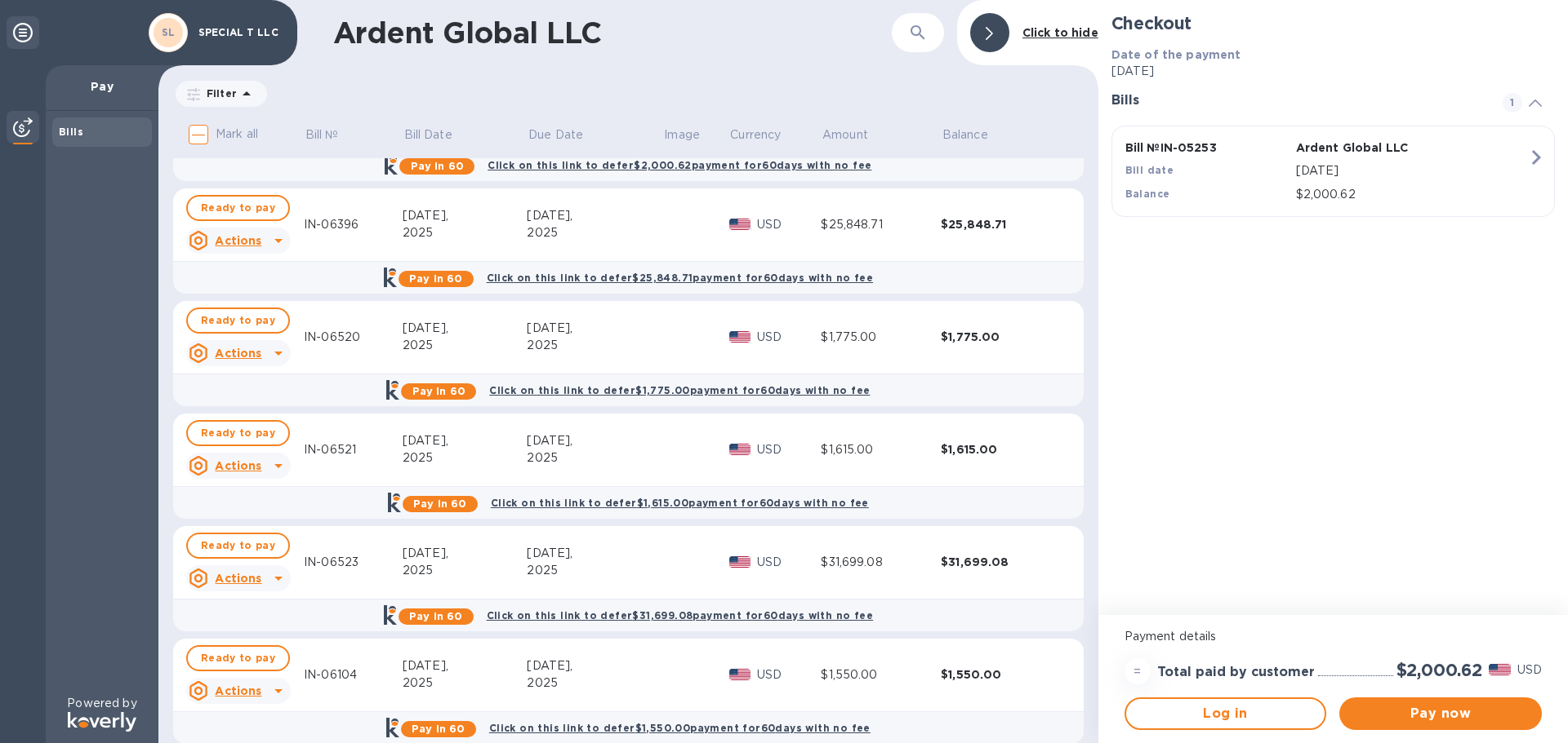
scroll to position [218, 0]
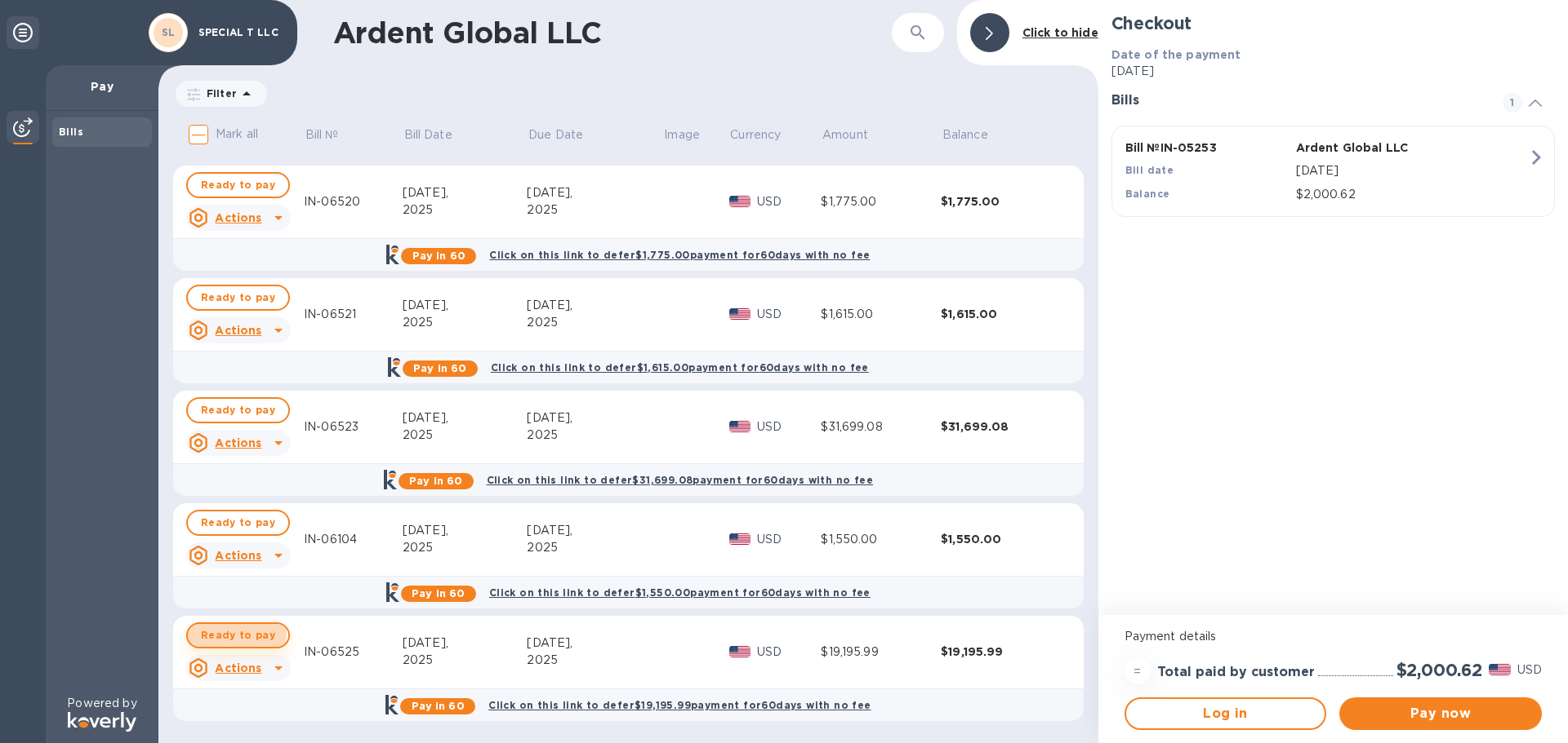
click at [233, 633] on span "Ready to pay" at bounding box center [237, 635] width 74 height 19
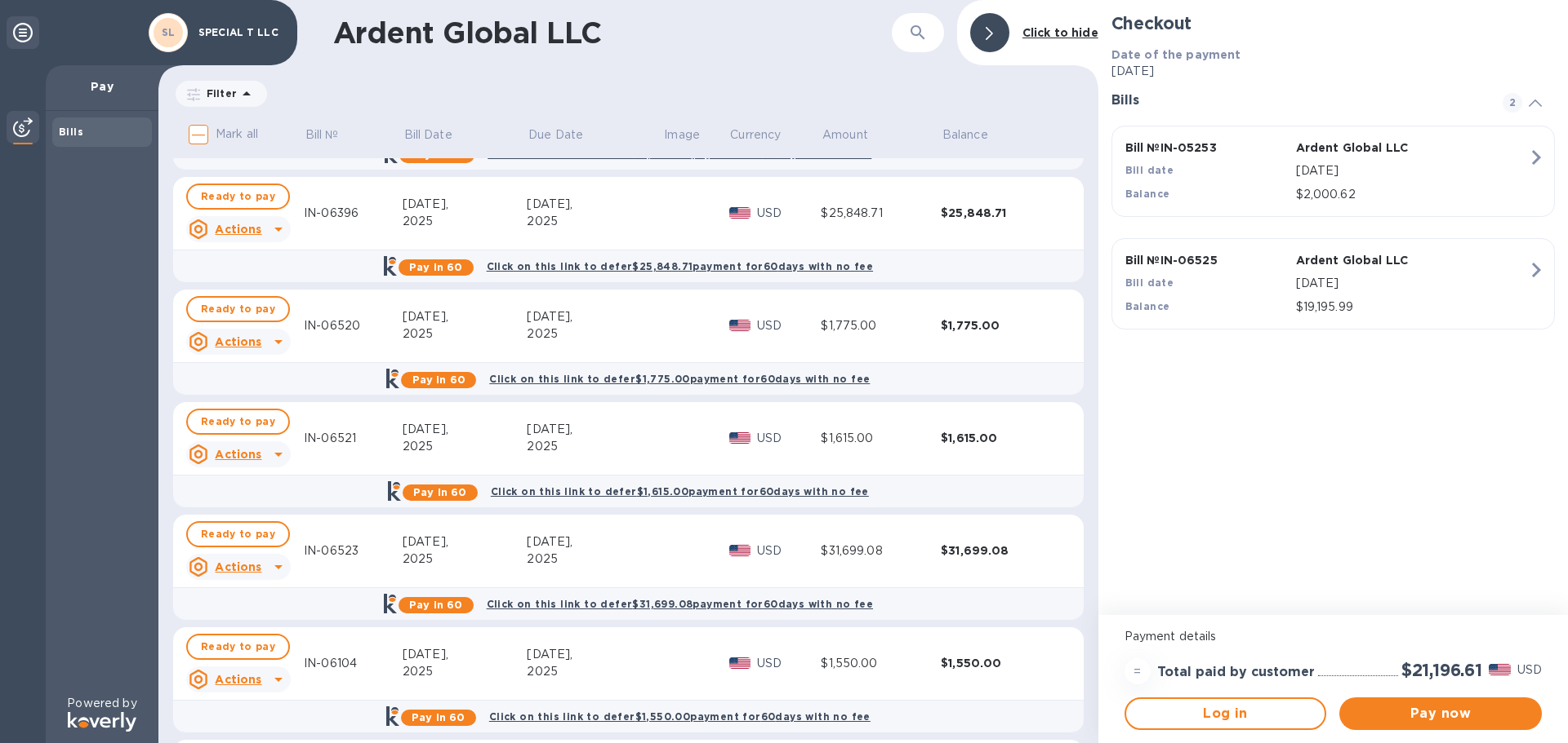
scroll to position [0, 0]
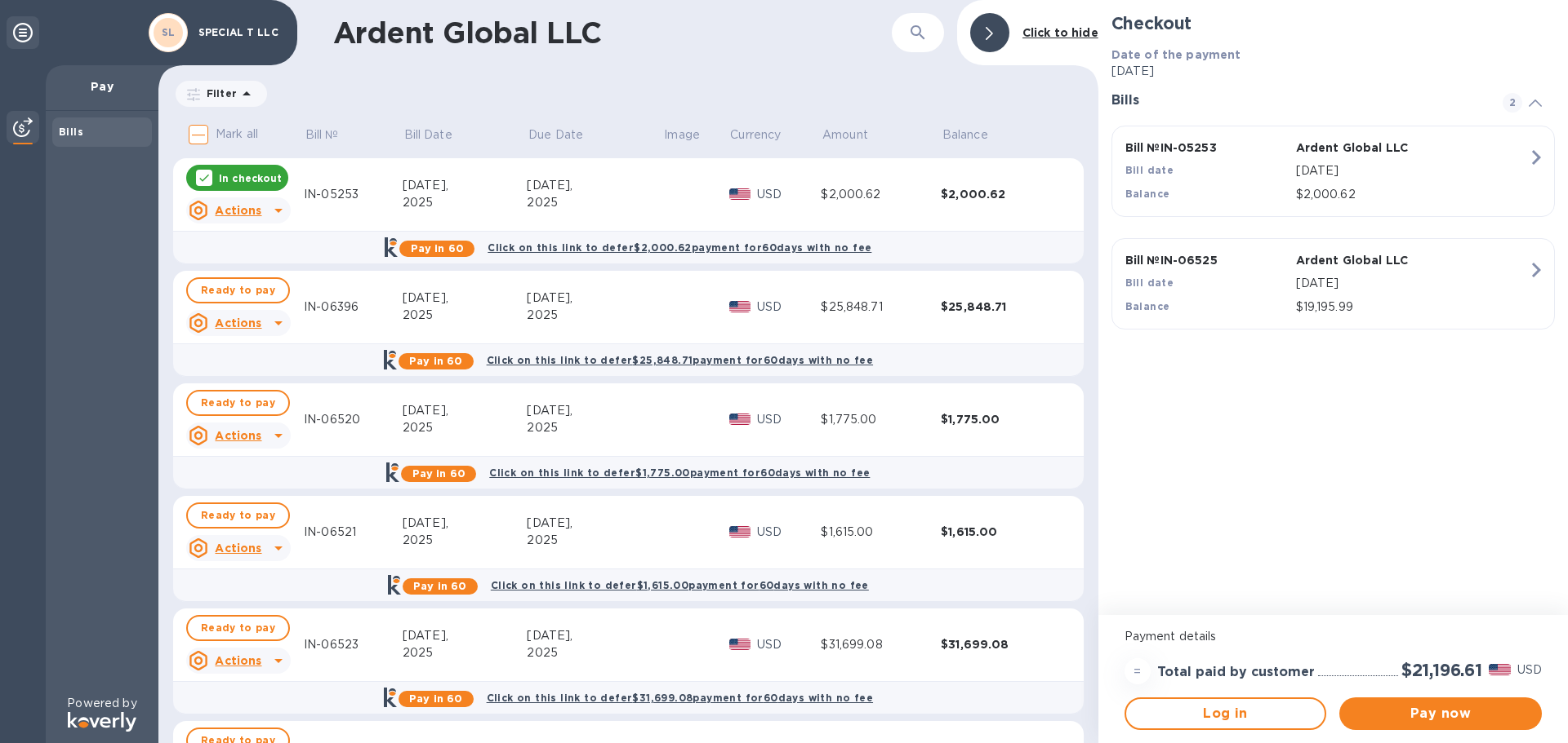
click at [244, 182] on p "In checkout" at bounding box center [250, 178] width 63 height 13
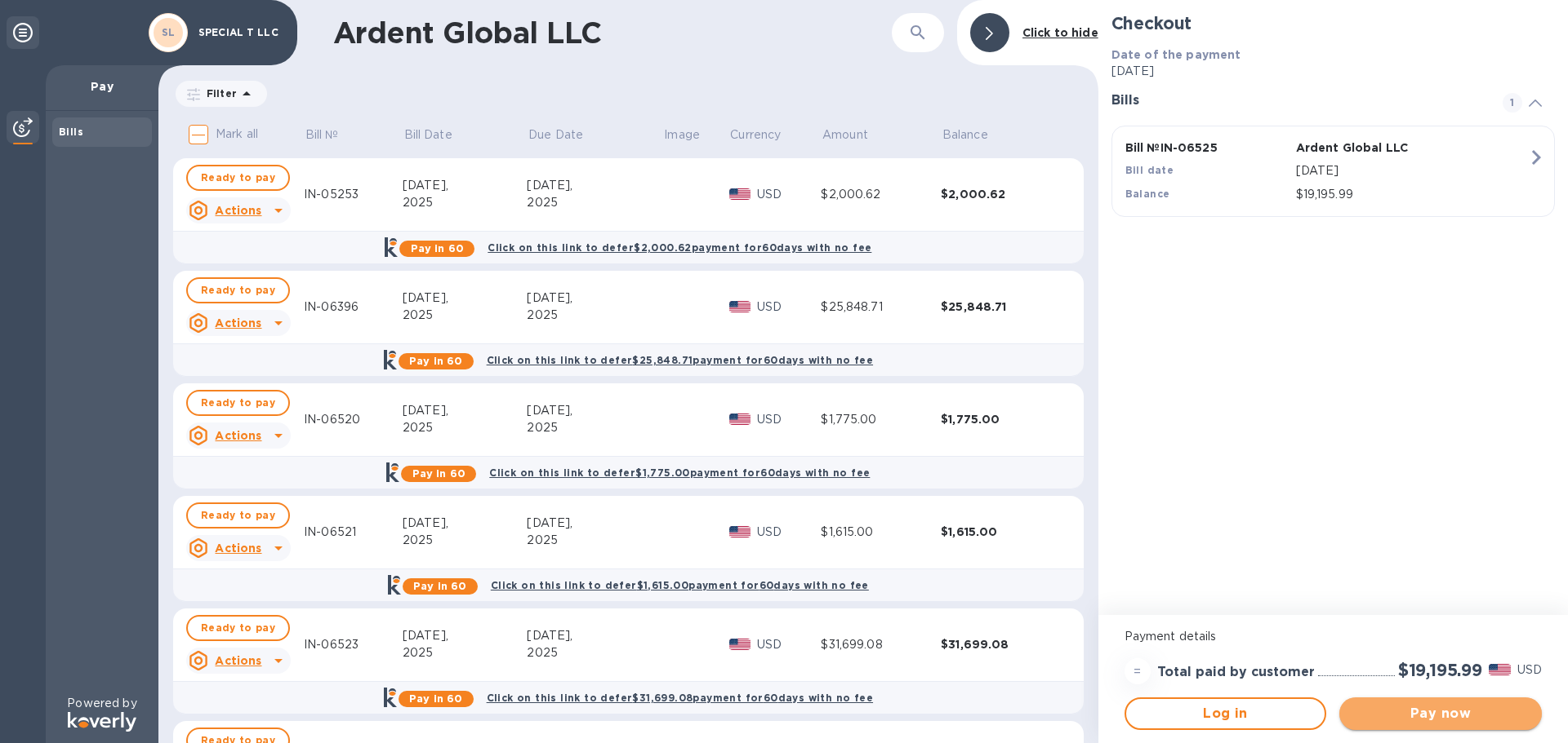
click at [1450, 712] on span "Pay now" at bounding box center [1440, 714] width 176 height 19
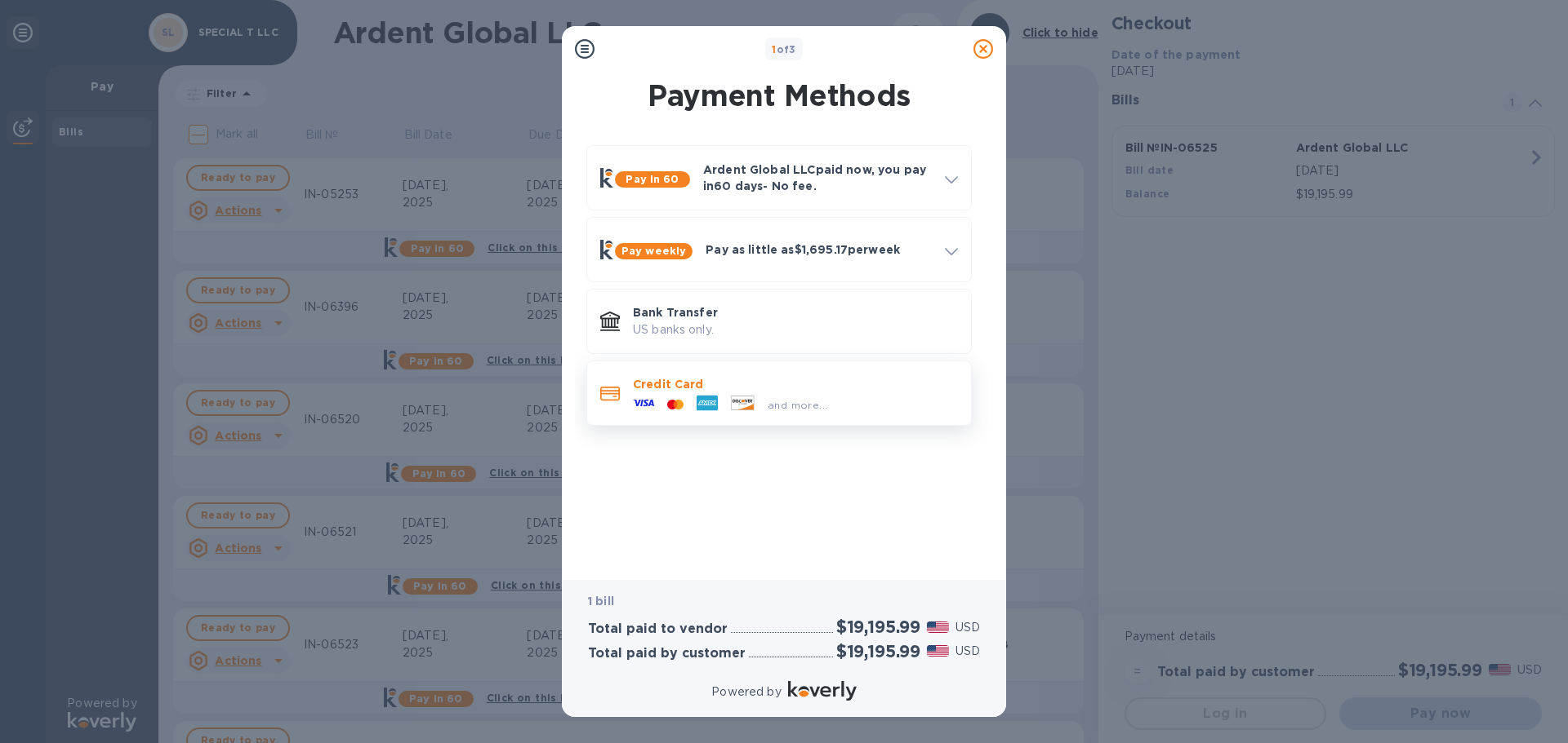
click at [725, 401] on div at bounding box center [743, 405] width 37 height 18
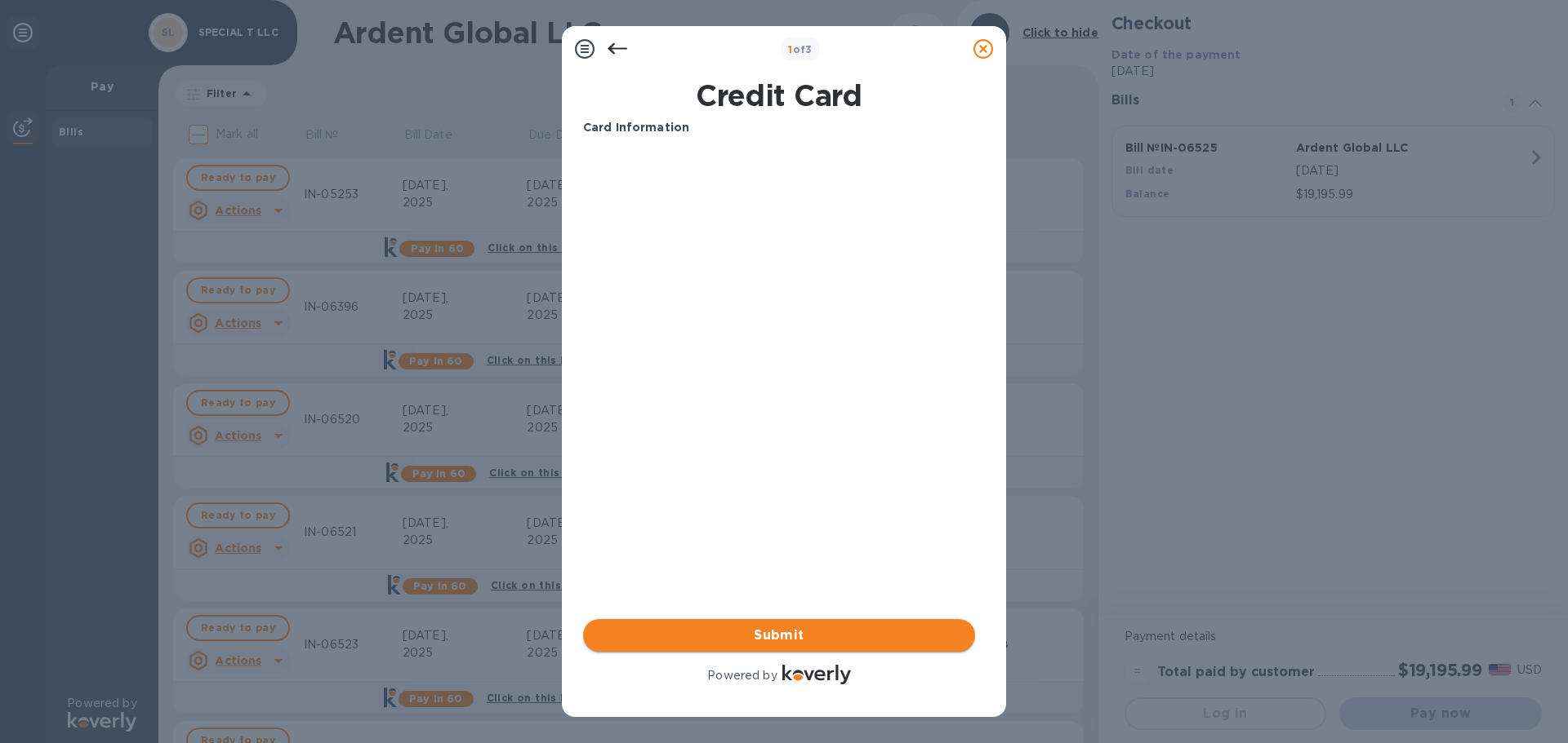
click at [780, 630] on span "Submit" at bounding box center [778, 635] width 365 height 19
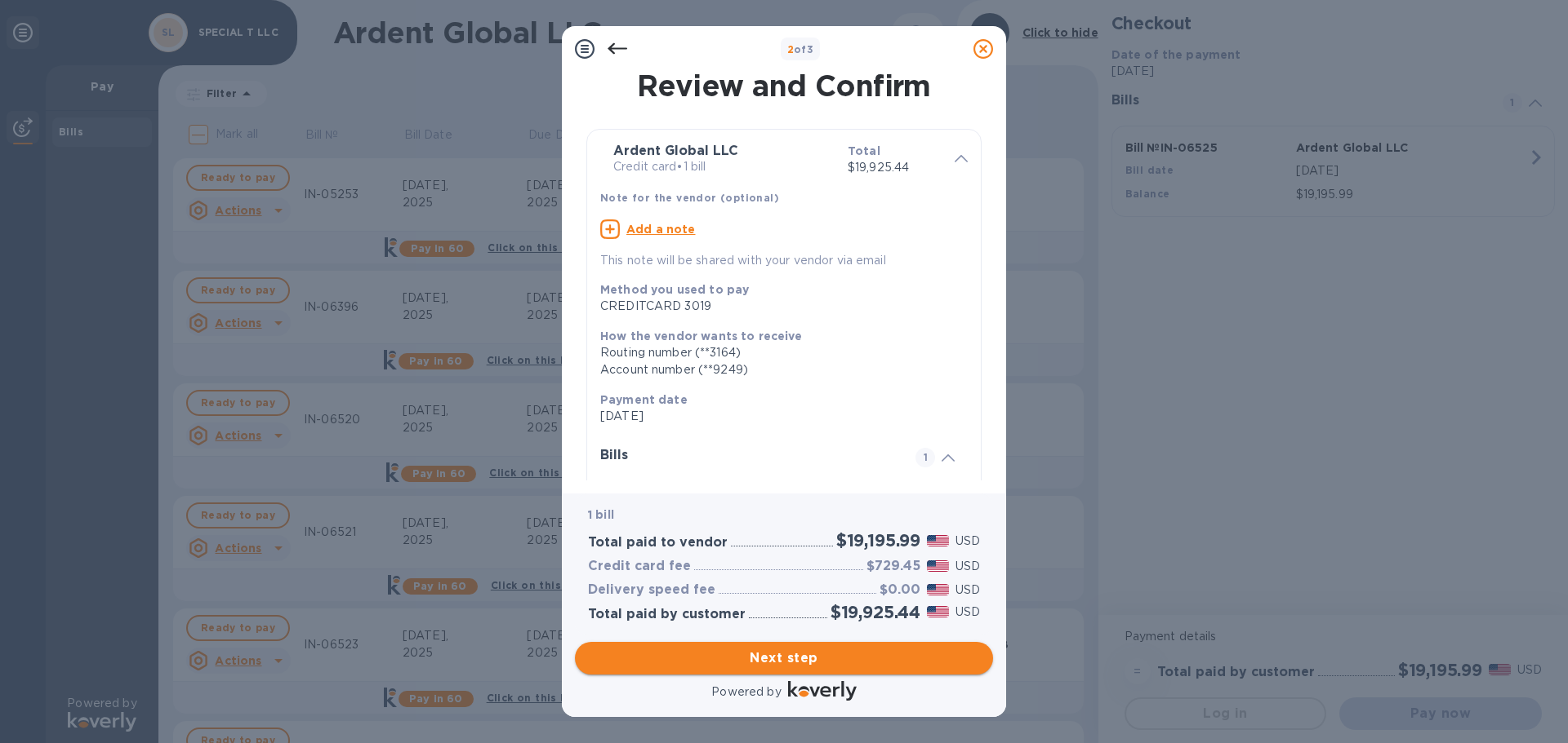
click at [786, 657] on span "Next step" at bounding box center [784, 658] width 392 height 19
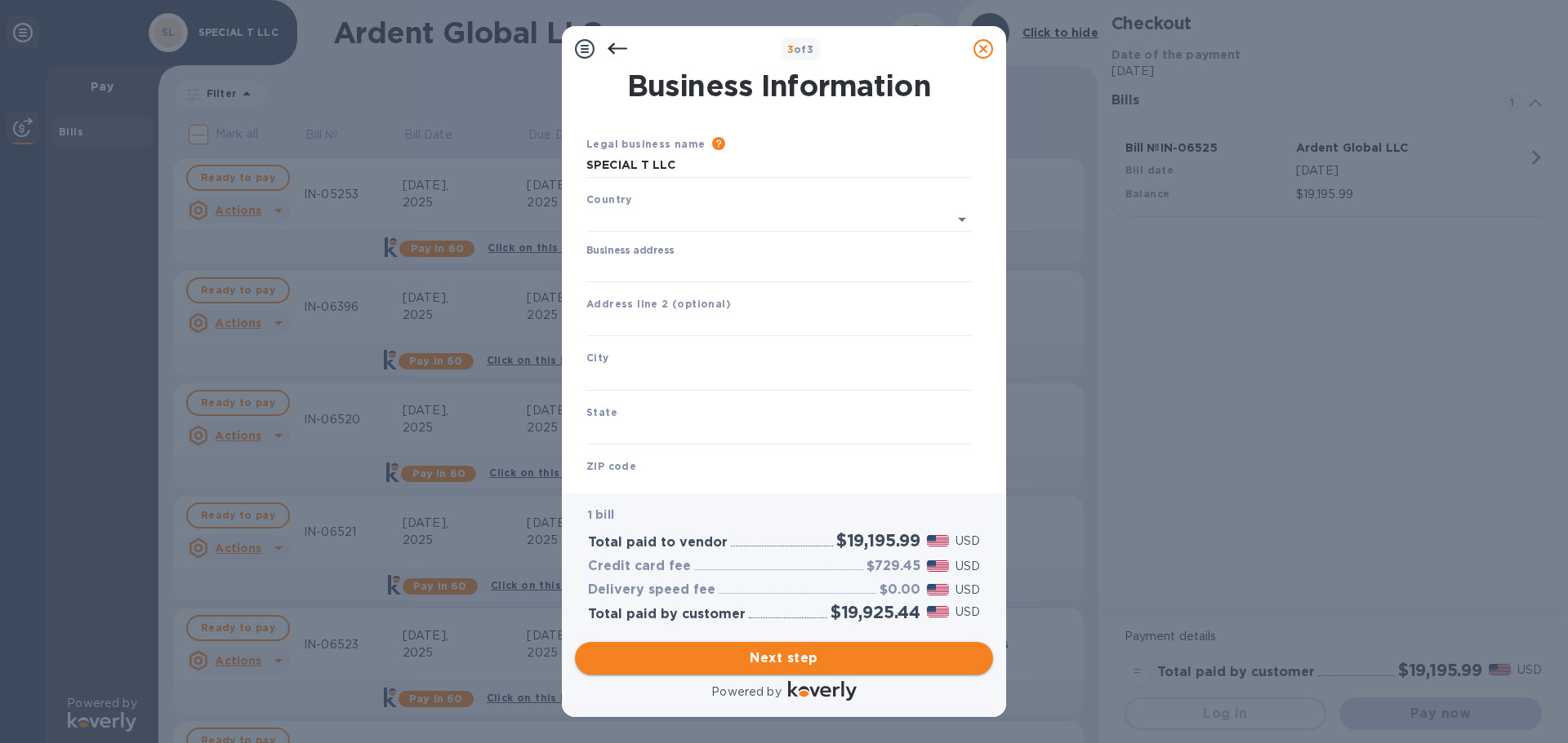
type input "[GEOGRAPHIC_DATA]"
click at [636, 265] on input "Business address" at bounding box center [779, 266] width 386 height 24
type input "[STREET_ADDRESS][PERSON_NAME]"
click at [670, 370] on input "text" at bounding box center [779, 375] width 386 height 24
type input "Alpharetta"
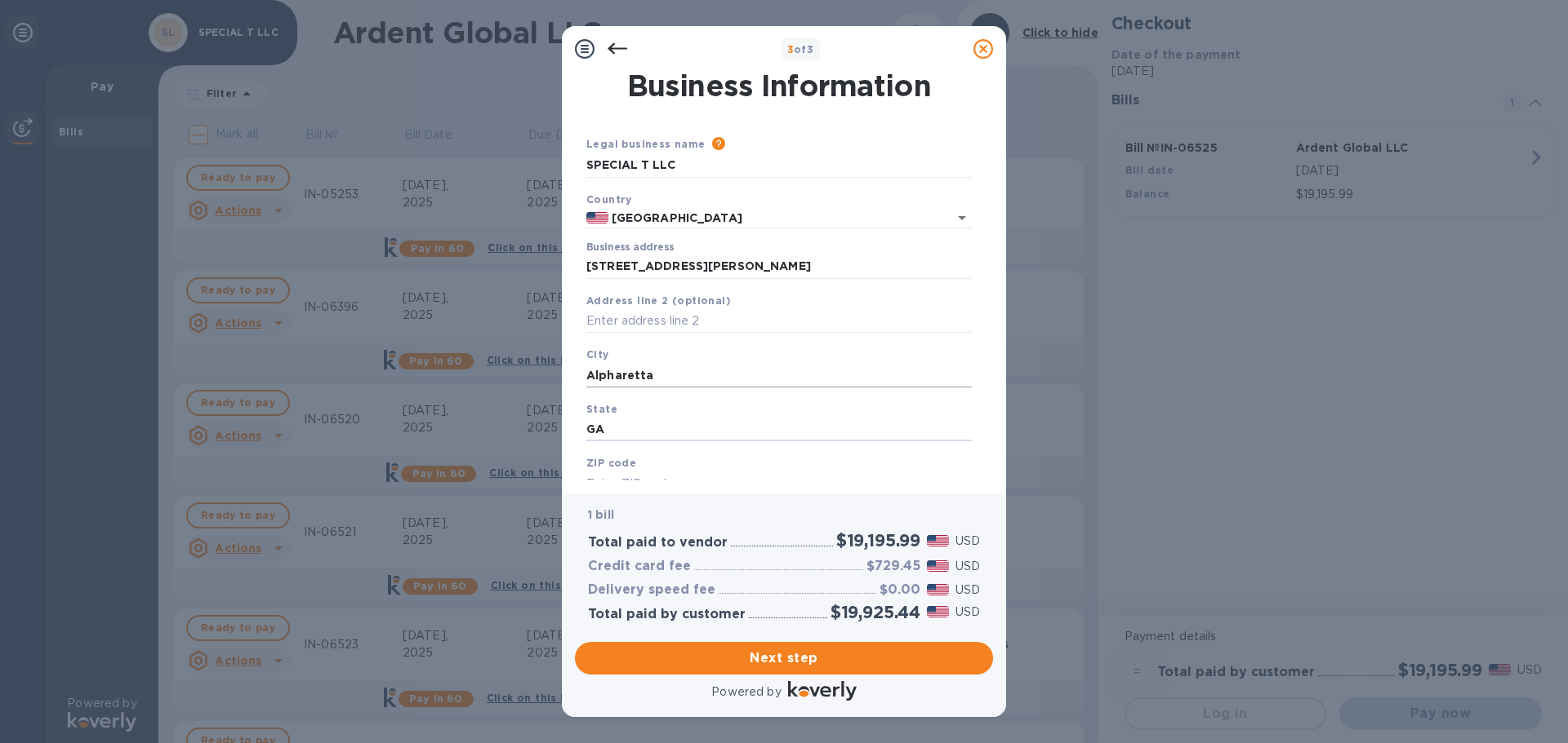
type input "GA"
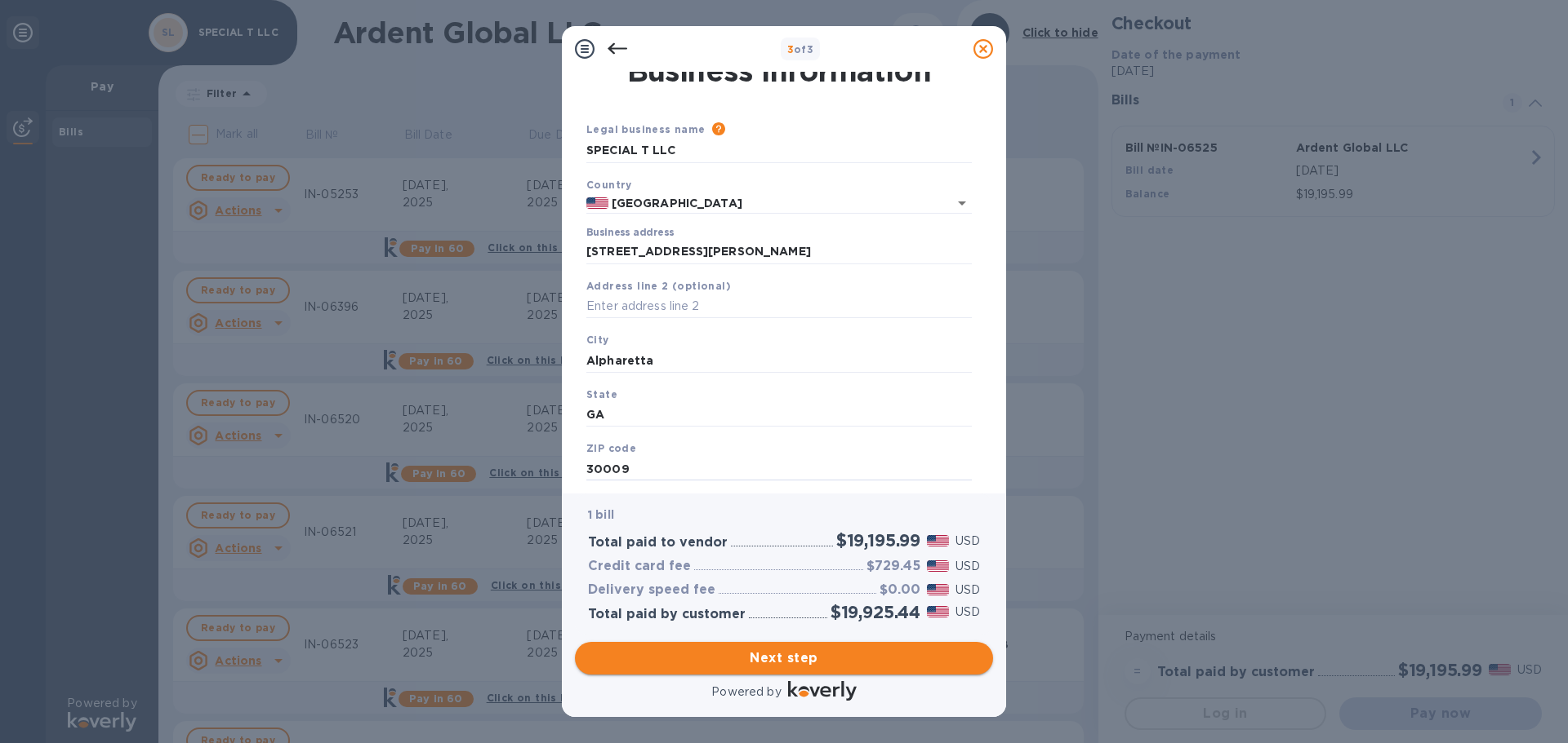
type input "30009"
click at [790, 655] on span "Next step" at bounding box center [784, 658] width 392 height 19
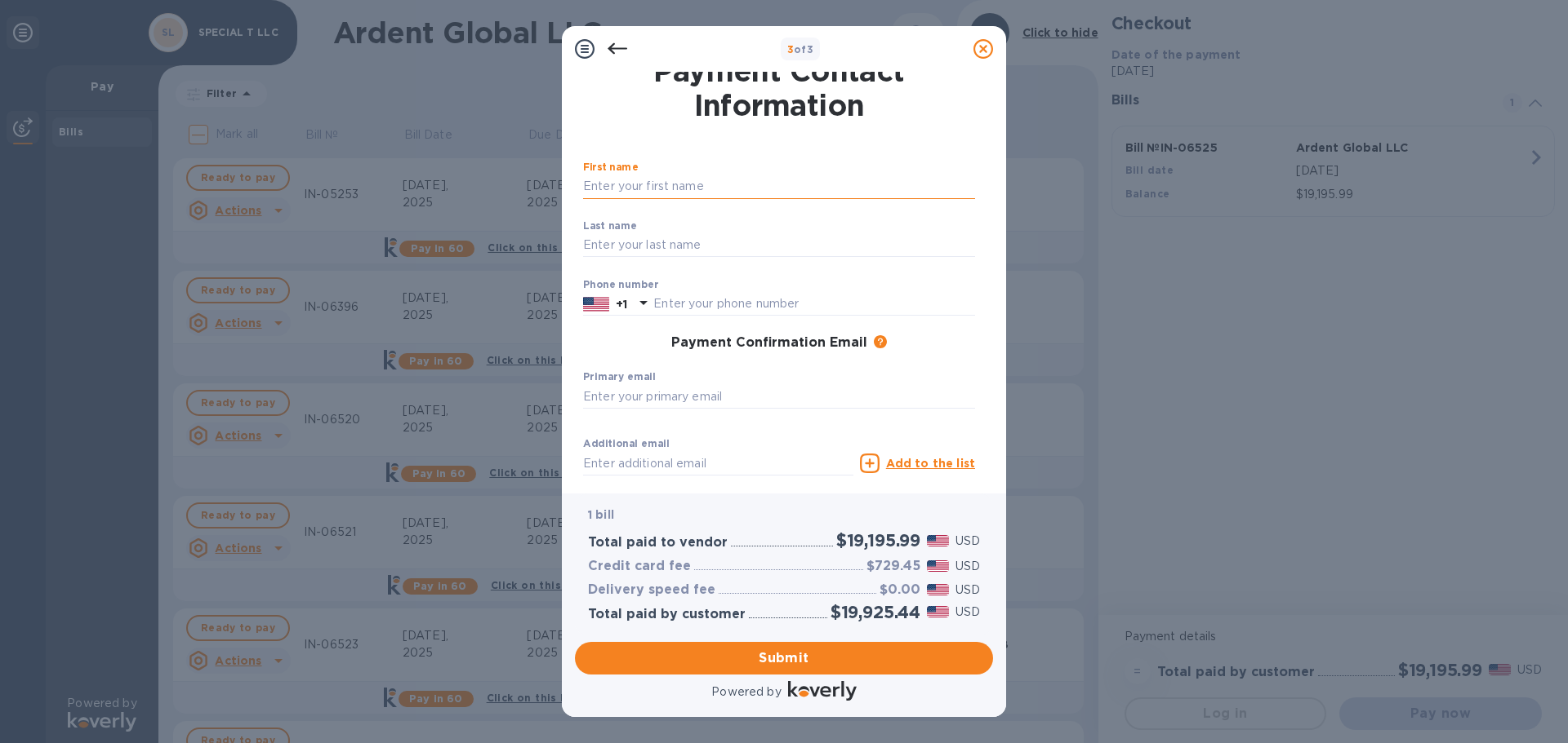
click at [616, 186] on input "text" at bounding box center [779, 186] width 392 height 24
type input "[PERSON_NAME]"
type input "Denissiouk"
type input "6788790777"
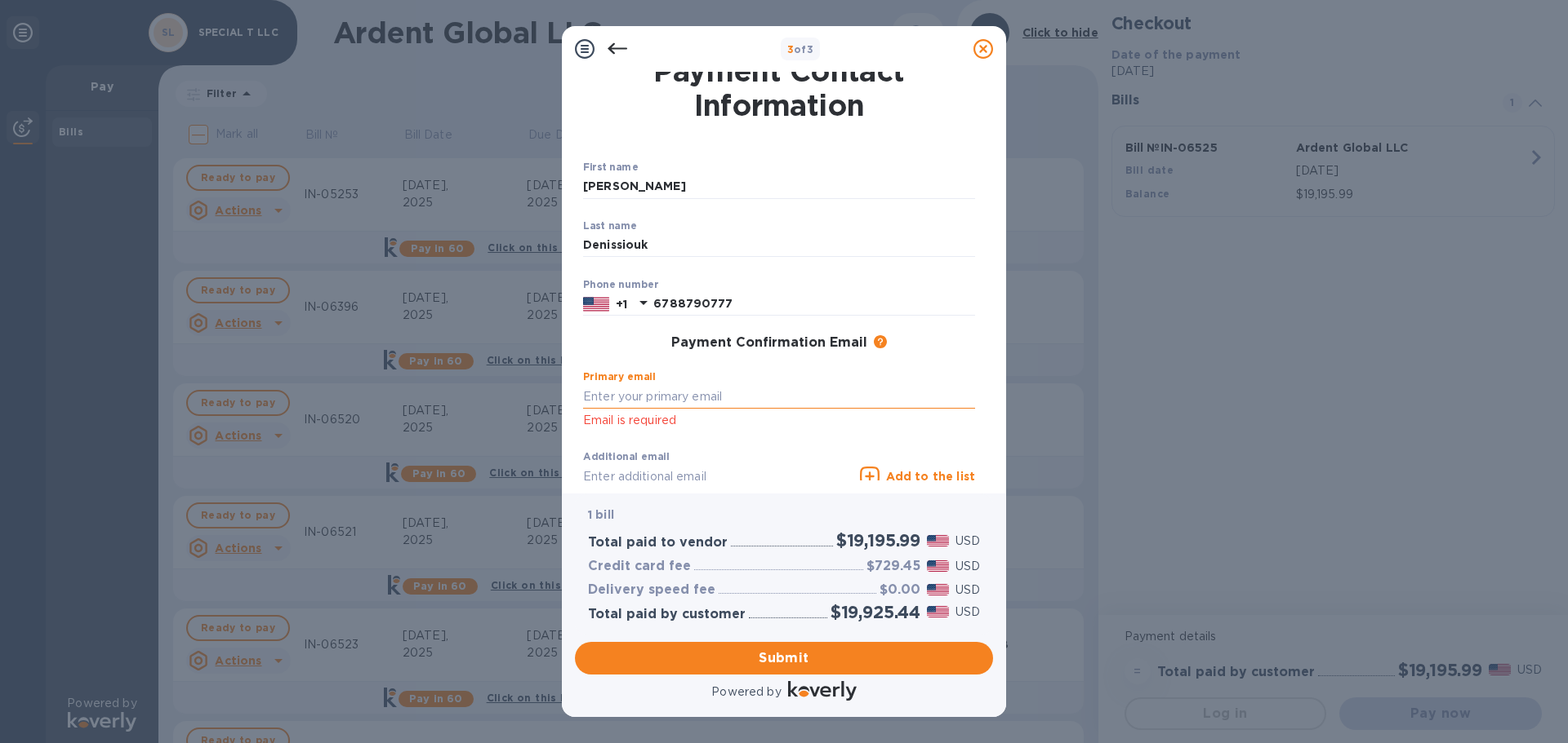
click at [691, 393] on input "text" at bounding box center [779, 396] width 392 height 24
type input "[PERSON_NAME][EMAIL_ADDRESS][DOMAIN_NAME]"
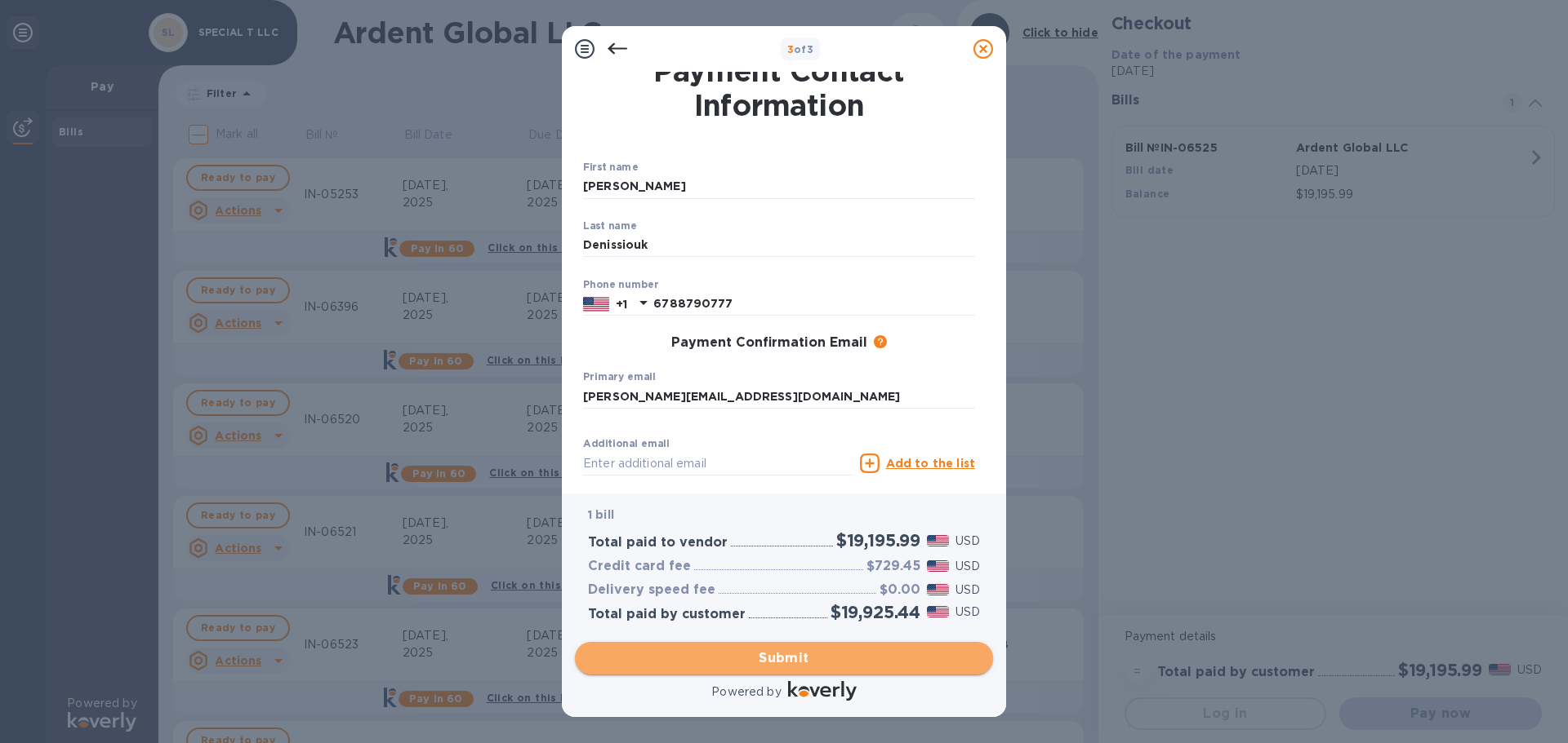
click at [791, 661] on span "Submit" at bounding box center [784, 658] width 392 height 19
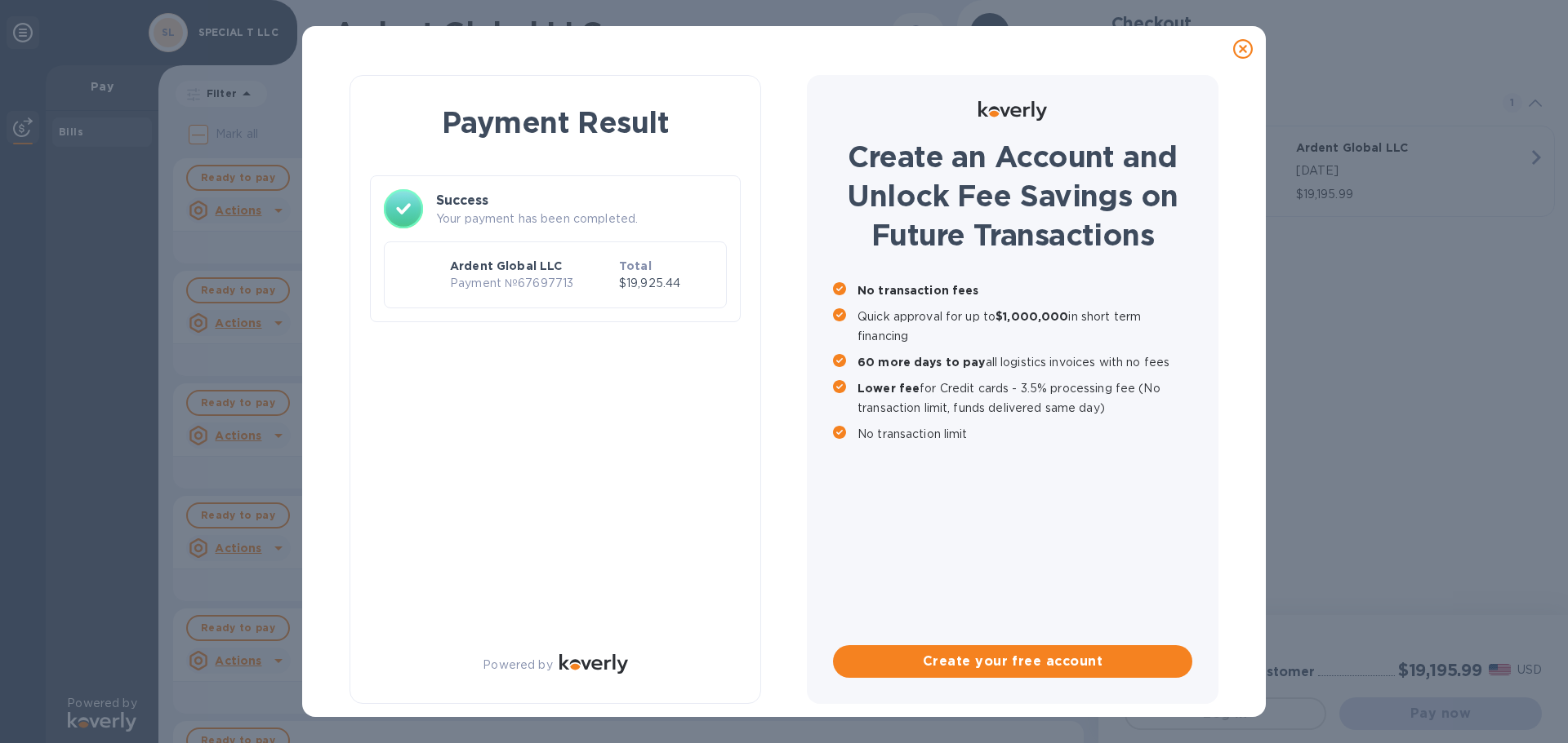
scroll to position [0, 0]
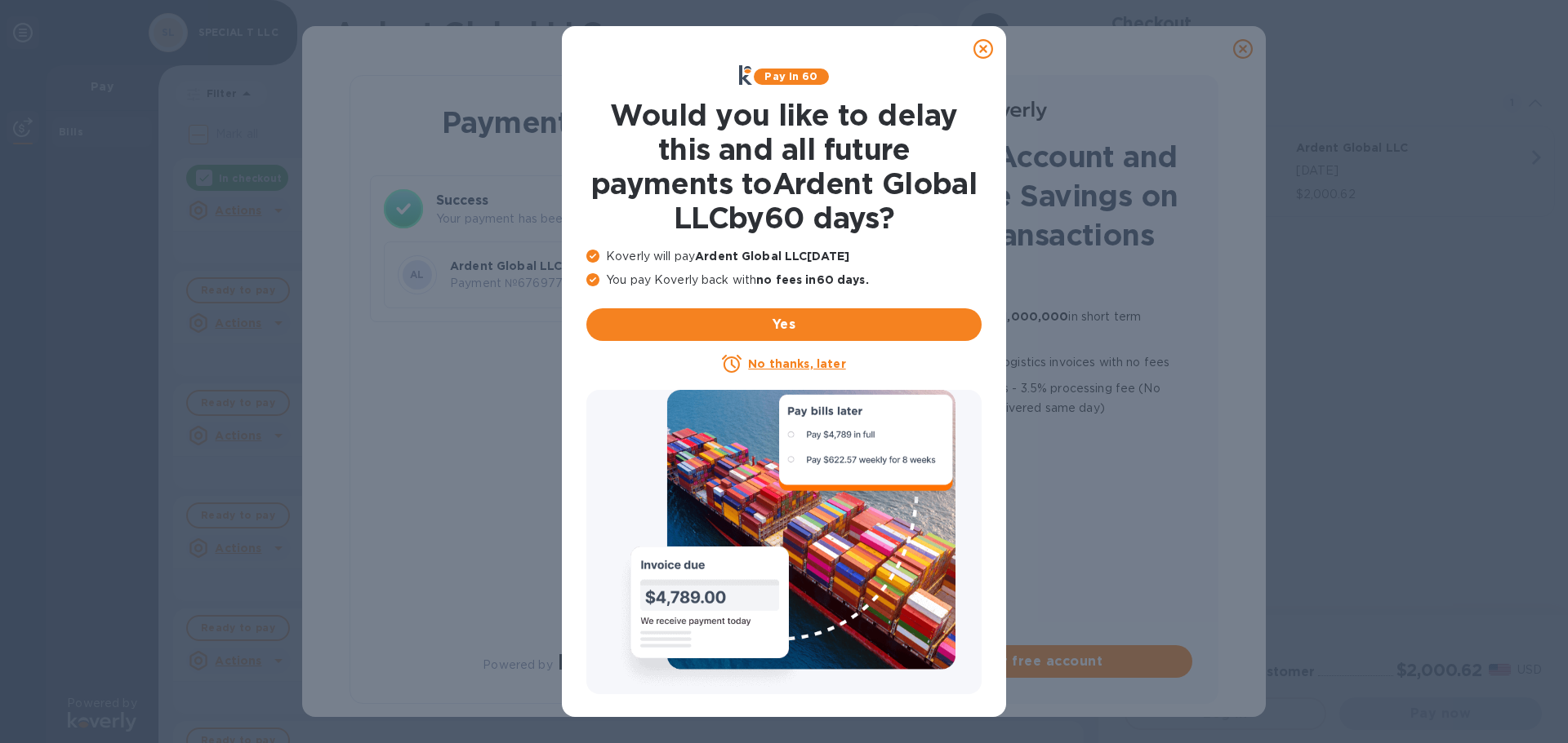
click at [985, 48] on icon at bounding box center [983, 49] width 19 height 19
